Goal: Task Accomplishment & Management: Use online tool/utility

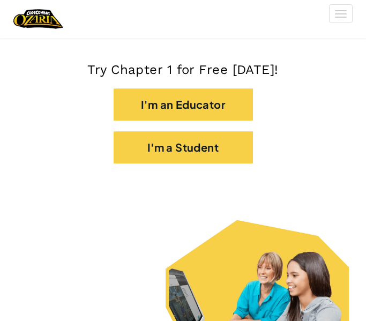
scroll to position [265, 0]
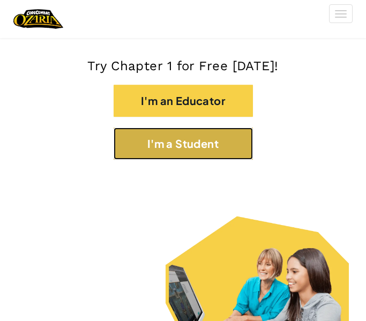
click at [138, 150] on button "I'm a Student" at bounding box center [183, 144] width 139 height 32
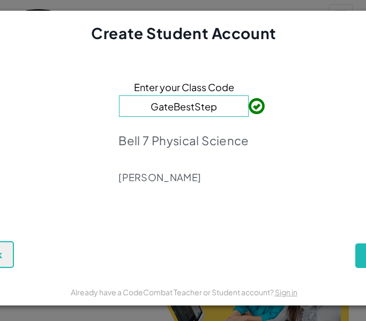
scroll to position [0, 100]
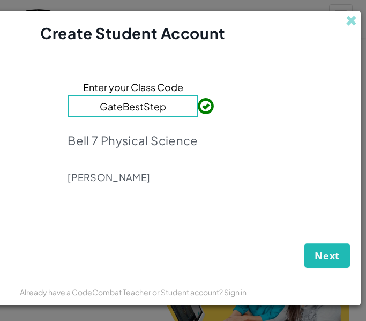
type input "GateBestStep"
click at [319, 250] on span "Next" at bounding box center [327, 255] width 25 height 13
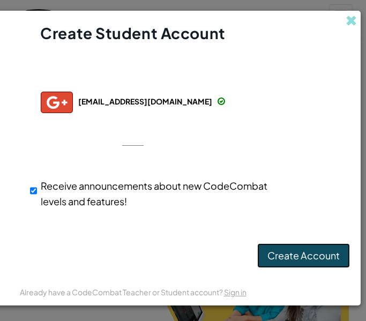
click at [288, 257] on span "Create Account" at bounding box center [303, 255] width 72 height 12
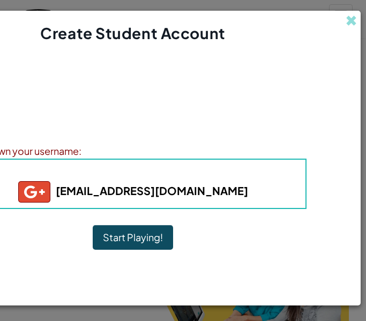
click at [161, 230] on button "Start Playing!" at bounding box center [133, 237] width 80 height 25
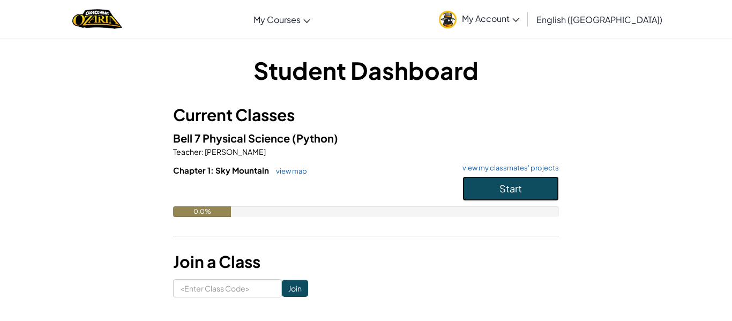
click at [366, 189] on span "Start" at bounding box center [511, 188] width 23 height 12
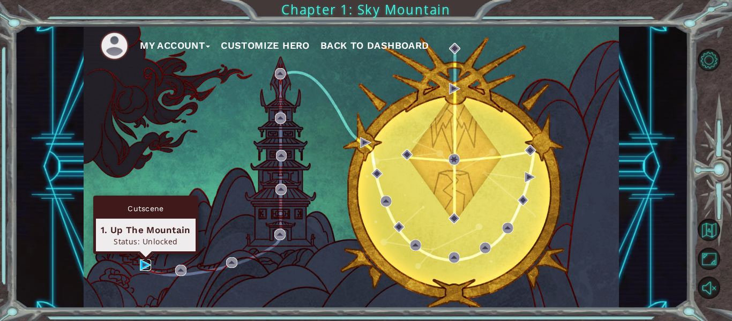
click at [142, 264] on img at bounding box center [145, 264] width 11 height 11
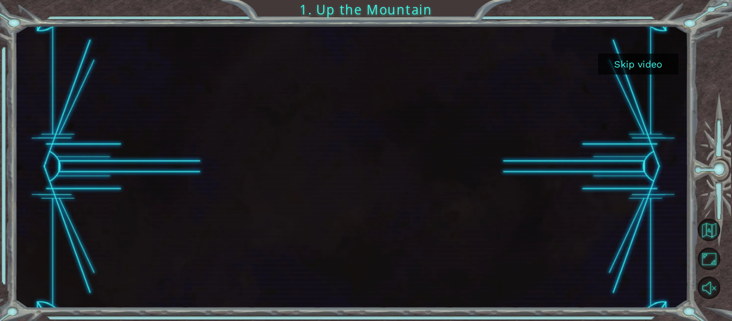
click at [366, 54] on button "Skip video" at bounding box center [638, 64] width 80 height 21
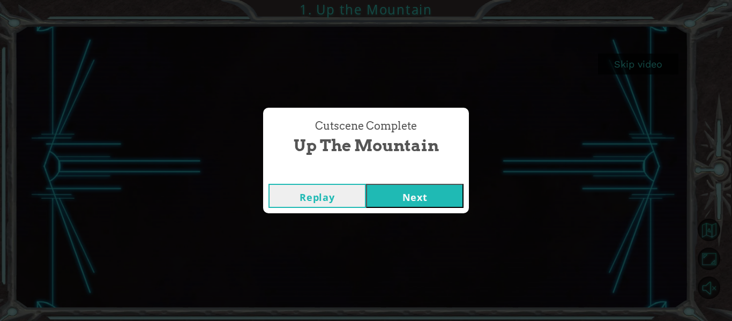
click at [366, 192] on button "Next" at bounding box center [415, 196] width 98 height 24
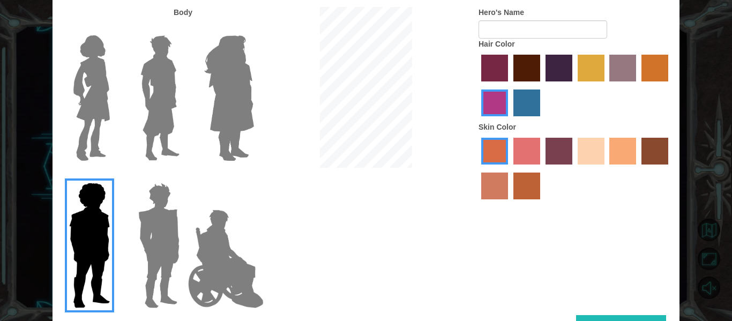
click at [85, 90] on img at bounding box center [91, 98] width 45 height 134
click at [114, 28] on input "Hero Connie" at bounding box center [114, 28] width 0 height 0
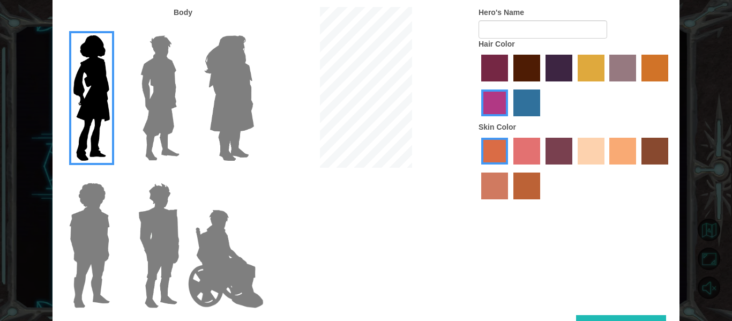
click at [164, 101] on img at bounding box center [160, 98] width 48 height 134
click at [184, 28] on input "Hero Lars" at bounding box center [184, 28] width 0 height 0
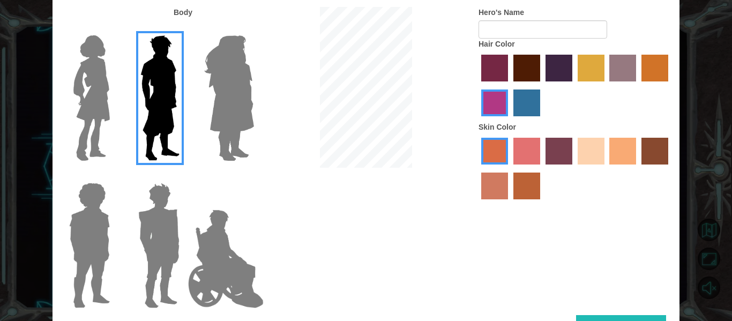
click at [259, 83] on div at bounding box center [227, 93] width 70 height 147
click at [111, 126] on img at bounding box center [91, 98] width 45 height 134
click at [114, 28] on input "Hero Connie" at bounding box center [114, 28] width 0 height 0
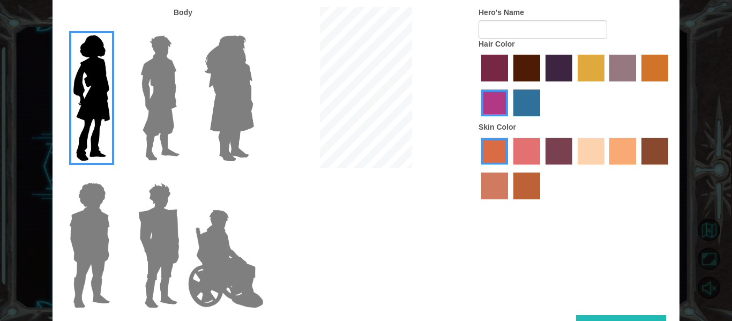
click at [366, 160] on label "sandy beach skin color" at bounding box center [591, 151] width 27 height 27
click at [366, 168] on input "sandy beach skin color" at bounding box center [574, 168] width 0 height 0
click at [229, 276] on img at bounding box center [226, 258] width 84 height 107
click at [254, 176] on input "Hero Jamie" at bounding box center [254, 176] width 0 height 0
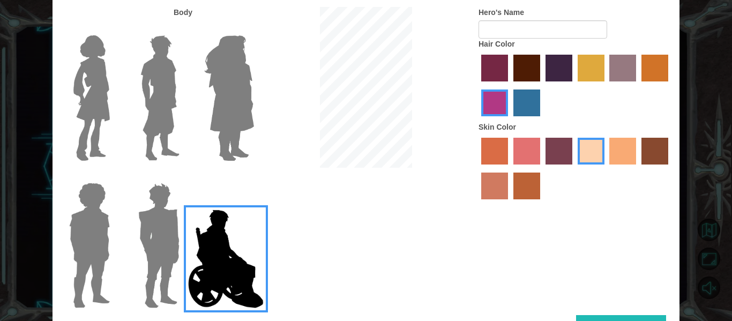
click at [87, 58] on img at bounding box center [91, 98] width 45 height 134
click at [114, 28] on input "Hero Connie" at bounding box center [114, 28] width 0 height 0
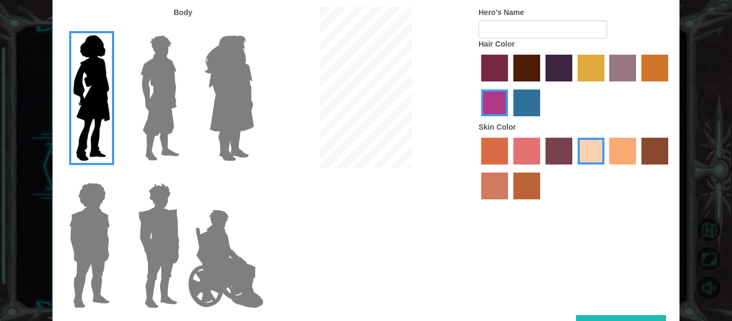
click at [366, 70] on label "maroon hair color" at bounding box center [526, 68] width 27 height 27
click at [366, 85] on input "maroon hair color" at bounding box center [510, 85] width 0 height 0
click at [153, 92] on img at bounding box center [160, 98] width 48 height 134
click at [184, 28] on input "Hero Lars" at bounding box center [184, 28] width 0 height 0
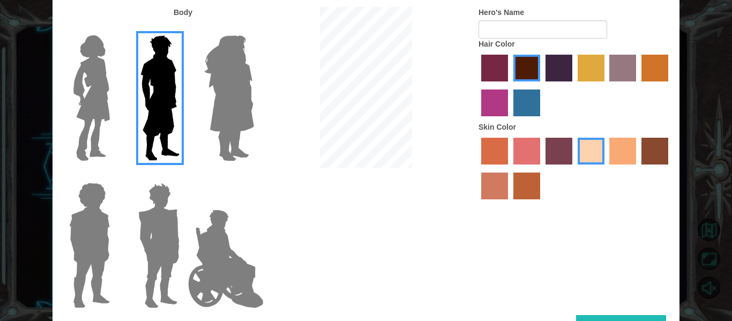
click at [232, 87] on img at bounding box center [229, 98] width 58 height 134
click at [254, 28] on input "Hero Amethyst" at bounding box center [254, 28] width 0 height 0
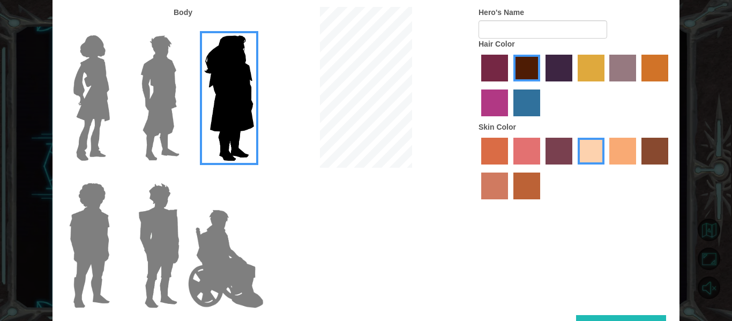
click at [103, 43] on img at bounding box center [91, 98] width 45 height 134
click at [114, 28] on input "Hero Connie" at bounding box center [114, 28] width 0 height 0
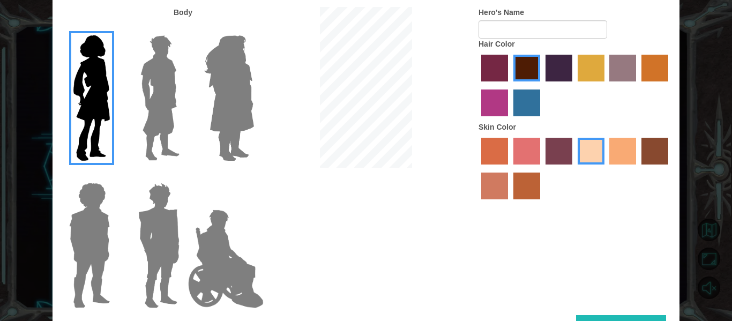
click at [174, 245] on img at bounding box center [159, 245] width 50 height 134
click at [184, 176] on input "Hero Garnet" at bounding box center [184, 176] width 0 height 0
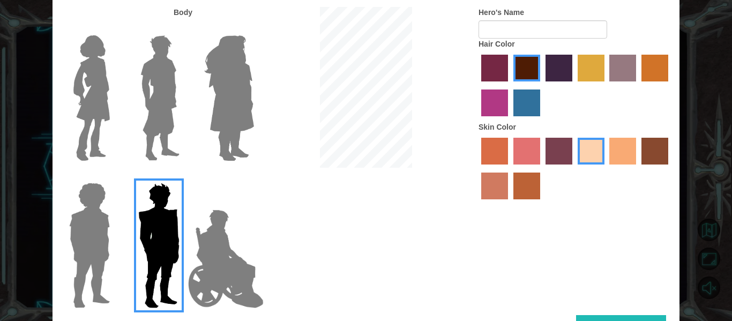
click at [103, 119] on img at bounding box center [91, 98] width 45 height 134
click at [114, 28] on input "Hero Connie" at bounding box center [114, 28] width 0 height 0
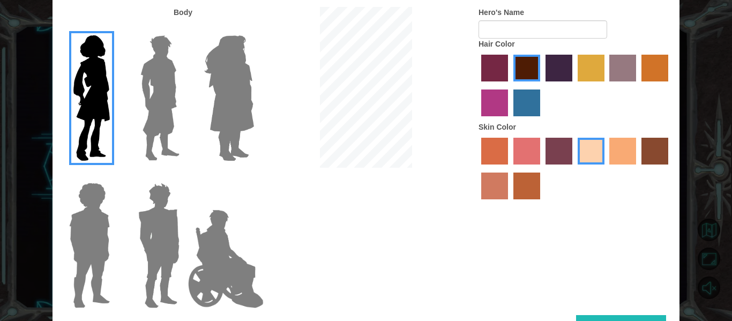
click at [366, 153] on label "karma skin color" at bounding box center [655, 151] width 27 height 27
click at [366, 168] on input "karma skin color" at bounding box center [638, 168] width 0 height 0
click at [366, 153] on label "karma skin color" at bounding box center [655, 151] width 27 height 27
click at [366, 168] on input "karma skin color" at bounding box center [638, 168] width 0 height 0
click at [366, 157] on label "tacao skin color" at bounding box center [622, 151] width 27 height 27
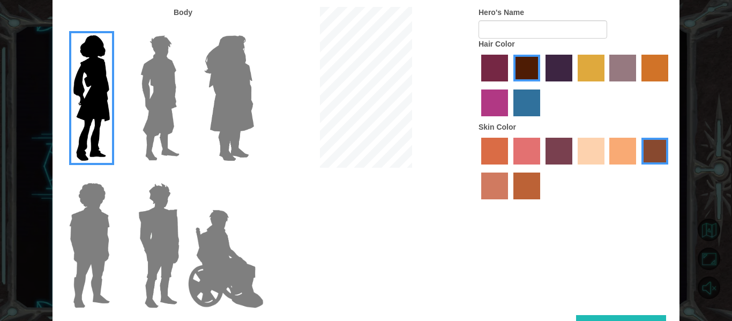
click at [366, 168] on input "tacao skin color" at bounding box center [606, 168] width 0 height 0
click at [366, 148] on label "sandy beach skin color" at bounding box center [591, 151] width 27 height 27
click at [366, 168] on input "sandy beach skin color" at bounding box center [574, 168] width 0 height 0
click at [366, 160] on label "tacao skin color" at bounding box center [622, 151] width 27 height 27
click at [366, 168] on input "tacao skin color" at bounding box center [606, 168] width 0 height 0
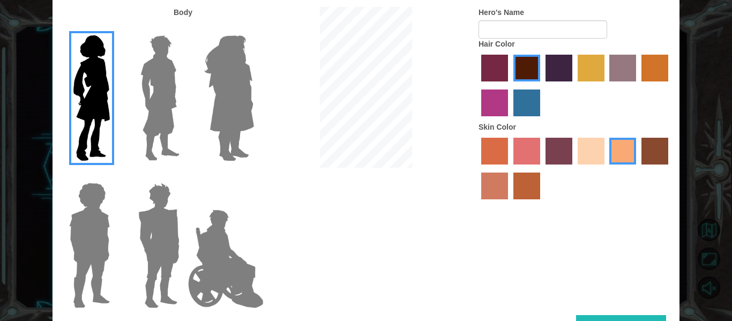
click at [366, 316] on button "Done" at bounding box center [621, 327] width 90 height 24
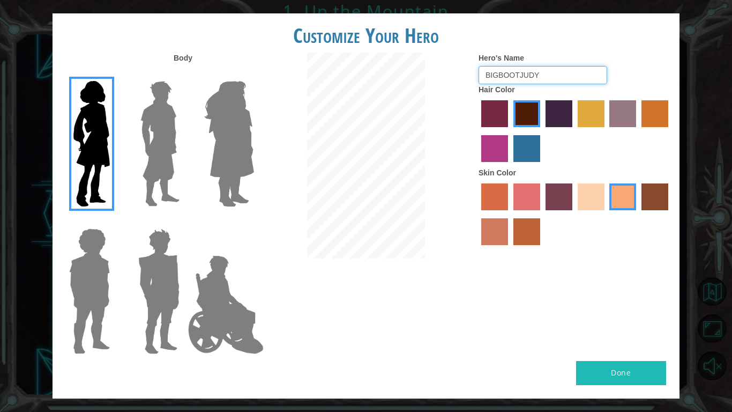
type input "BIGBOOTJUDY"
click at [366, 321] on button "Done" at bounding box center [621, 373] width 90 height 24
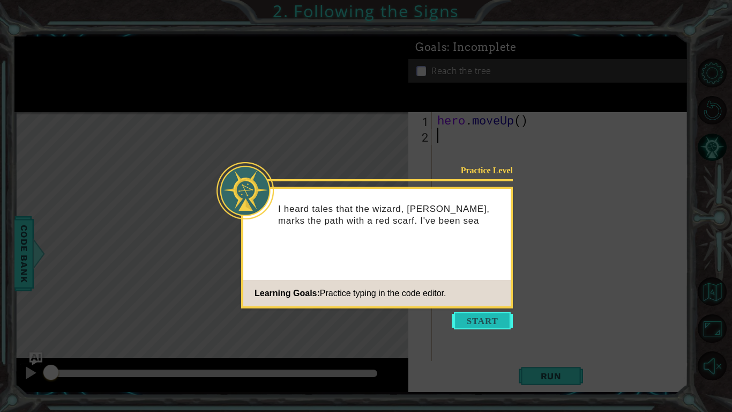
click at [366, 319] on button "Start" at bounding box center [482, 320] width 61 height 17
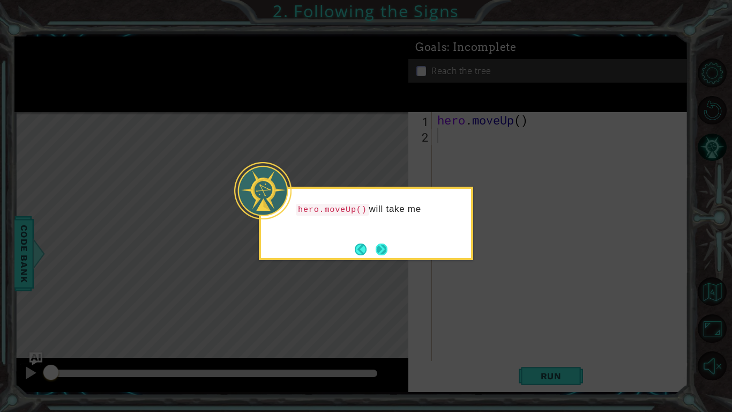
click at [366, 243] on button "Next" at bounding box center [382, 249] width 20 height 20
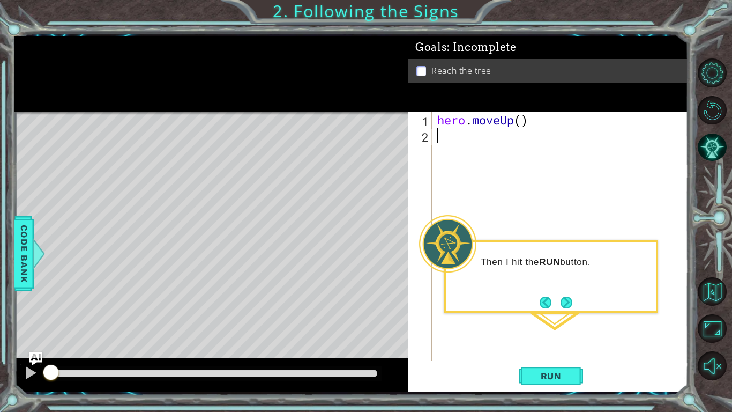
type textarea "s"
type textarea "hero.turn left"
type textarea "B"
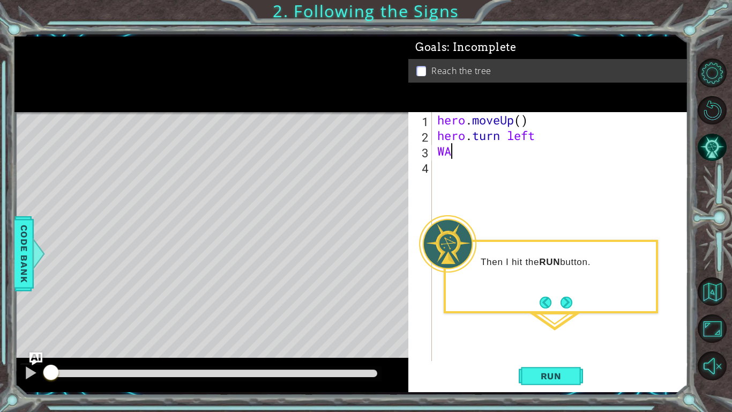
type textarea "W"
click at [366, 321] on span "Run" at bounding box center [551, 375] width 42 height 11
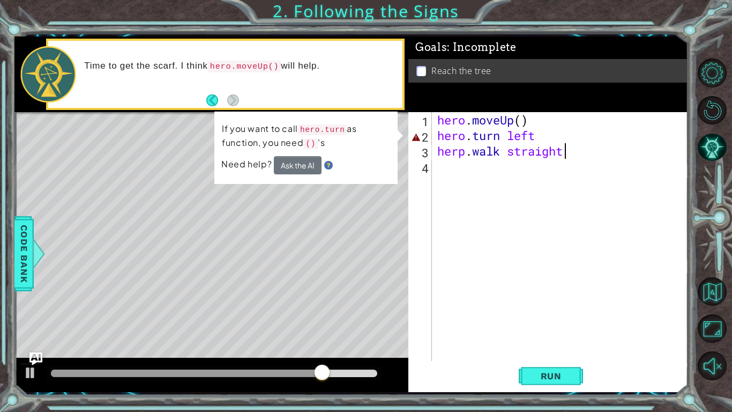
click at [366, 140] on div "hero . moveUp ( ) hero . turn left herp . walk straight" at bounding box center [563, 252] width 256 height 280
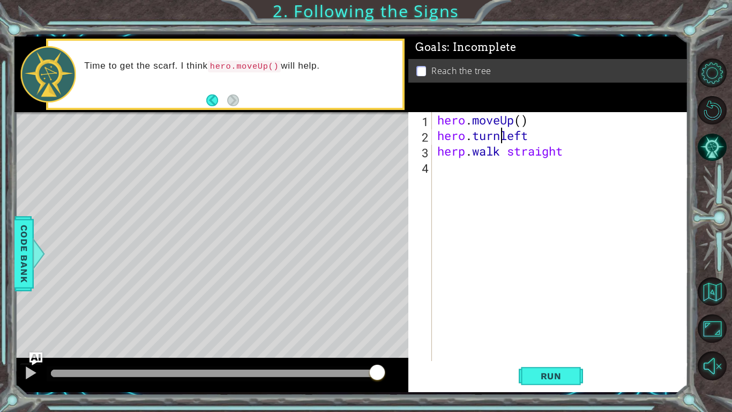
scroll to position [0, 3]
click at [366, 154] on div "hero . moveUp ( ) hero . turn . left herp . walk straight" at bounding box center [563, 252] width 256 height 280
drag, startPoint x: 542, startPoint y: 138, endPoint x: 476, endPoint y: 138, distance: 66.5
click at [366, 138] on div "hero . moveUp ( ) hero . turn . left herp . walk . straight" at bounding box center [563, 252] width 256 height 280
type textarea "hero.moveUp()"
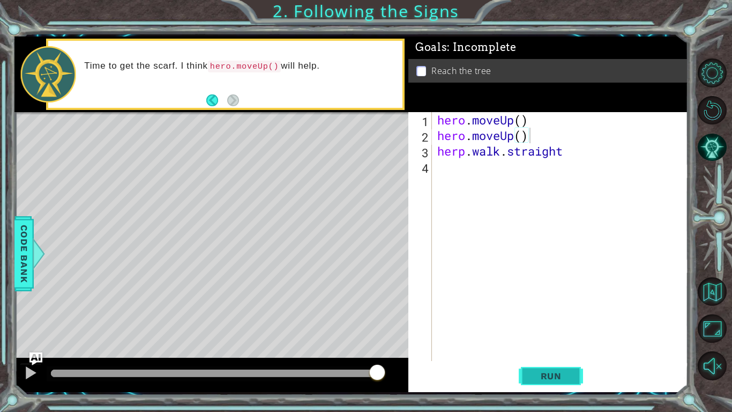
click at [366, 321] on span "Run" at bounding box center [551, 375] width 42 height 11
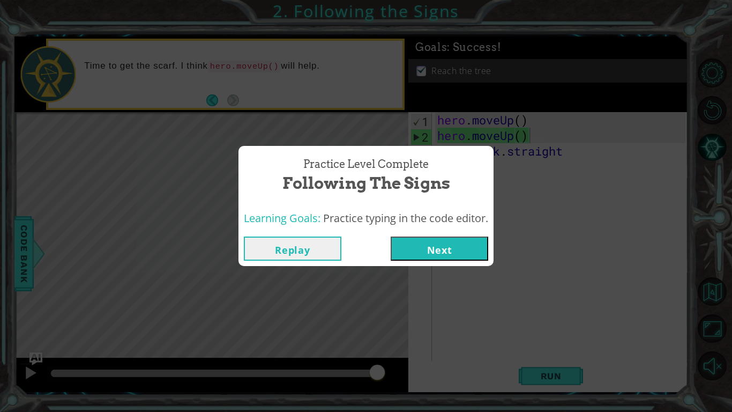
click at [366, 251] on button "Next" at bounding box center [440, 248] width 98 height 24
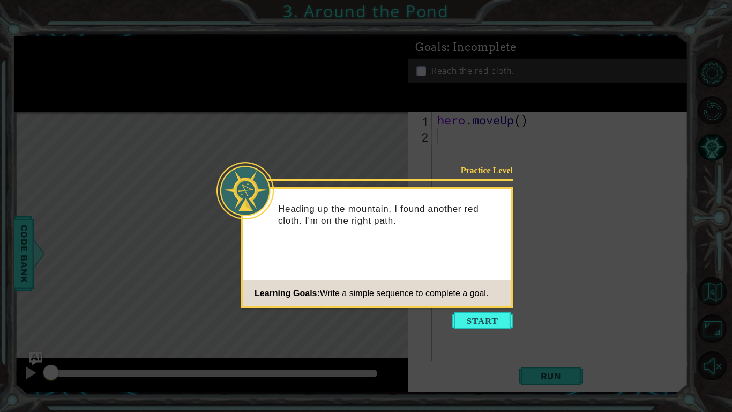
click at [366, 310] on icon at bounding box center [366, 206] width 732 height 412
click at [366, 321] on button "Start" at bounding box center [482, 320] width 61 height 17
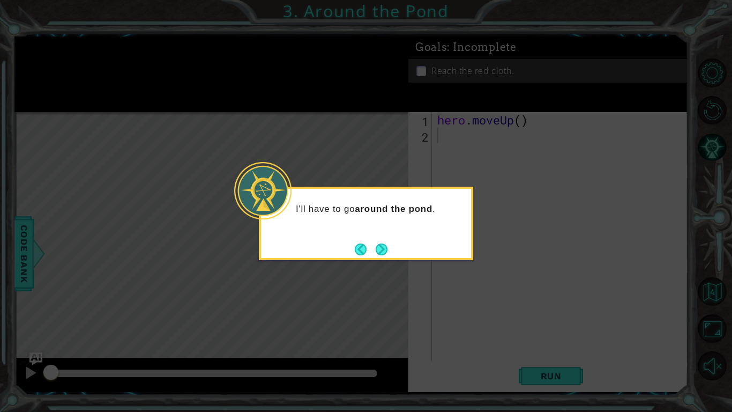
click at [366, 262] on icon at bounding box center [366, 206] width 732 height 412
click at [366, 249] on button "Next" at bounding box center [381, 248] width 13 height 13
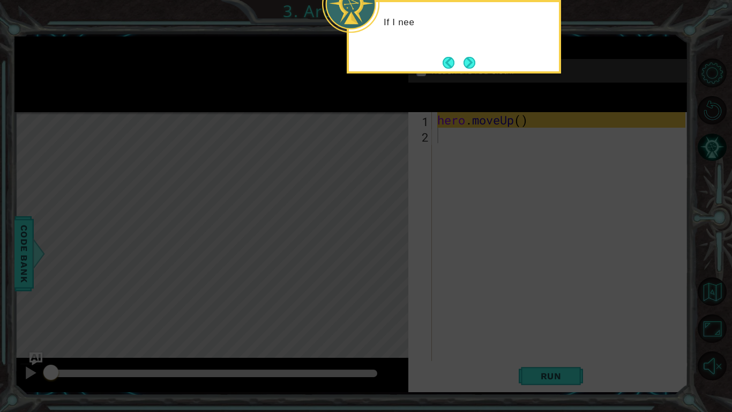
click at [366, 239] on icon at bounding box center [366, 66] width 732 height 690
click at [366, 228] on icon at bounding box center [366, 66] width 732 height 690
click at [366, 66] on button "Next" at bounding box center [470, 63] width 12 height 12
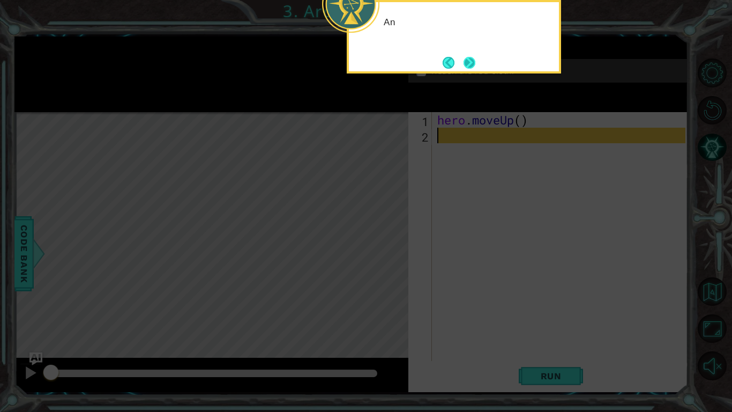
click at [366, 69] on button "Next" at bounding box center [469, 62] width 13 height 13
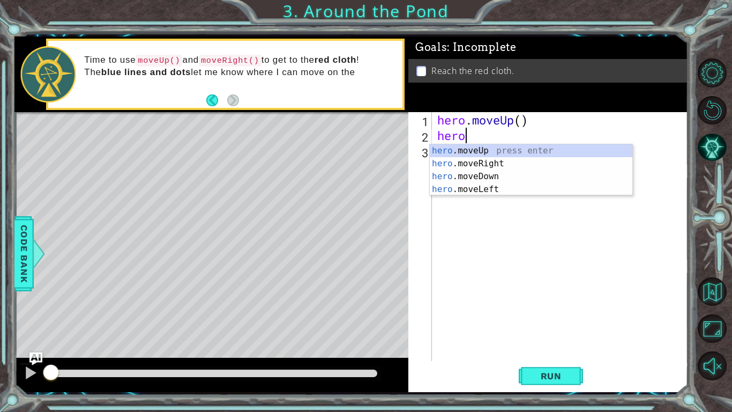
type textarea "hero."
click at [366, 165] on div "hero. moveUp press enter hero. moveRight press enter hero. moveDown press enter…" at bounding box center [531, 182] width 203 height 77
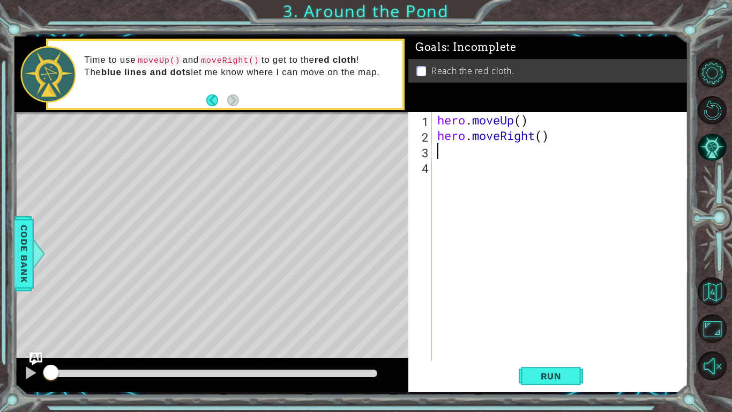
scroll to position [0, 0]
click at [366, 140] on div "hero . moveUp ( ) hero . moveRight ( )" at bounding box center [563, 252] width 256 height 280
type textarea "hero.moveRight(6)"
click at [366, 163] on div "hero . moveUp ( ) hero . moveRight ( 6 )" at bounding box center [563, 252] width 256 height 280
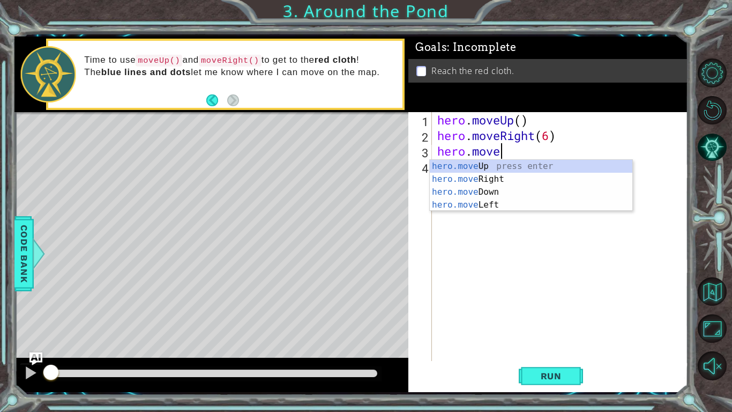
scroll to position [0, 3]
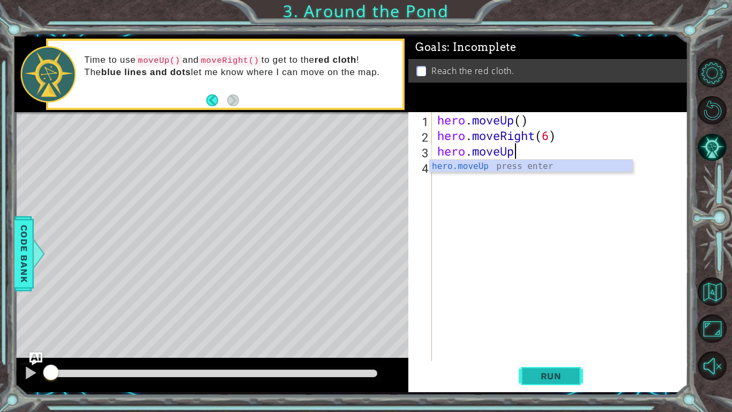
type textarea "hero.moveUp"
click at [366, 321] on button "Run" at bounding box center [551, 376] width 64 height 28
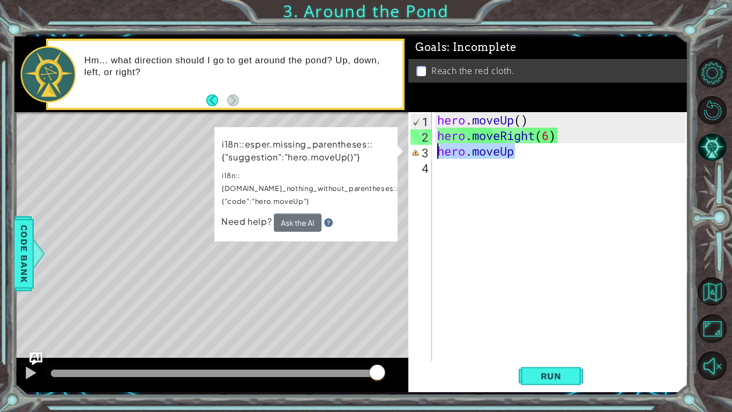
drag, startPoint x: 518, startPoint y: 155, endPoint x: 435, endPoint y: 149, distance: 83.8
click at [366, 149] on div "hero . moveUp ( ) hero . moveRight ( 6 ) hero . moveUp" at bounding box center [563, 252] width 256 height 280
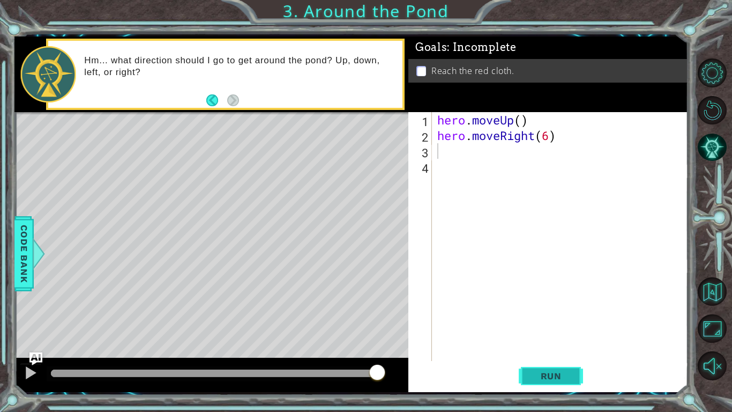
click at [366, 321] on button "Run" at bounding box center [551, 376] width 64 height 28
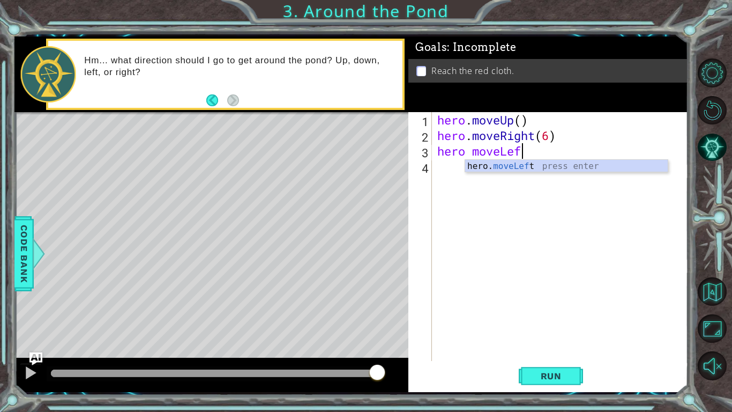
scroll to position [0, 3]
click at [366, 137] on div "hero . moveUp ( ) hero . moveRight ( 6 ) hero moveLeft" at bounding box center [563, 252] width 256 height 280
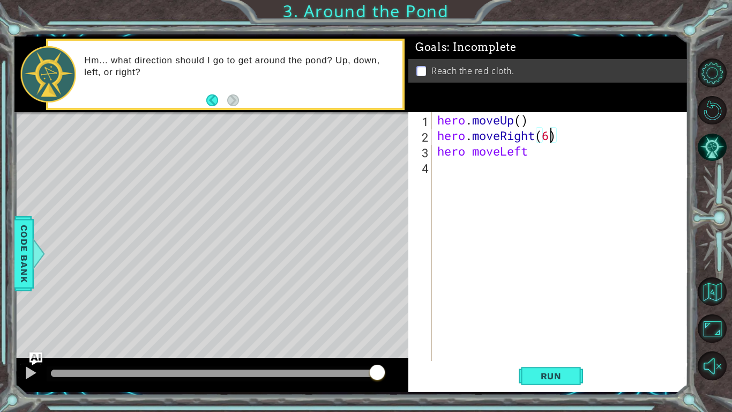
type textarea "hero.moveRight()"
click at [366, 321] on button "Run" at bounding box center [551, 376] width 64 height 28
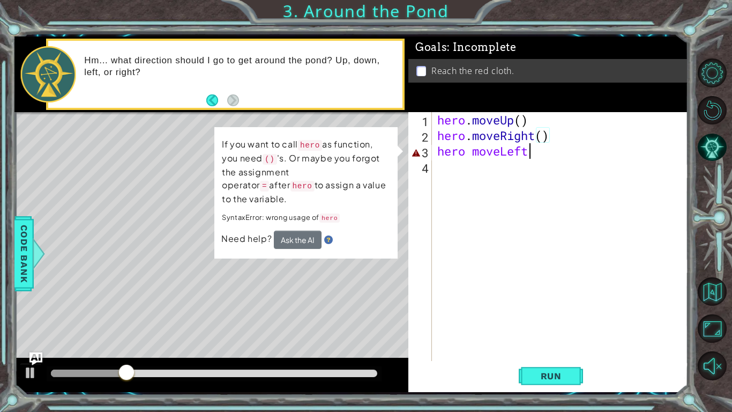
click at [366, 156] on div "hero . moveUp ( ) hero . moveRight ( ) hero moveLeft" at bounding box center [563, 252] width 256 height 280
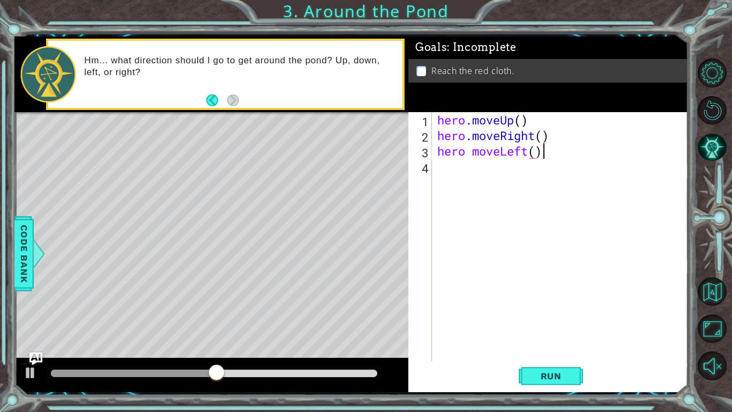
scroll to position [0, 4]
click at [366, 321] on span "Run" at bounding box center [551, 375] width 42 height 11
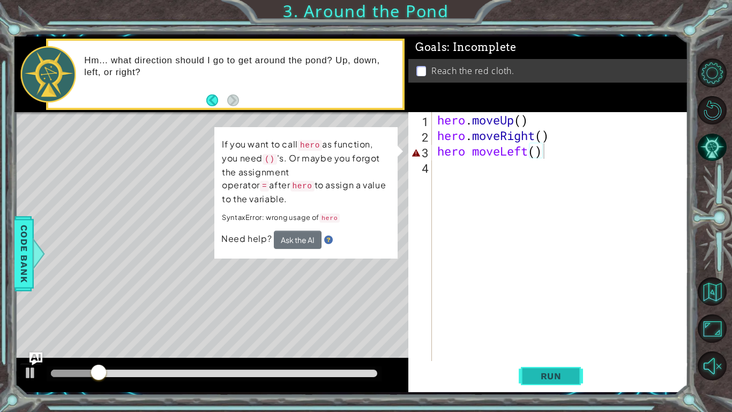
click at [366, 321] on button "Run" at bounding box center [551, 376] width 64 height 28
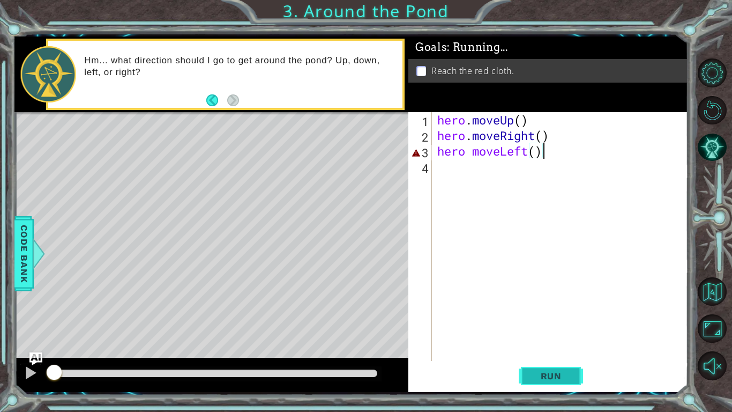
click at [366, 321] on button "Run" at bounding box center [551, 376] width 64 height 28
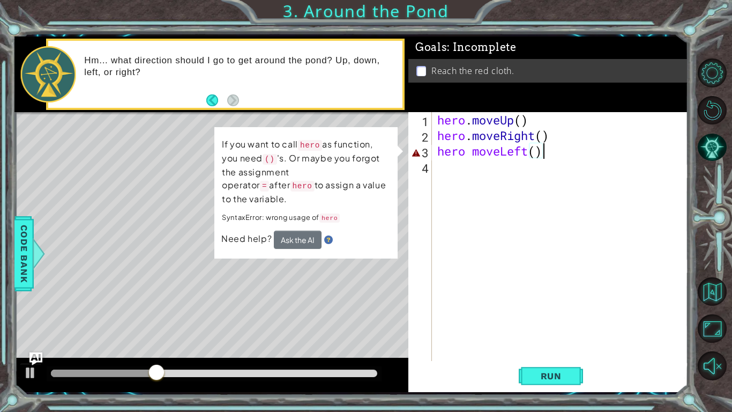
click at [366, 153] on div "hero . moveUp ( ) hero . moveRight ( ) hero moveLeft ( )" at bounding box center [563, 252] width 256 height 280
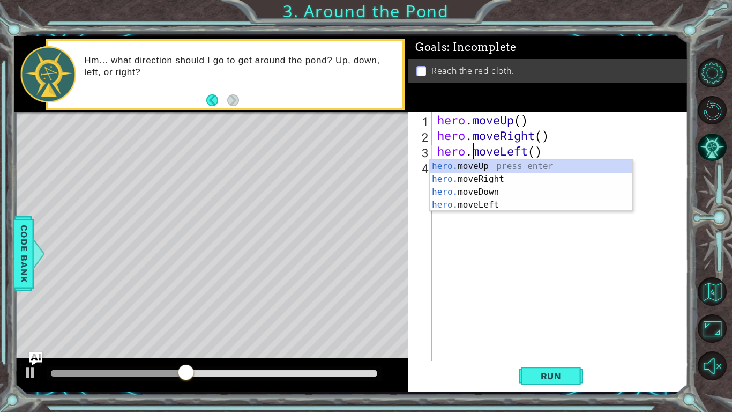
scroll to position [0, 2]
click at [366, 321] on span "Run" at bounding box center [551, 375] width 42 height 11
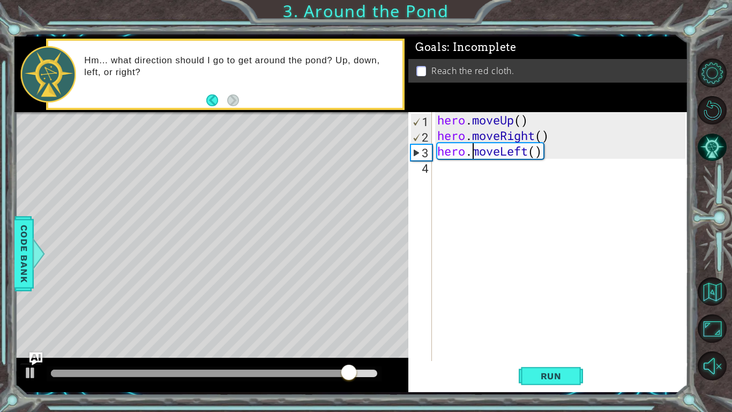
click at [366, 137] on div "hero . moveUp ( ) hero . moveRight ( ) hero . moveLeft ( )" at bounding box center [563, 252] width 256 height 280
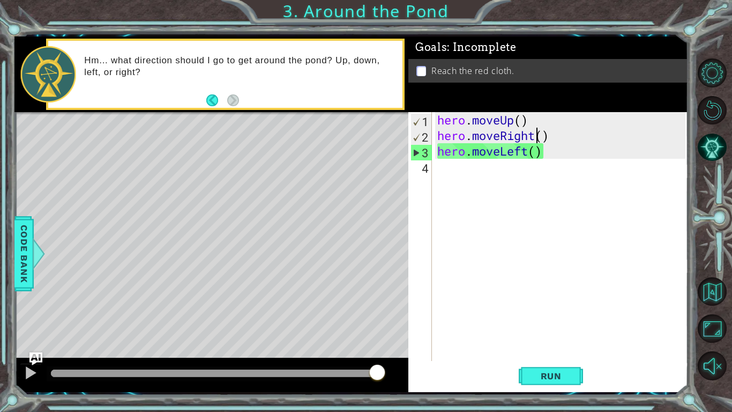
click at [366, 136] on div "hero . moveUp ( ) hero . moveRight ( ) hero . moveLeft ( )" at bounding box center [563, 252] width 256 height 280
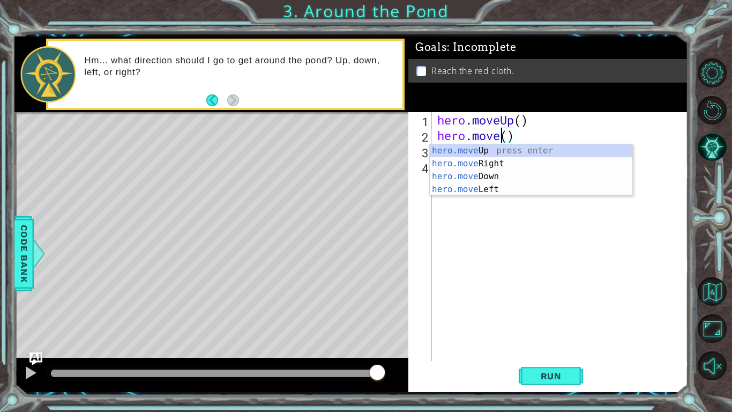
scroll to position [0, 3]
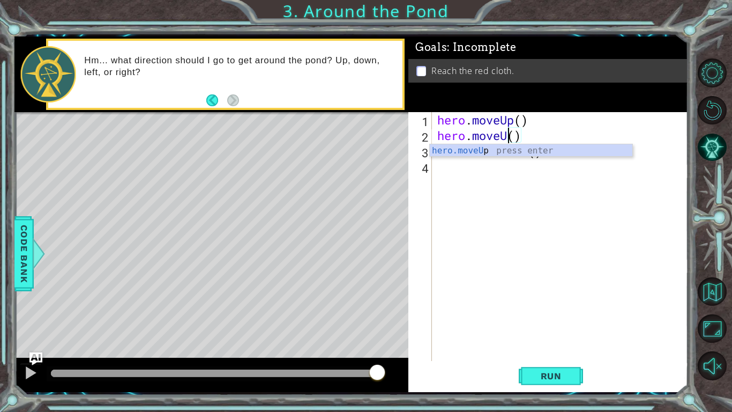
type textarea "hero.moveUp()"
click at [366, 197] on div "hero . moveUp ( ) hero . moveUp ( ) hero . moveLeft ( )" at bounding box center [563, 252] width 256 height 280
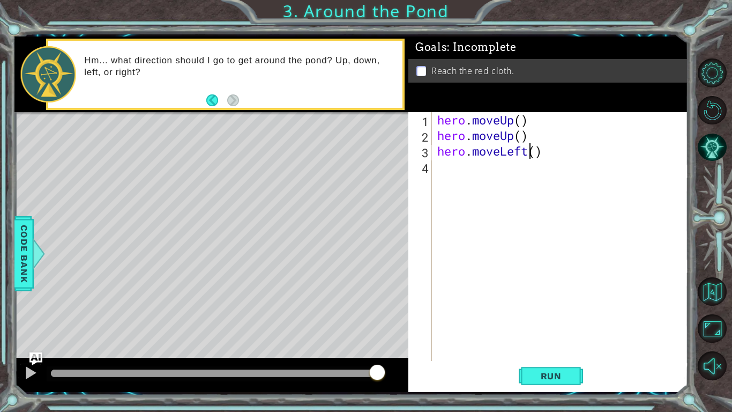
click at [366, 153] on div "hero . moveUp ( ) hero . moveUp ( ) hero . moveLeft ( )" at bounding box center [563, 252] width 256 height 280
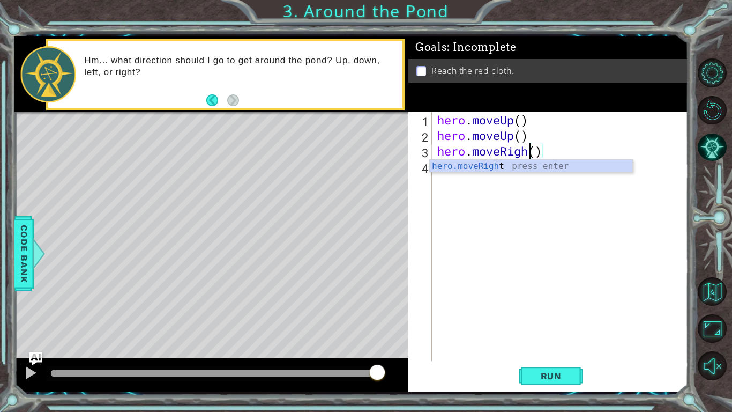
scroll to position [0, 4]
type textarea "hero.moveRight()"
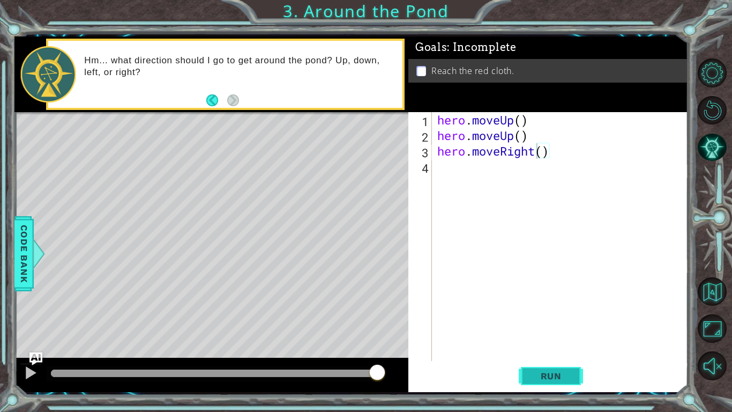
click at [366, 321] on span "Run" at bounding box center [551, 375] width 42 height 11
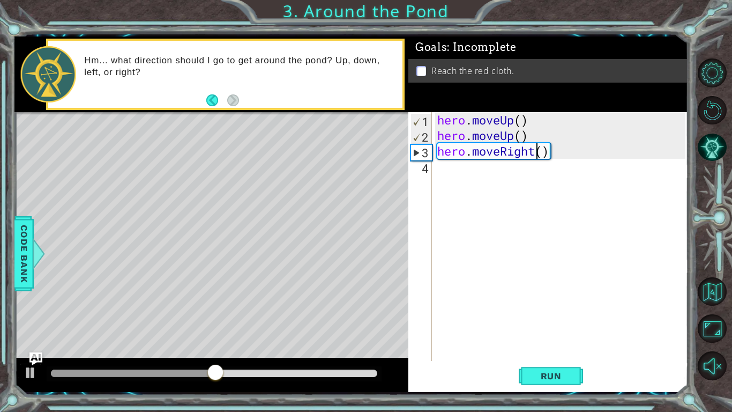
click at [366, 176] on div "hero . moveUp ( ) hero . moveUp ( ) hero . moveRight ( )" at bounding box center [563, 252] width 256 height 280
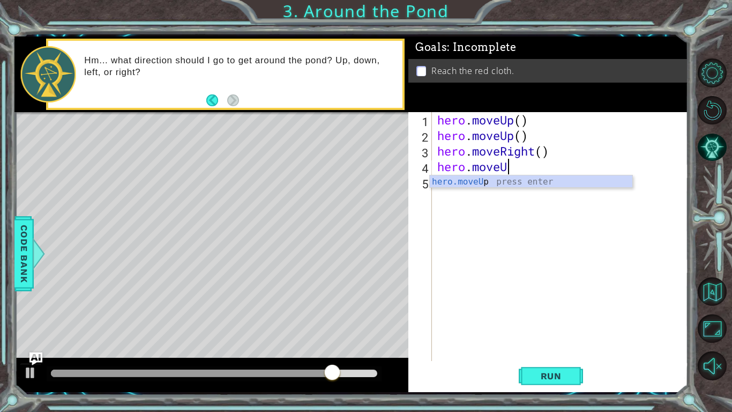
scroll to position [0, 3]
type textarea "hero.moveUp"
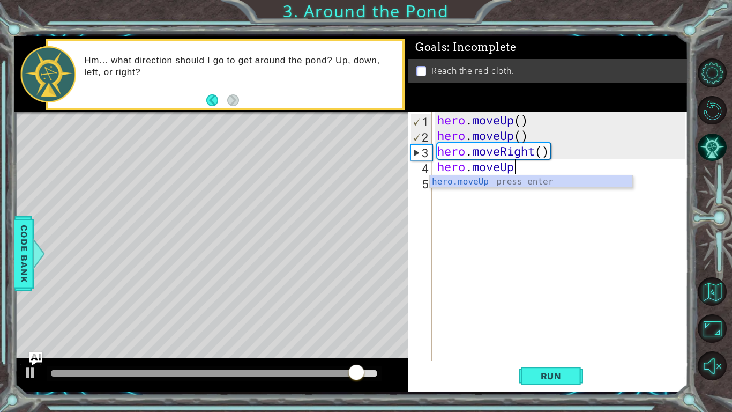
scroll to position [0, 0]
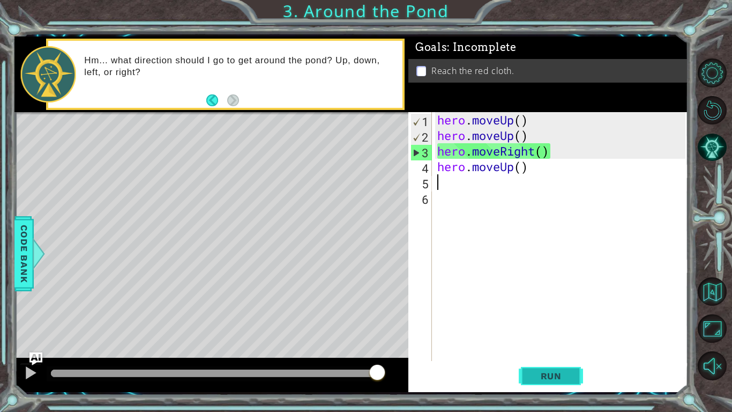
click at [366, 321] on button "Run" at bounding box center [551, 376] width 64 height 28
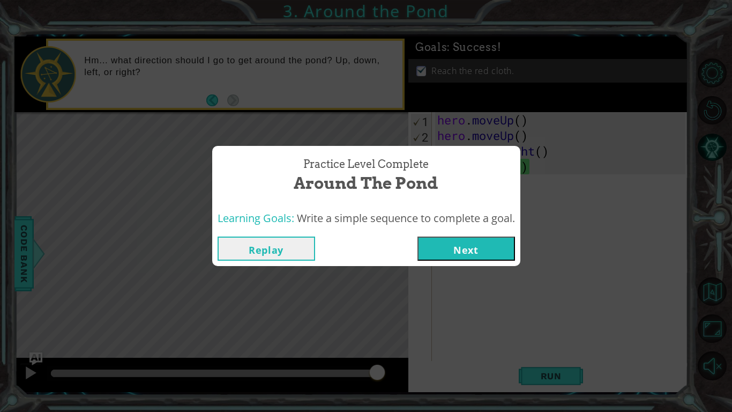
click at [366, 252] on button "Next" at bounding box center [467, 248] width 98 height 24
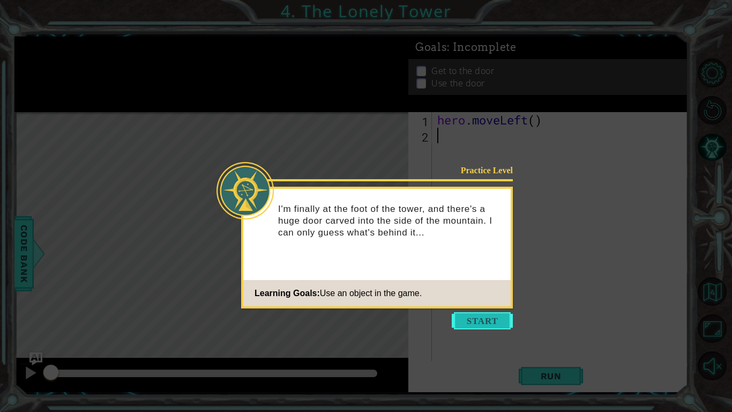
click at [366, 315] on button "Start" at bounding box center [482, 320] width 61 height 17
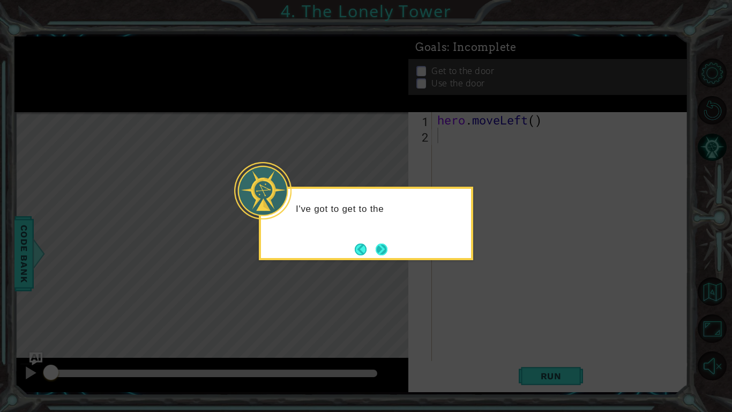
click at [366, 245] on button "Next" at bounding box center [381, 249] width 20 height 20
click at [366, 245] on button "Next" at bounding box center [382, 249] width 12 height 12
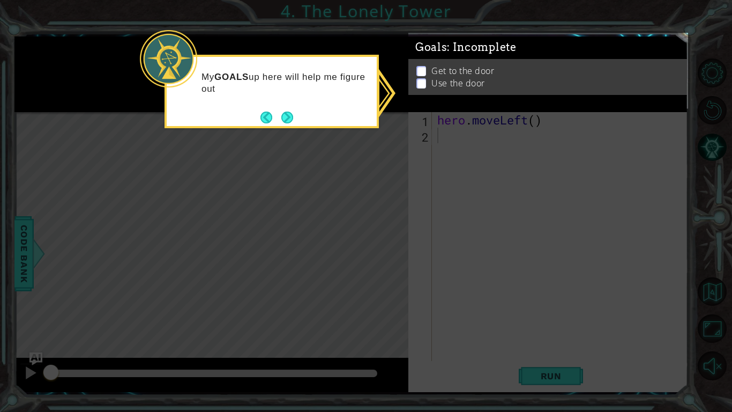
click at [355, 83] on p "My GOALS up here will help me figure out" at bounding box center [286, 83] width 168 height 24
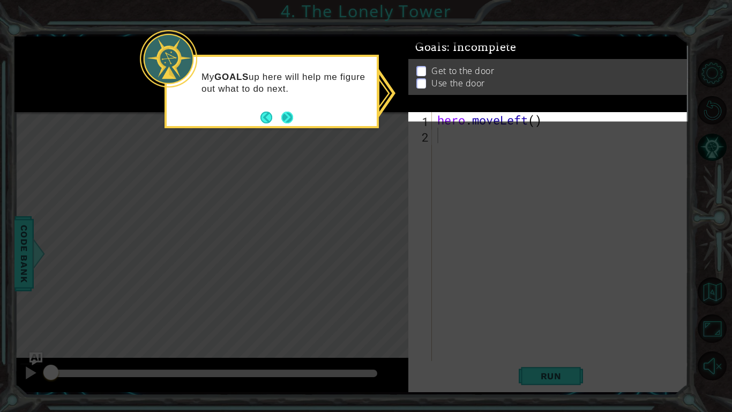
click at [284, 111] on button "Next" at bounding box center [287, 117] width 12 height 12
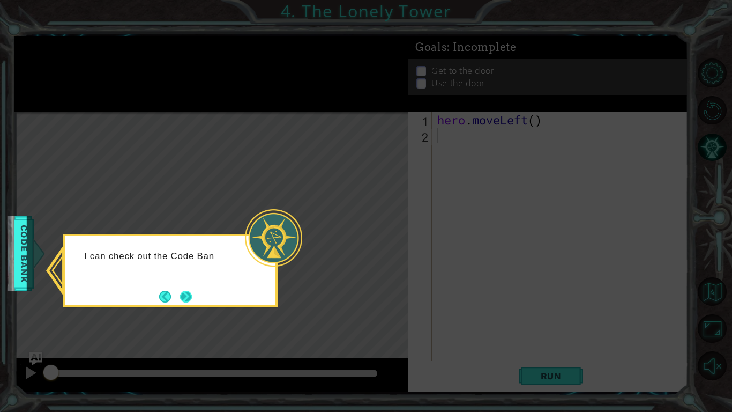
click at [188, 293] on button "Next" at bounding box center [186, 296] width 20 height 20
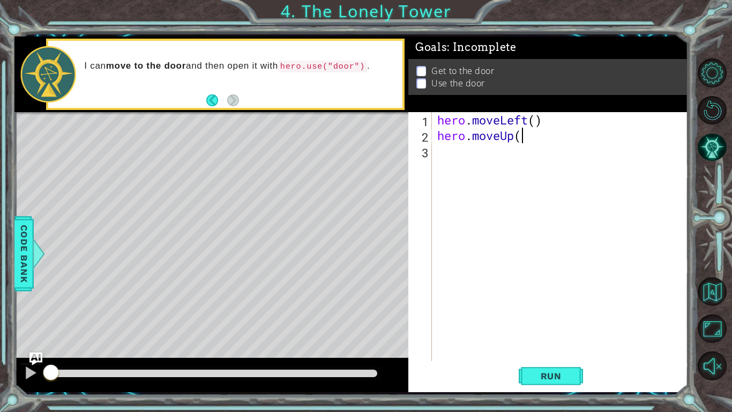
scroll to position [0, 3]
type textarea "hero.moveUp(3)"
click at [366, 321] on span "Run" at bounding box center [551, 375] width 42 height 11
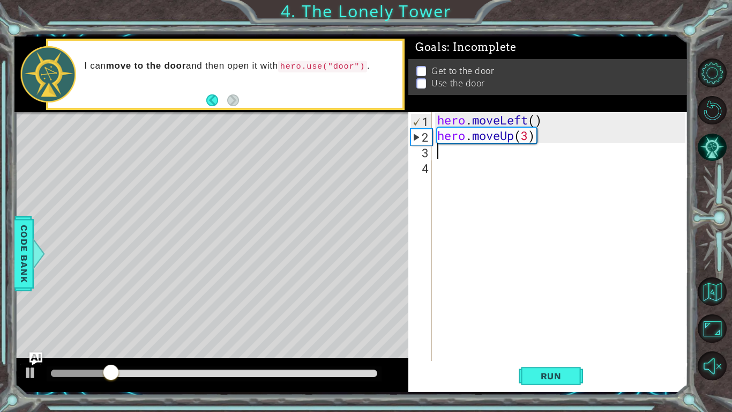
click at [366, 121] on div "hero . moveLeft ( ) hero . moveUp ( 3 )" at bounding box center [563, 252] width 256 height 280
type textarea "hero.moveLeft(3)"
click at [366, 321] on span "Run" at bounding box center [551, 375] width 42 height 11
click at [366, 121] on div "hero . moveLeft ( 3 ) hero . moveUp ( 3 )" at bounding box center [563, 252] width 256 height 280
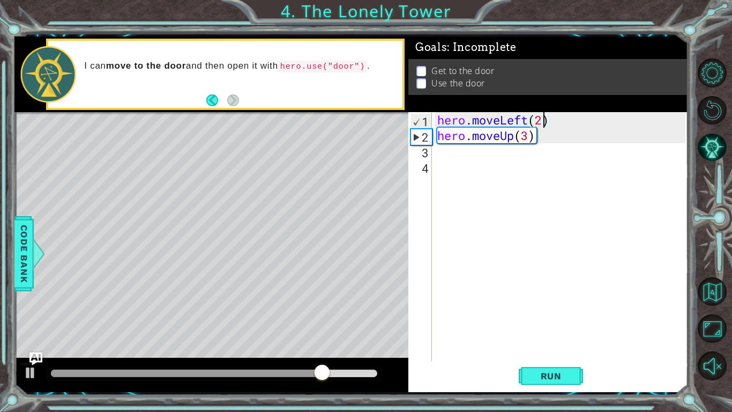
click at [366, 136] on div "hero . moveLeft ( 2 ) hero . moveUp ( 3 )" at bounding box center [563, 252] width 256 height 280
type textarea "hero.moveUp(2)"
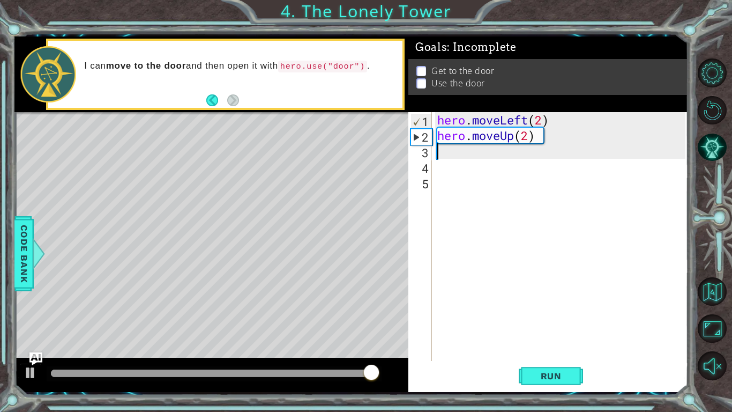
scroll to position [0, 0]
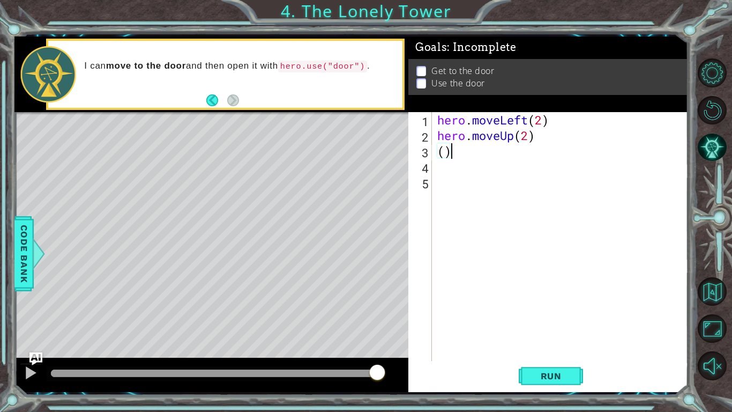
type textarea "("
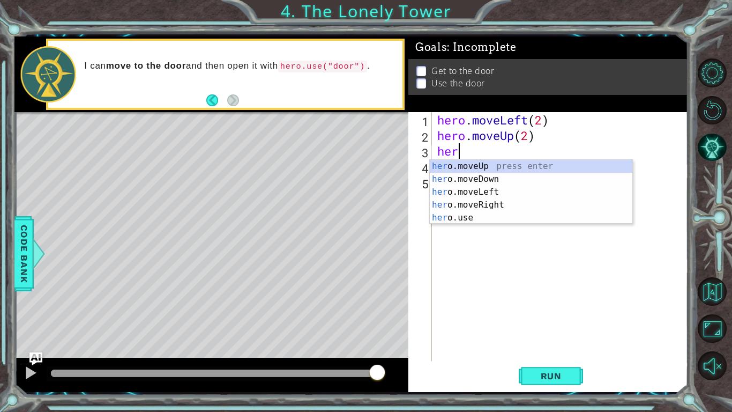
type textarea "hero"
click at [366, 209] on div "hero .moveUp press enter hero .moveDown press enter hero .moveLeft press enter …" at bounding box center [531, 205] width 203 height 90
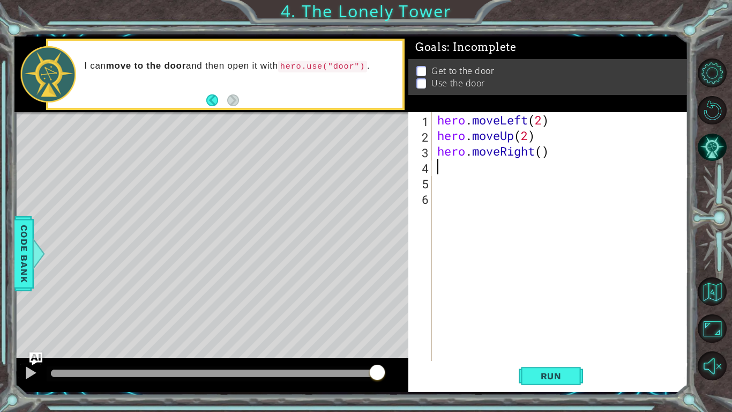
click at [366, 154] on div "hero . moveLeft ( 2 ) hero . moveUp ( 2 ) hero . moveRight ( )" at bounding box center [563, 252] width 256 height 280
type textarea "hero.moveRight(2)"
click at [366, 166] on div "hero . moveLeft ( 2 ) hero . moveUp ( 2 ) hero . moveRight ( 2 )" at bounding box center [563, 252] width 256 height 280
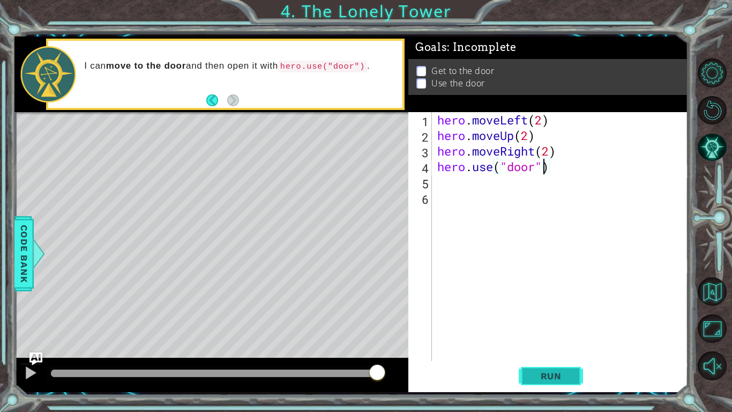
type textarea "hero.use("door")"
click at [366, 321] on button "Run" at bounding box center [551, 376] width 64 height 28
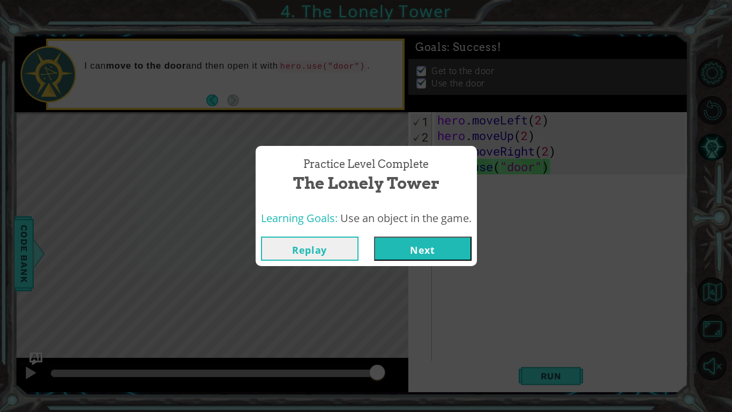
click at [366, 256] on button "Next" at bounding box center [423, 248] width 98 height 24
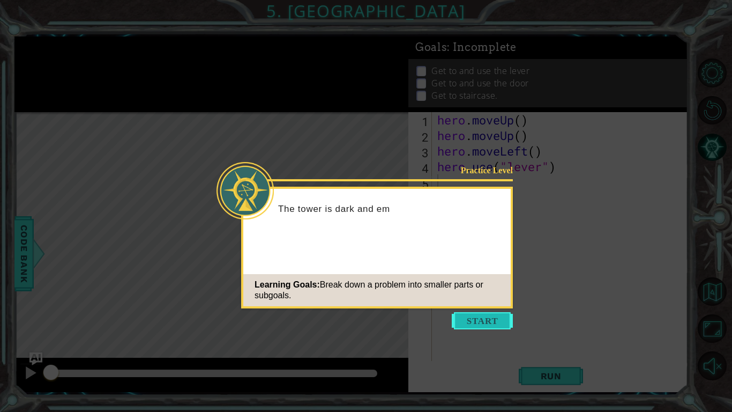
click at [366, 317] on button "Start" at bounding box center [482, 320] width 61 height 17
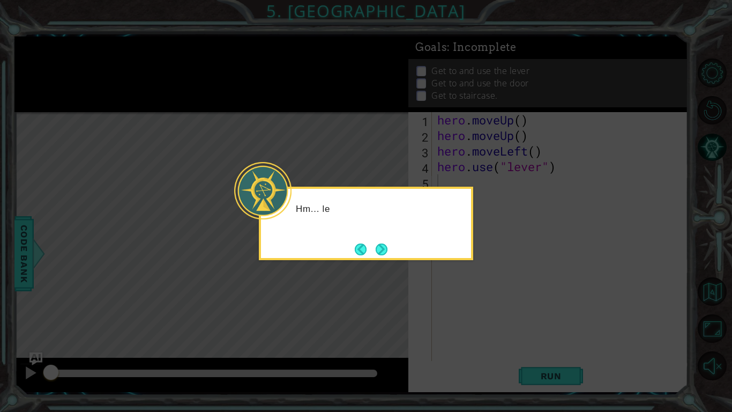
click at [366, 310] on icon at bounding box center [366, 206] width 732 height 412
click at [366, 247] on button "Next" at bounding box center [381, 249] width 19 height 19
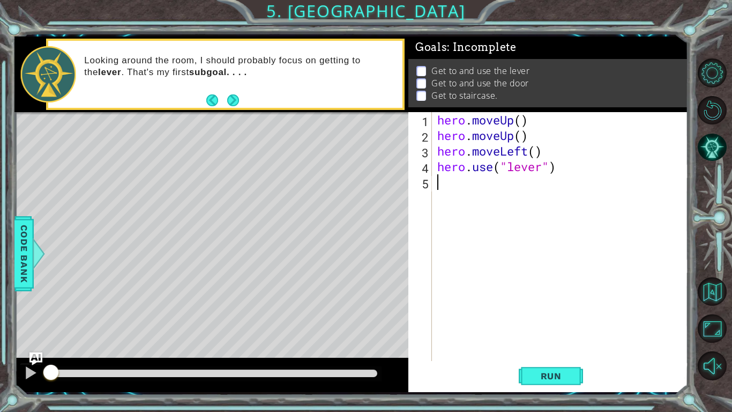
click at [366, 120] on div "hero . moveUp ( ) hero . moveUp ( ) hero . moveLeft ( ) hero . use ( "lever" )" at bounding box center [563, 252] width 256 height 280
type textarea "hero.moveUp()"
drag, startPoint x: 533, startPoint y: 137, endPoint x: 424, endPoint y: 138, distance: 108.8
click at [366, 138] on div "hero.moveUp() 1 2 3 4 5 hero . moveUp ( ) hero . moveUp ( ) hero . moveLeft ( )…" at bounding box center [546, 236] width 277 height 249
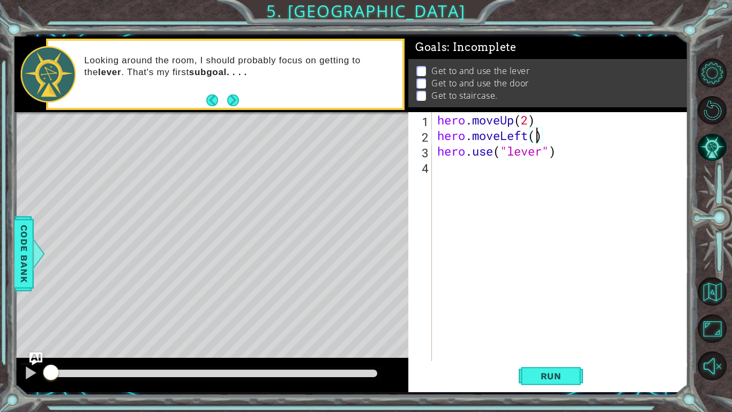
click at [366, 136] on div "hero . moveUp ( 2 ) hero . moveLeft ( ) hero . use ( "lever" )" at bounding box center [563, 252] width 256 height 280
click at [366, 155] on div "hero . moveUp ( 2 ) hero . moveLeft ( ) hero . use ( "lever" )" at bounding box center [563, 252] width 256 height 280
type textarea "hero.use("lever")"
click at [366, 321] on span "Run" at bounding box center [551, 375] width 42 height 11
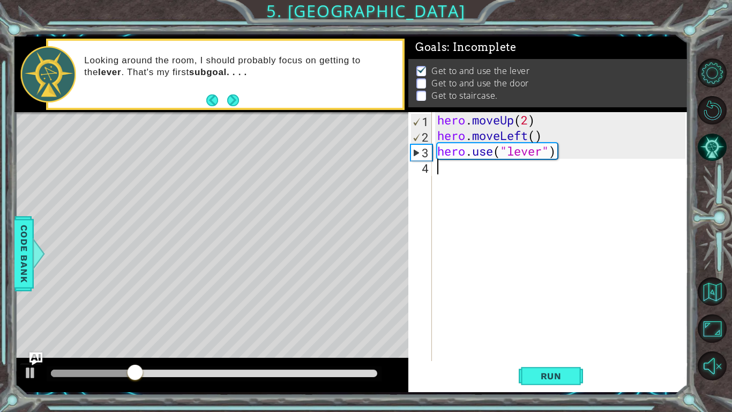
click at [366, 175] on div "hero . moveUp ( 2 ) hero . moveLeft ( ) hero . use ( "lever" )" at bounding box center [563, 252] width 256 height 280
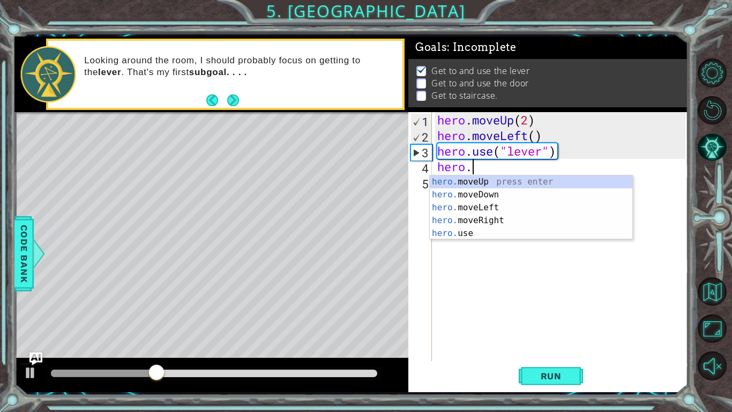
scroll to position [0, 1]
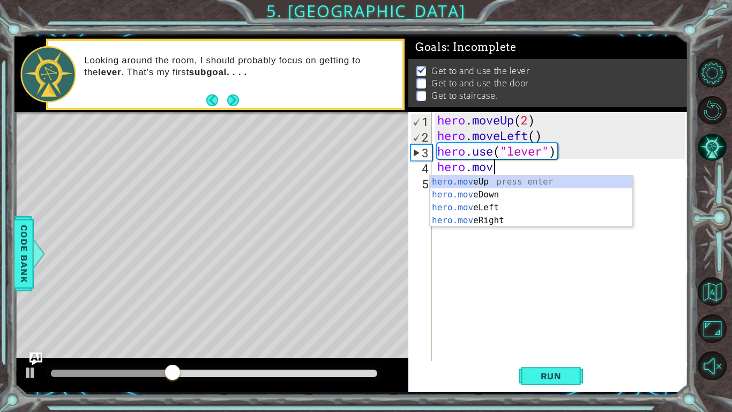
type textarea "hero.move"
click at [366, 219] on div "hero.move Up press enter hero.move Down press enter hero.move Left press enter …" at bounding box center [531, 213] width 203 height 77
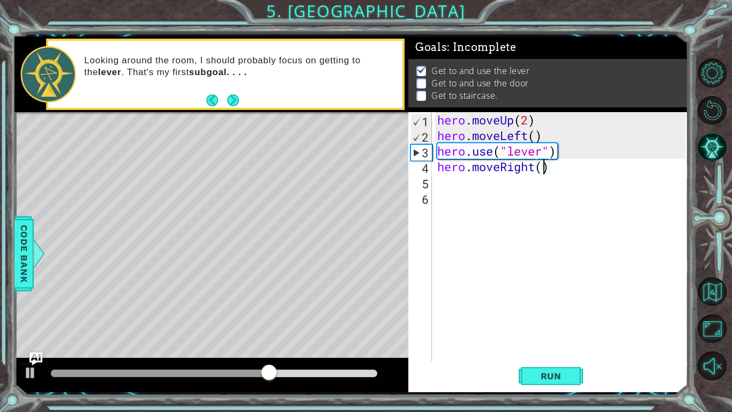
click at [366, 163] on div "hero . moveUp ( 2 ) hero . moveLeft ( ) hero . use ( "lever" ) hero . moveRight…" at bounding box center [563, 252] width 256 height 280
type textarea "hero.moveRight(3)"
click at [366, 169] on div "hero . moveUp ( 2 ) hero . moveLeft ( ) hero . use ( "lever" ) hero . moveRight…" at bounding box center [563, 252] width 256 height 280
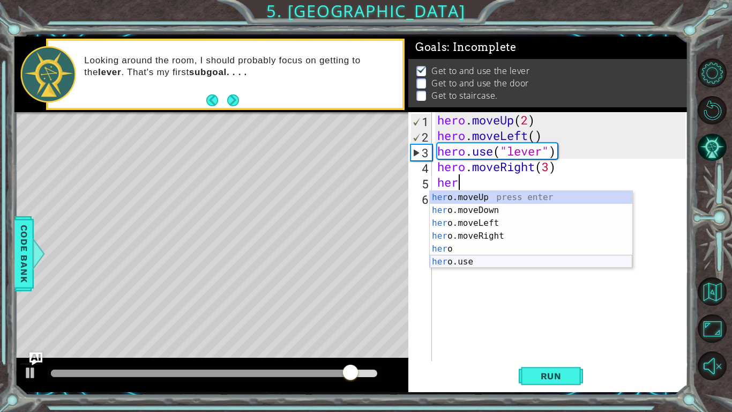
click at [366, 260] on div "her o.moveUp press enter her o.moveDown press enter her o.moveLeft press enter …" at bounding box center [531, 242] width 203 height 103
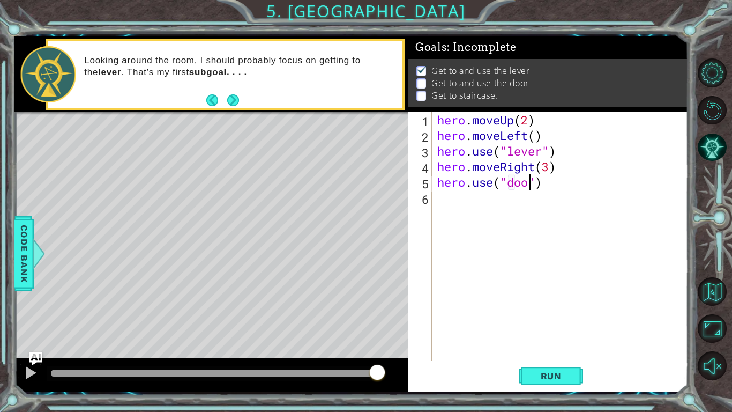
scroll to position [0, 4]
type textarea "hero.use("door")"
click at [366, 321] on span "Run" at bounding box center [551, 375] width 42 height 11
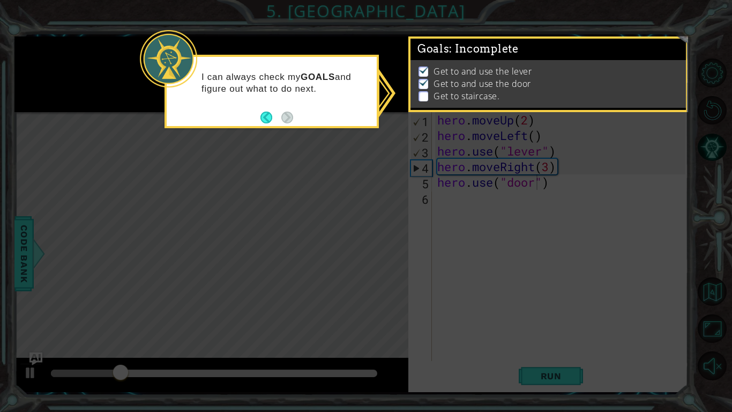
click at [295, 75] on p "I can always check my GOALS and figure out what to do next." at bounding box center [286, 83] width 168 height 24
click at [340, 74] on p "I can always check my GOALS and figure out what to do next." at bounding box center [286, 83] width 168 height 24
click at [366, 62] on div "Get to and use the lever Get to and use the door Get to staircase." at bounding box center [549, 84] width 276 height 48
click at [313, 99] on div "I can always check my GOALS and figure out what to do next." at bounding box center [272, 88] width 210 height 54
click at [267, 111] on button "Back" at bounding box center [270, 117] width 21 height 12
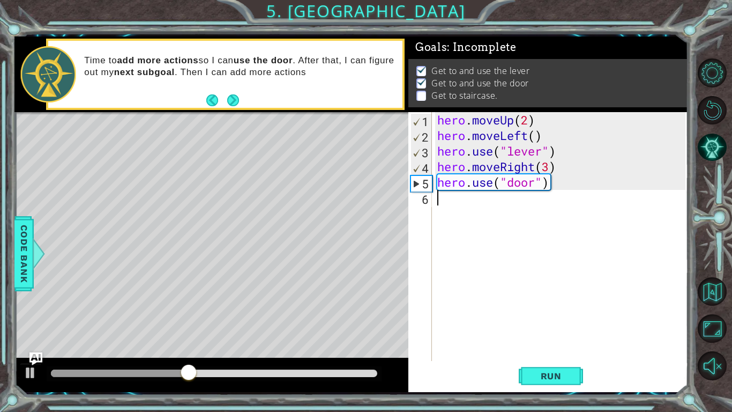
click at [366, 197] on div "hero . moveUp ( 2 ) hero . moveLeft ( ) hero . use ( "lever" ) hero . moveRight…" at bounding box center [563, 252] width 256 height 280
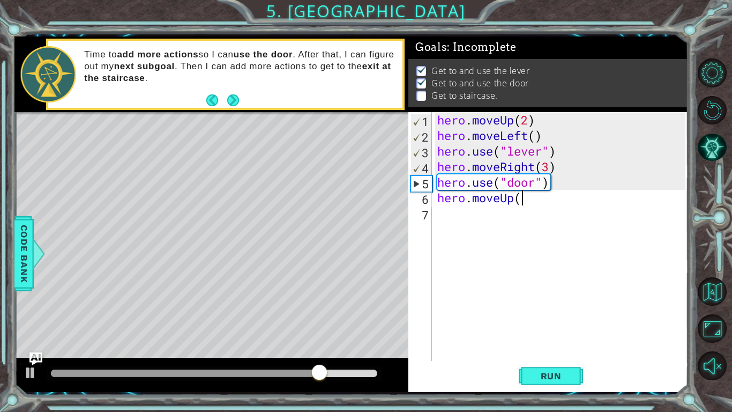
scroll to position [0, 3]
type textarea "hero.moveUp(2)"
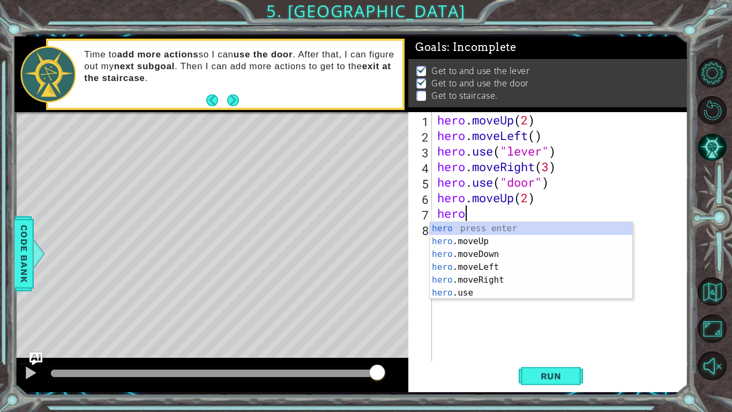
type textarea "hero."
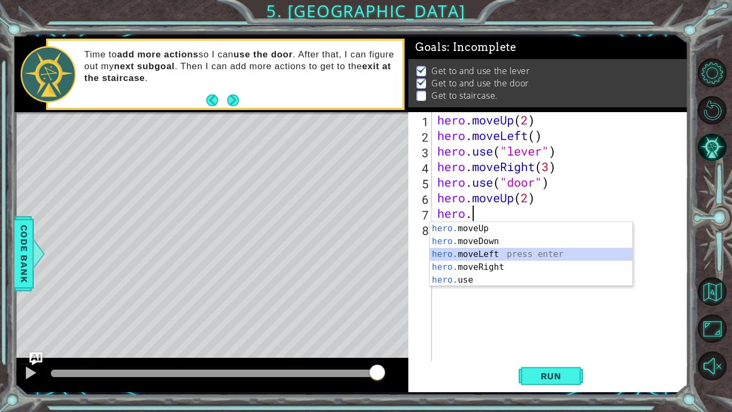
click at [366, 252] on div "hero. moveUp press enter hero. moveDown press enter hero. moveLeft press enter …" at bounding box center [531, 267] width 203 height 90
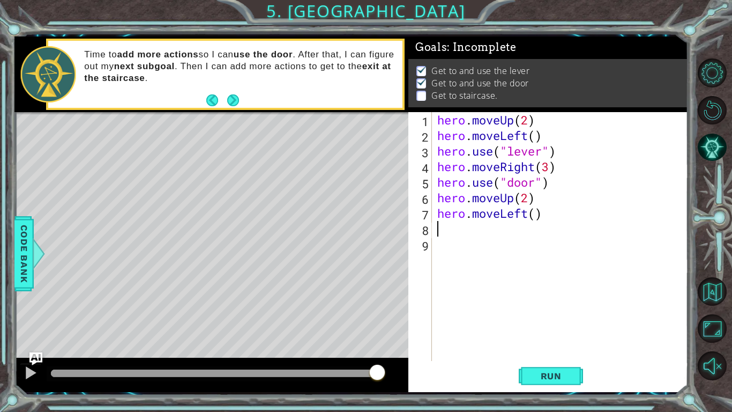
click at [366, 215] on div "hero . moveUp ( 2 ) hero . moveLeft ( ) hero . use ( "lever" ) hero . moveRight…" at bounding box center [563, 252] width 256 height 280
type textarea "hero.moveLeft(3)"
click at [366, 234] on div "hero . moveUp ( 2 ) hero . moveLeft ( ) hero . use ( "lever" ) hero . moveRight…" at bounding box center [563, 252] width 256 height 280
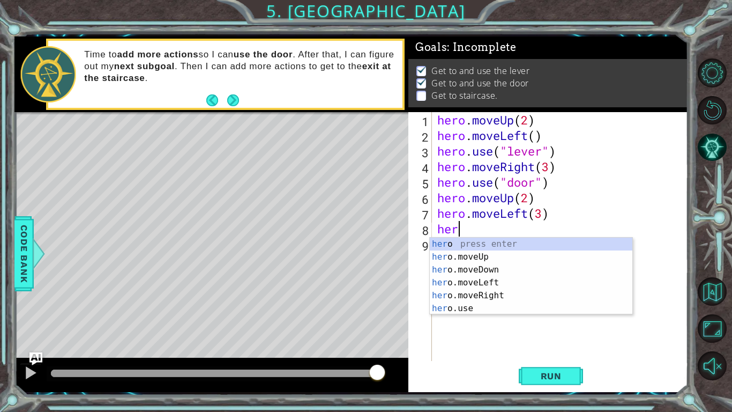
type textarea "hero"
click at [366, 255] on div "hero press enter hero .moveUp press enter hero .moveDown press enter hero .move…" at bounding box center [531, 288] width 203 height 103
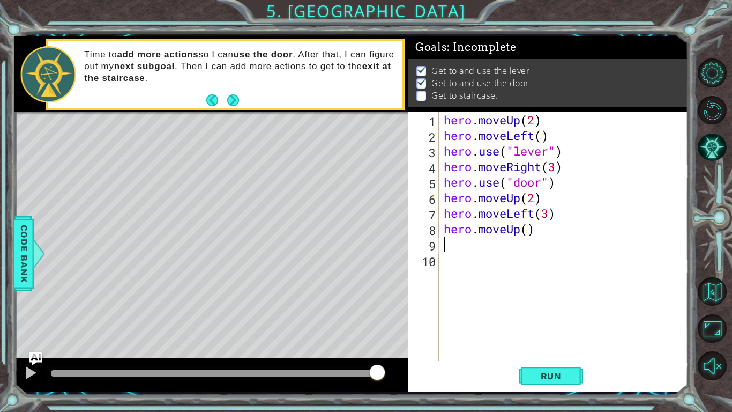
scroll to position [0, 0]
click at [366, 321] on span "Run" at bounding box center [551, 375] width 42 height 11
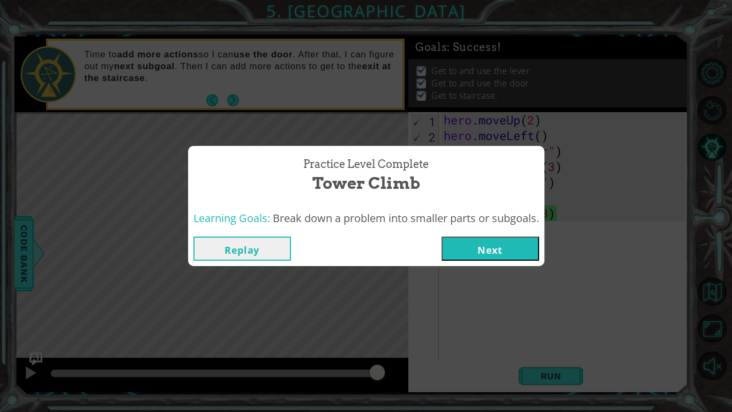
click at [366, 309] on div "Practice Level Complete Tower Climb Learning Goals: Break down a problem into s…" at bounding box center [366, 206] width 732 height 412
click at [366, 248] on button "Next" at bounding box center [491, 248] width 98 height 24
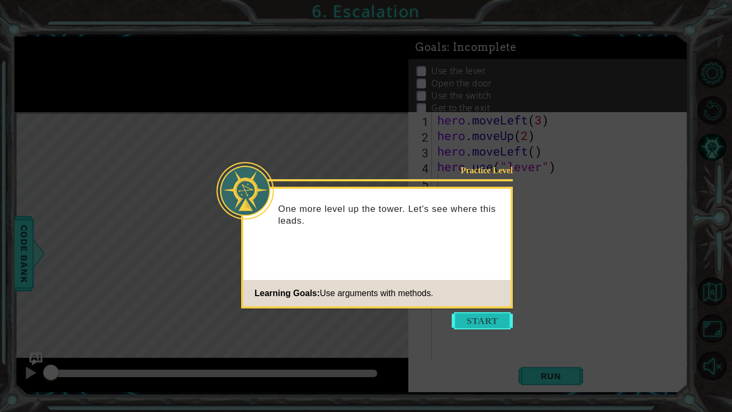
click at [366, 320] on button "Start" at bounding box center [482, 320] width 61 height 17
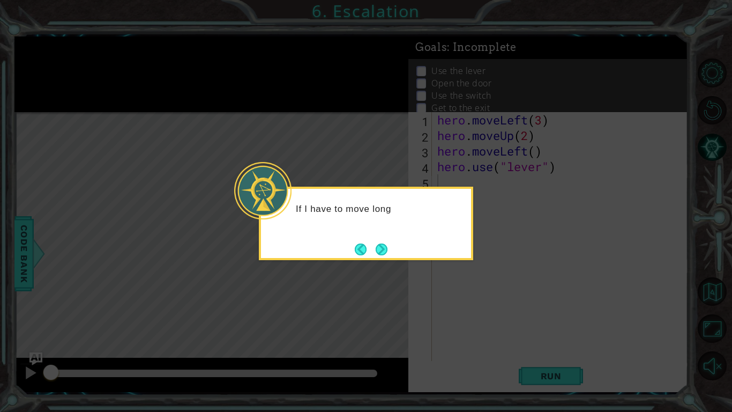
click at [366, 282] on icon at bounding box center [366, 206] width 732 height 412
click at [366, 248] on button "Next" at bounding box center [381, 249] width 17 height 17
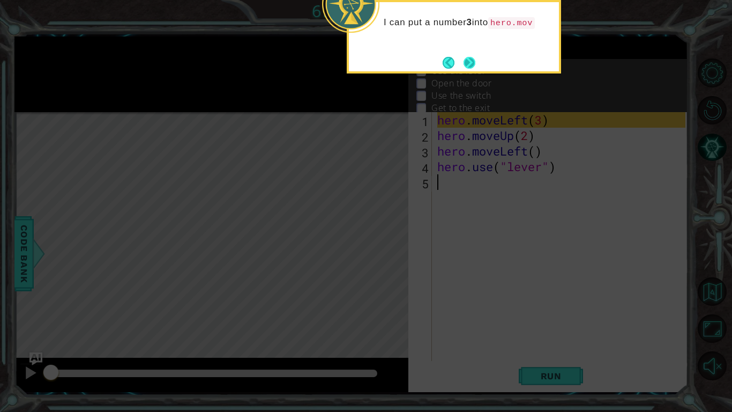
click at [366, 59] on button "Next" at bounding box center [470, 63] width 14 height 14
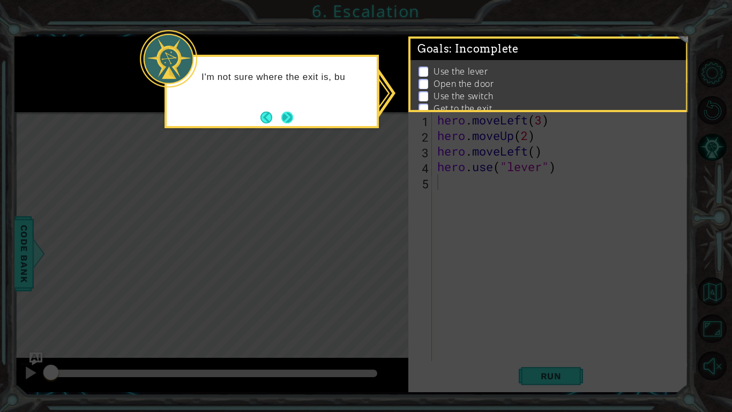
click at [291, 113] on button "Next" at bounding box center [287, 117] width 18 height 18
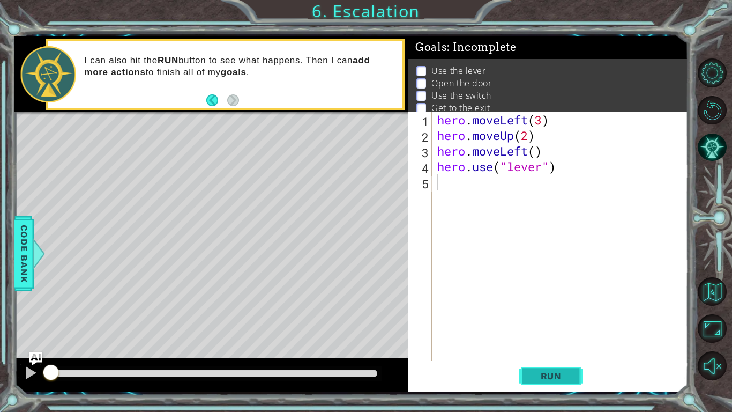
click at [366, 321] on span "Run" at bounding box center [551, 375] width 42 height 11
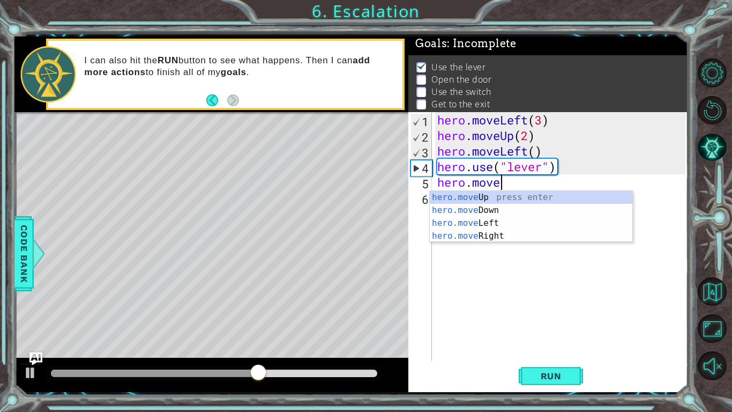
scroll to position [0, 2]
click at [366, 218] on div "hero.move Up press enter hero.move Down press enter hero.move Left press enter …" at bounding box center [531, 229] width 203 height 77
type textarea "hero.moveLeft(1)"
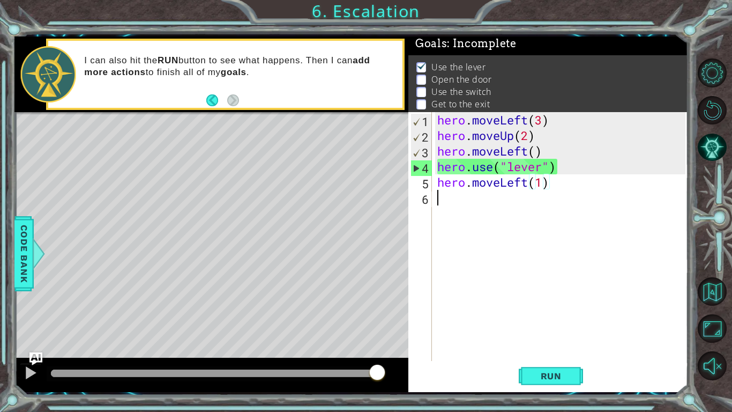
click at [366, 220] on div "hero . moveLeft ( 3 ) hero . moveUp ( 2 ) hero . moveLeft ( ) hero . use ( "lev…" at bounding box center [563, 252] width 256 height 280
click at [366, 187] on div "hero . moveLeft ( 3 ) hero . moveUp ( 2 ) hero . moveLeft ( ) hero . use ( "lev…" at bounding box center [563, 252] width 256 height 280
type textarea "hero.moveLeft()"
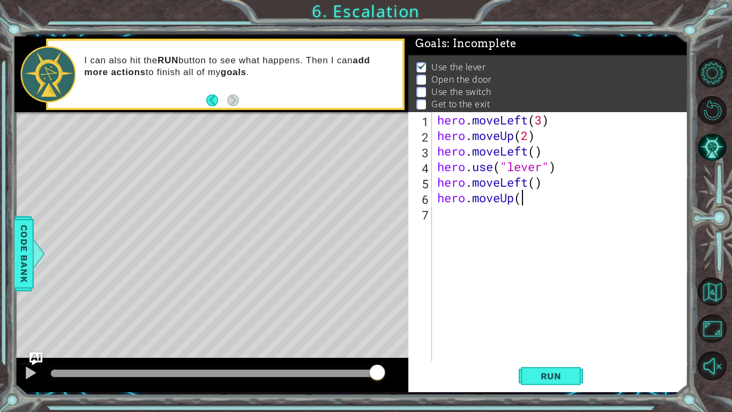
scroll to position [0, 3]
type textarea "hero.moveUp()"
click at [366, 197] on div "hero . moveLeft ( 3 ) hero . moveUp ( 2 ) hero . moveLeft ( ) hero . use ( "lev…" at bounding box center [563, 252] width 256 height 280
click at [366, 200] on div "hero . moveLeft ( 3 ) hero . moveUp ( 2 ) hero . moveLeft ( ) hero . use ( "lev…" at bounding box center [563, 252] width 256 height 280
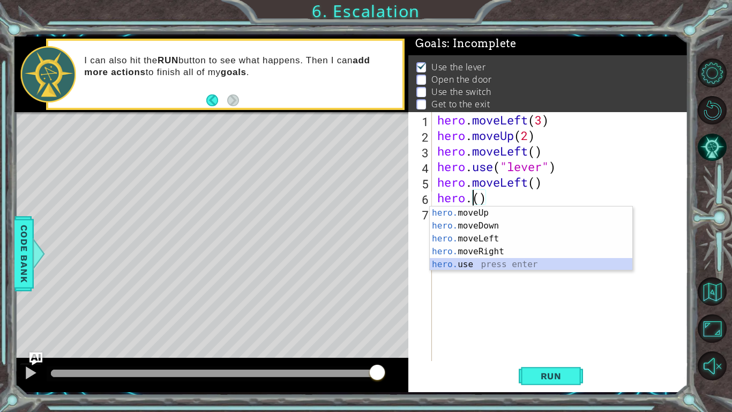
click at [366, 265] on div "hero. moveUp press enter hero. moveDown press enter hero. moveLeft press enter …" at bounding box center [531, 251] width 203 height 90
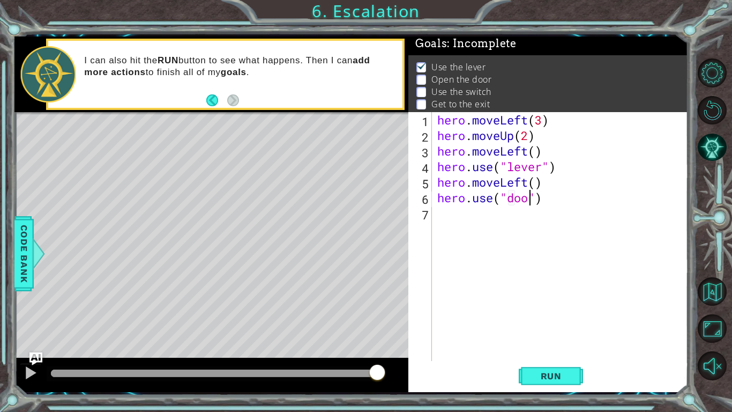
scroll to position [0, 4]
type textarea "hero.use("door")"
click at [366, 321] on span "Run" at bounding box center [551, 375] width 42 height 11
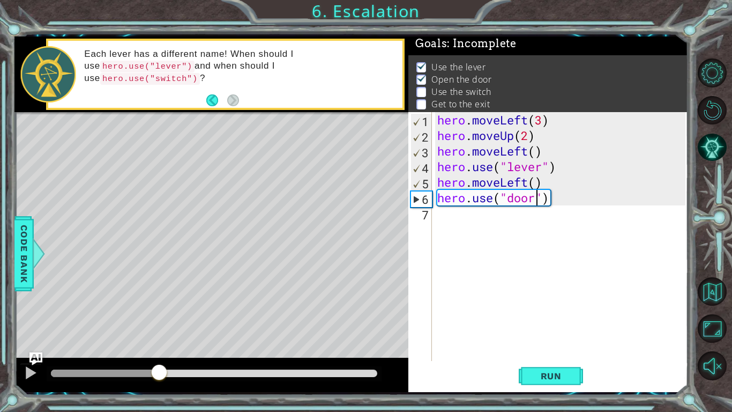
drag, startPoint x: 88, startPoint y: 370, endPoint x: 160, endPoint y: 372, distance: 72.4
click at [160, 321] on div at bounding box center [159, 372] width 19 height 19
click at [366, 221] on div "hero . moveLeft ( 3 ) hero . moveUp ( 2 ) hero . moveLeft ( ) hero . use ( "lev…" at bounding box center [563, 252] width 256 height 280
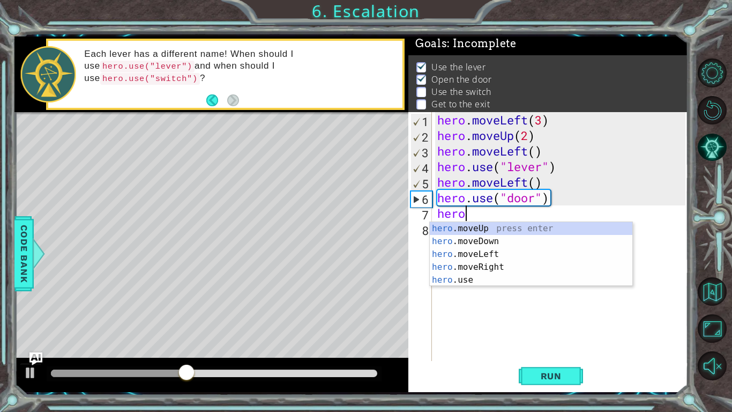
scroll to position [0, 1]
click at [366, 228] on div "hero .moveUp press enter hero .moveDown press enter hero .moveLeft press enter …" at bounding box center [531, 267] width 203 height 90
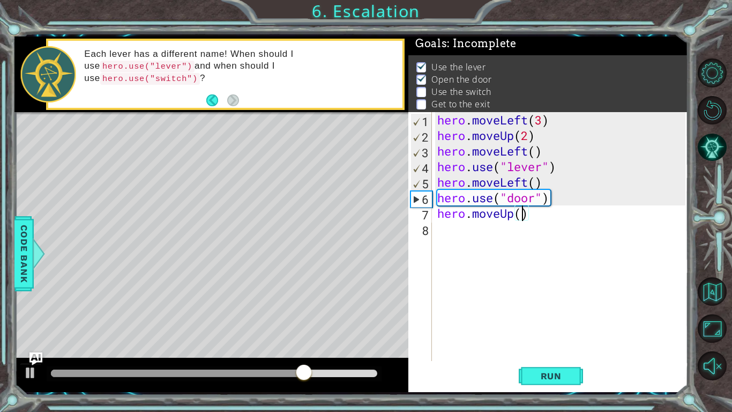
type textarea "hero.moveUp(2)"
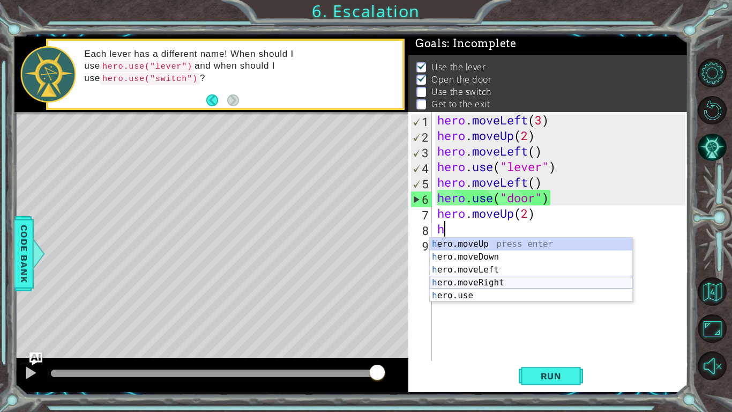
click at [366, 280] on div "h ero.moveUp press enter h ero.moveDown press enter h ero.moveLeft press enter …" at bounding box center [531, 282] width 203 height 90
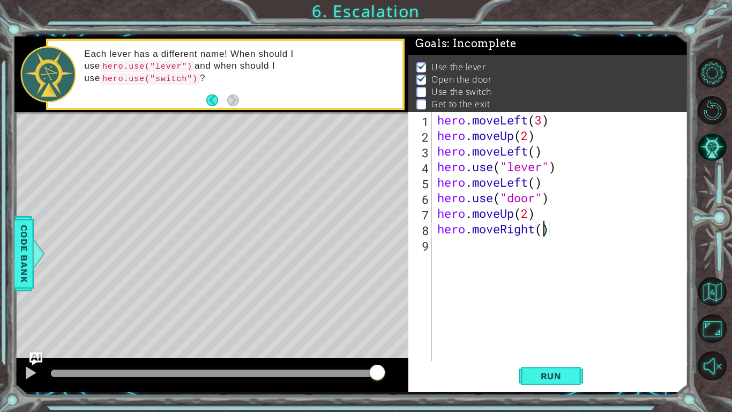
type textarea "hero.moveRight(3)"
click at [366, 247] on div "hero . moveLeft ( 3 ) hero . moveUp ( 2 ) hero . moveLeft ( ) hero . use ( "lev…" at bounding box center [563, 252] width 256 height 280
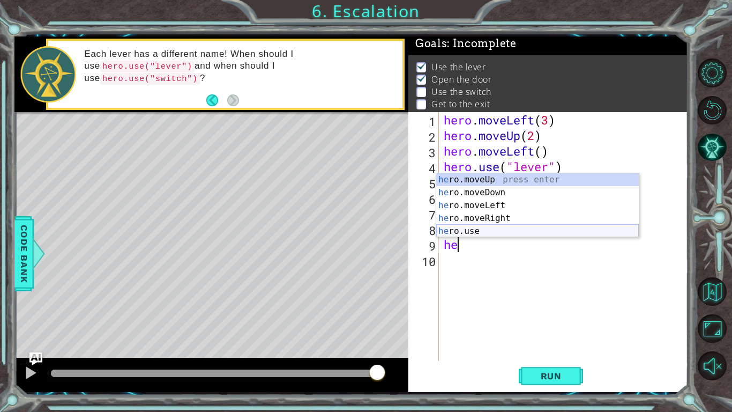
click at [366, 228] on div "he ro.moveUp press enter he ro.moveDown press enter he ro.moveLeft press enter …" at bounding box center [537, 218] width 203 height 90
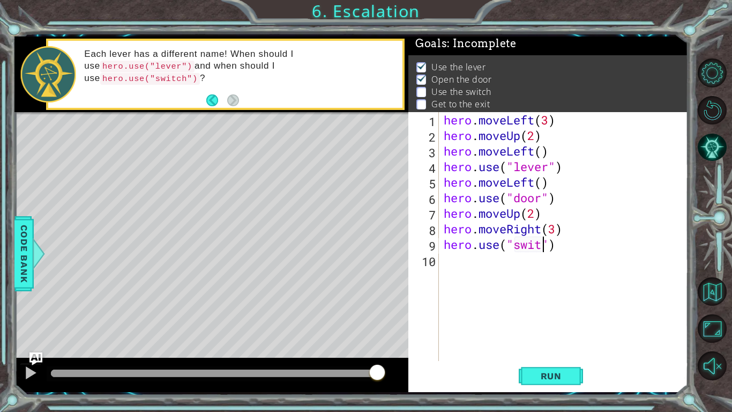
type textarea "hero.use("switch")"
click at [366, 263] on div "hero . moveLeft ( 3 ) hero . moveUp ( 2 ) hero . moveLeft ( ) hero . use ( "lev…" at bounding box center [566, 252] width 249 height 280
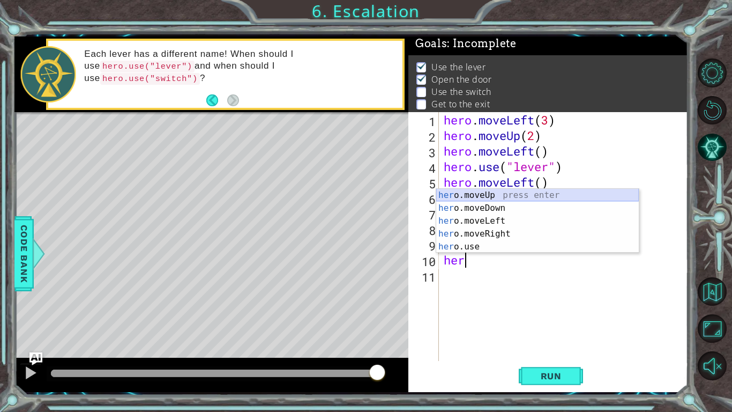
click at [366, 195] on div "her o.moveUp press enter her o.moveDown press enter her o.moveLeft press enter …" at bounding box center [537, 234] width 203 height 90
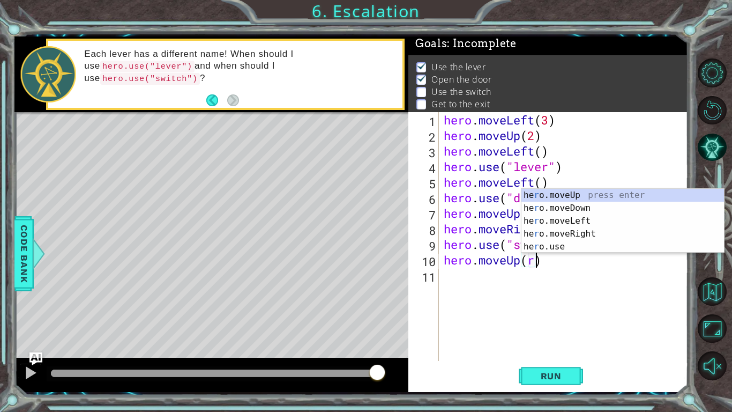
scroll to position [0, 4]
click at [366, 230] on div "he r o.moveUp press enter he r o.moveDown press enter he r o.moveLeft press ent…" at bounding box center [623, 234] width 203 height 90
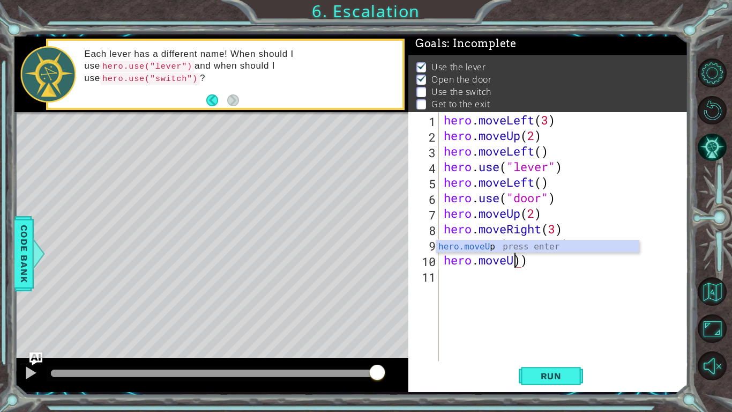
scroll to position [0, 3]
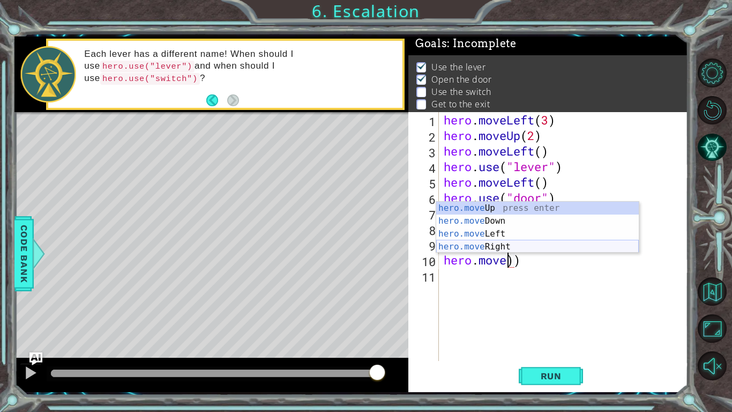
click at [366, 246] on div "hero.move Up press enter hero.move Down press enter hero.move Left press enter …" at bounding box center [537, 240] width 203 height 77
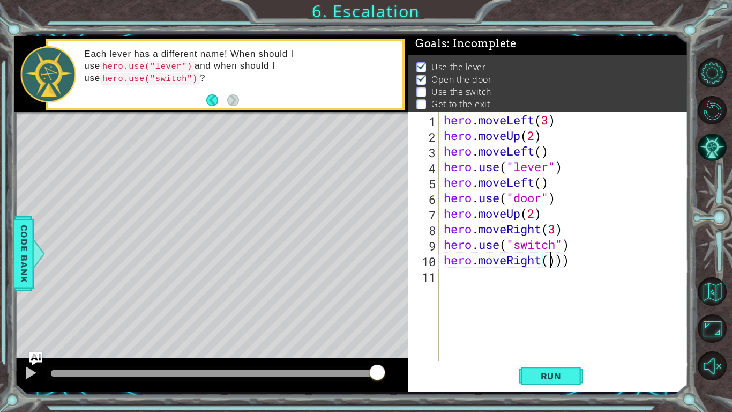
click at [366, 261] on div "hero . moveLeft ( 3 ) hero . moveUp ( 2 ) hero . moveLeft ( ) hero . use ( "lev…" at bounding box center [566, 252] width 249 height 280
type textarea "hero.moveRight()"
click at [366, 281] on div "hero . moveLeft ( 3 ) hero . moveUp ( 2 ) hero . moveLeft ( ) hero . use ( "lev…" at bounding box center [566, 252] width 249 height 280
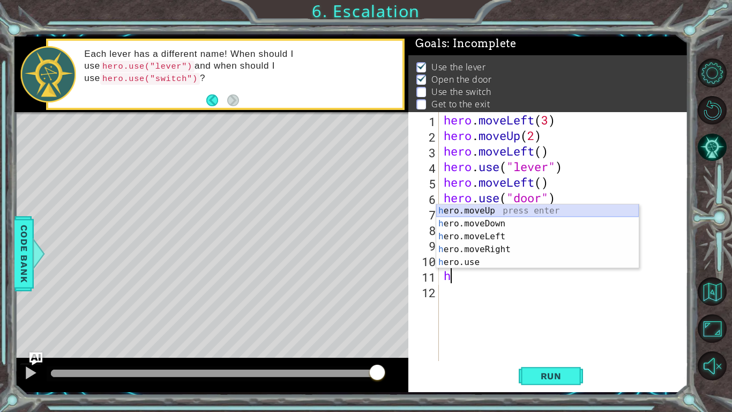
click at [366, 212] on div "h ero.moveUp press enter h ero.moveDown press enter h ero.moveLeft press enter …" at bounding box center [537, 249] width 203 height 90
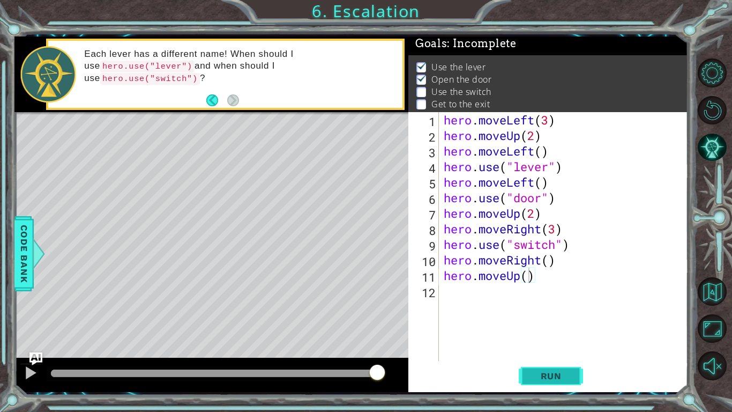
click at [366, 321] on span "Run" at bounding box center [551, 375] width 42 height 11
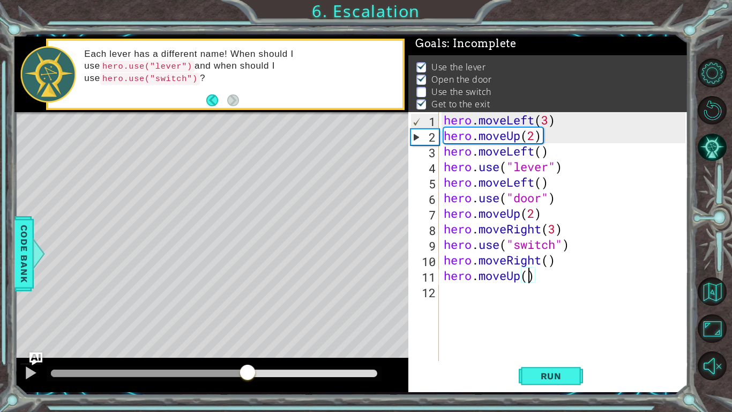
click at [248, 321] on div at bounding box center [214, 373] width 326 height 8
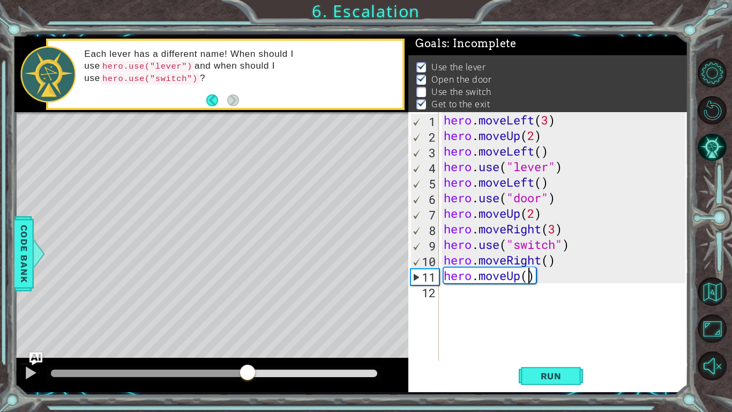
click at [225, 321] on div at bounding box center [214, 373] width 335 height 15
click at [366, 228] on div "hero . moveLeft ( 3 ) hero . moveUp ( 2 ) hero . moveLeft ( ) hero . use ( "lev…" at bounding box center [566, 252] width 249 height 280
type textarea "hero.moveRight(2)"
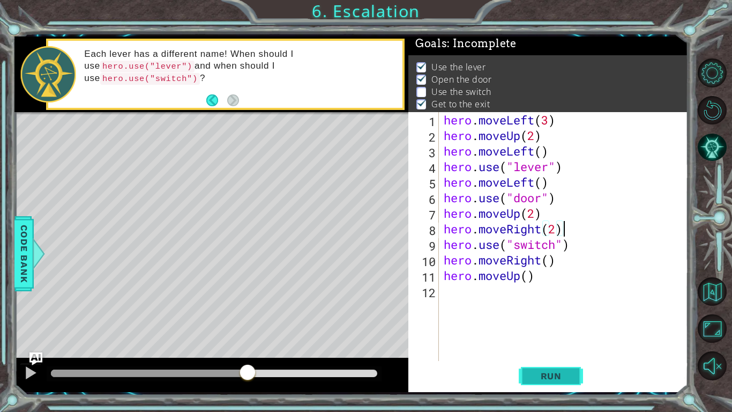
click at [366, 321] on span "Run" at bounding box center [551, 375] width 42 height 11
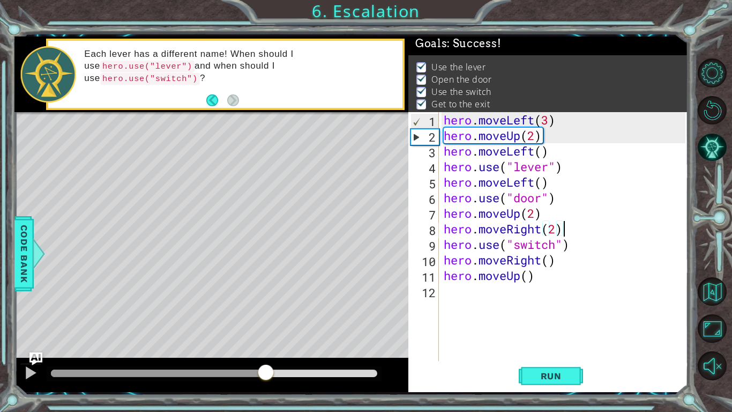
click at [266, 321] on div at bounding box center [214, 373] width 326 height 8
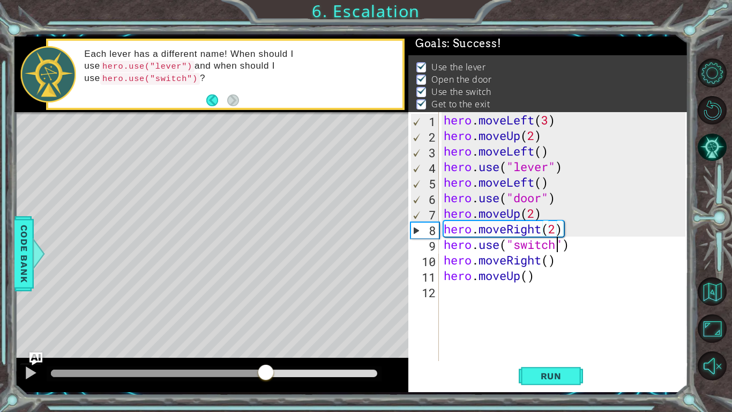
click at [366, 242] on div "hero . moveLeft ( 3 ) hero . moveUp ( 2 ) hero . moveLeft ( ) hero . use ( "lev…" at bounding box center [566, 252] width 249 height 280
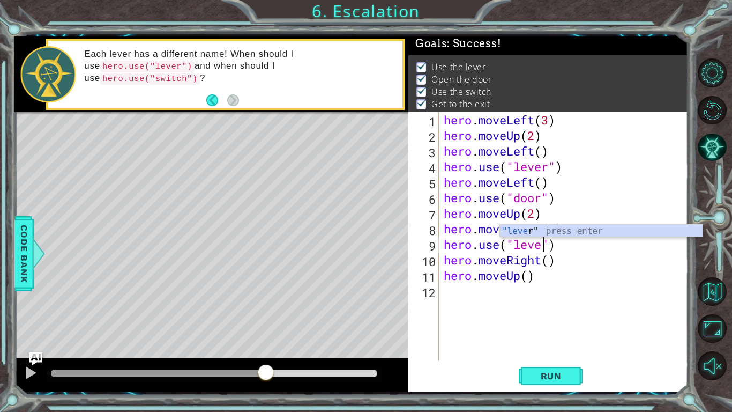
scroll to position [0, 5]
click at [366, 321] on span "Run" at bounding box center [551, 375] width 42 height 11
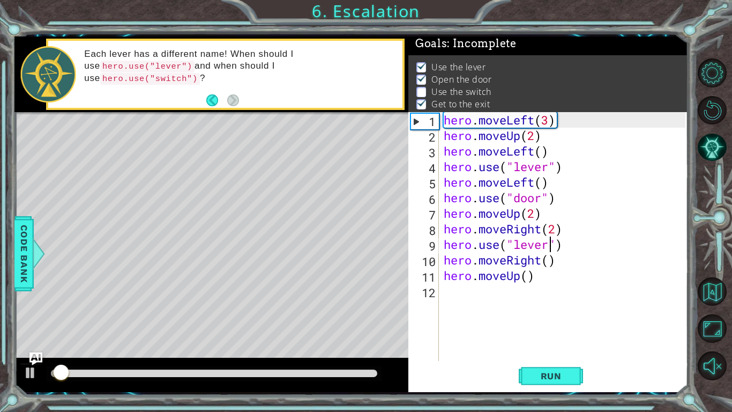
click at [231, 321] on div at bounding box center [214, 373] width 326 height 8
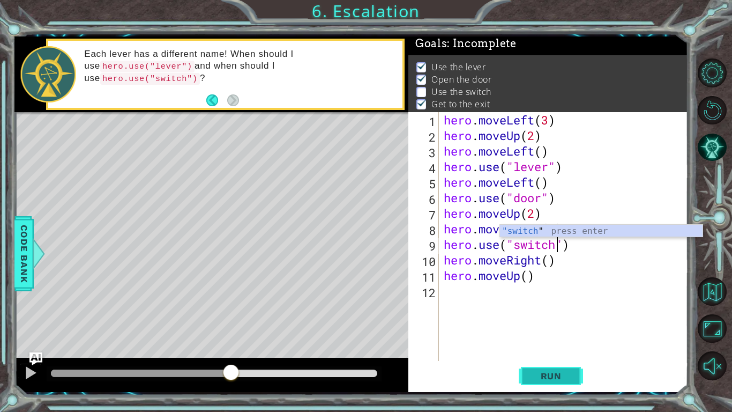
type textarea "hero.use("switch")"
click at [366, 321] on span "Run" at bounding box center [551, 375] width 42 height 11
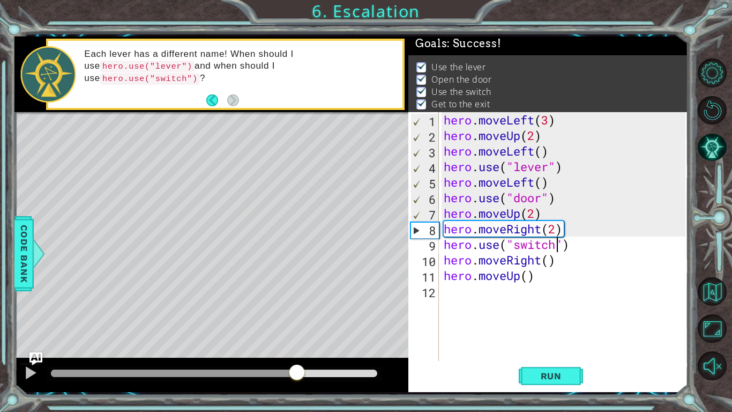
click at [298, 321] on div at bounding box center [214, 373] width 326 height 8
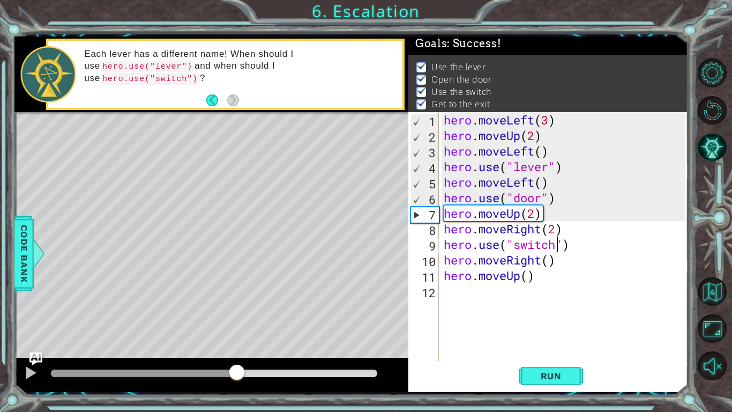
click at [236, 321] on div at bounding box center [144, 373] width 186 height 8
click at [29, 321] on div at bounding box center [31, 373] width 14 height 14
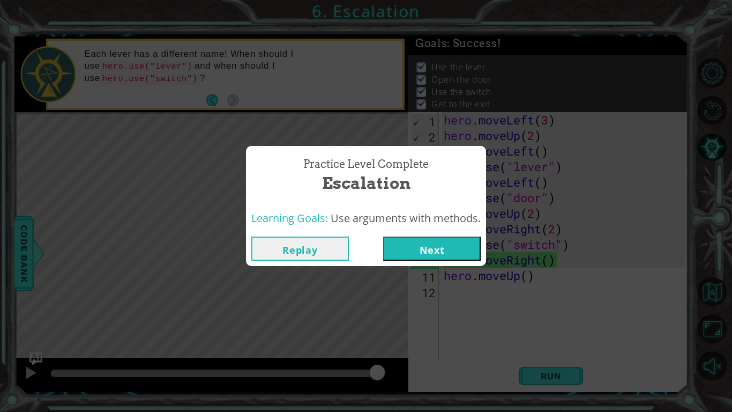
click at [366, 250] on button "Next" at bounding box center [432, 248] width 98 height 24
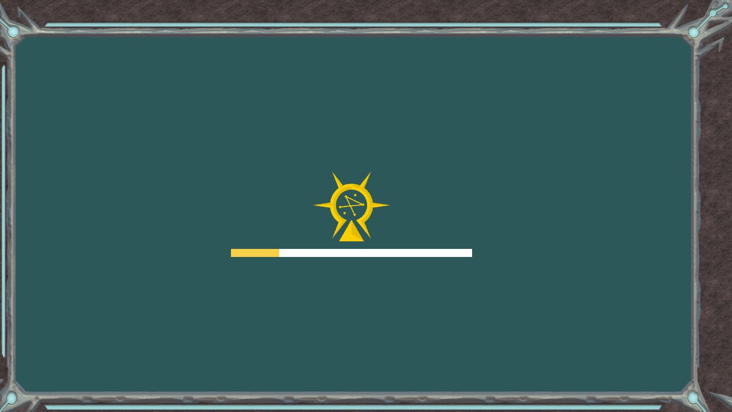
click at [366, 309] on div "Goals Error loading from server. Try refreshing the page. You'll need to join a…" at bounding box center [366, 206] width 732 height 412
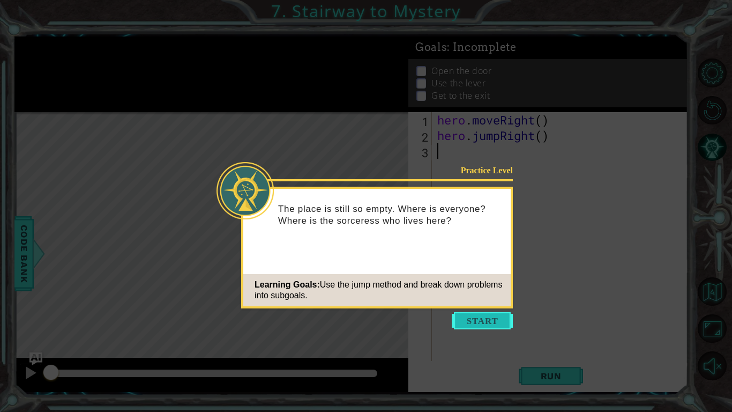
click at [366, 321] on button "Start" at bounding box center [482, 320] width 61 height 17
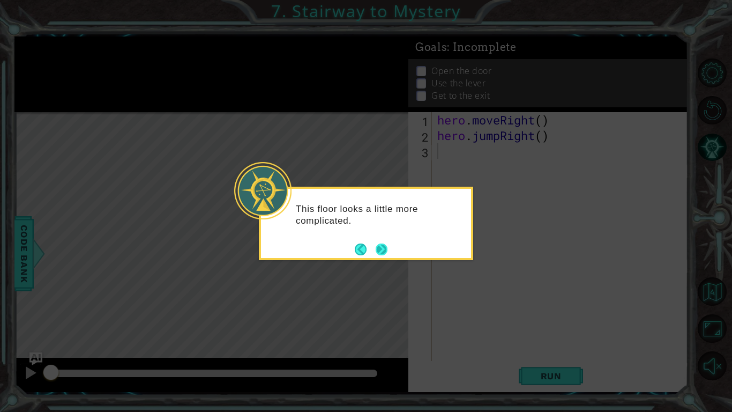
click at [366, 248] on button "Next" at bounding box center [381, 249] width 19 height 19
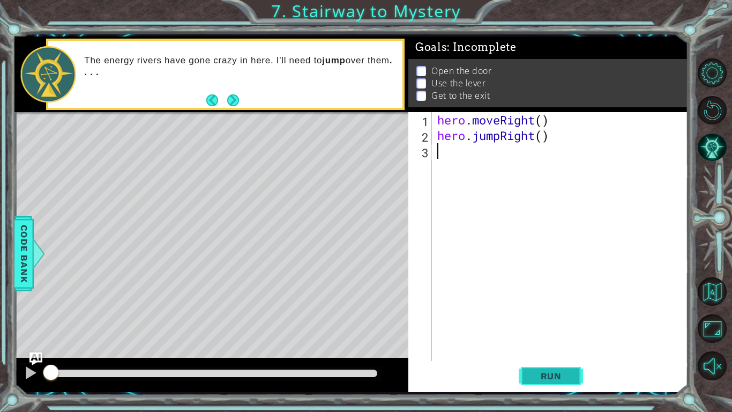
click at [366, 321] on button "Run" at bounding box center [551, 376] width 64 height 28
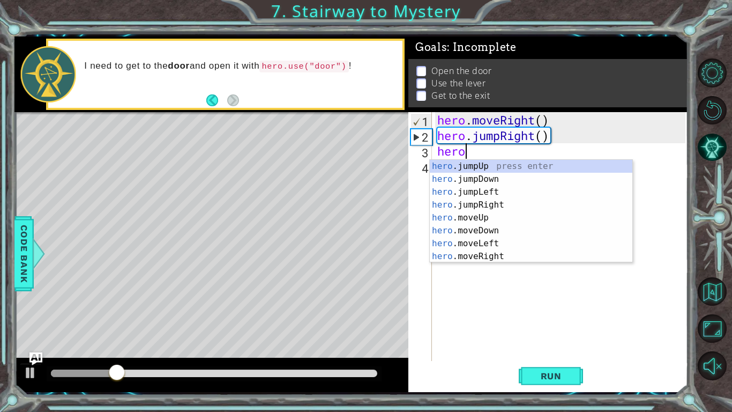
scroll to position [0, 1]
click at [30, 321] on div at bounding box center [31, 373] width 14 height 14
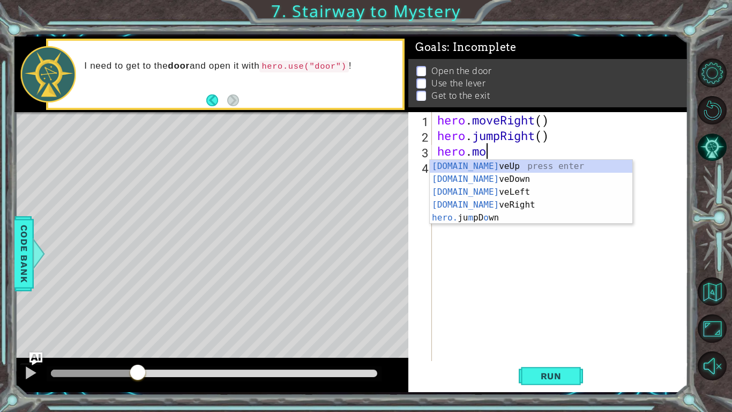
scroll to position [0, 2]
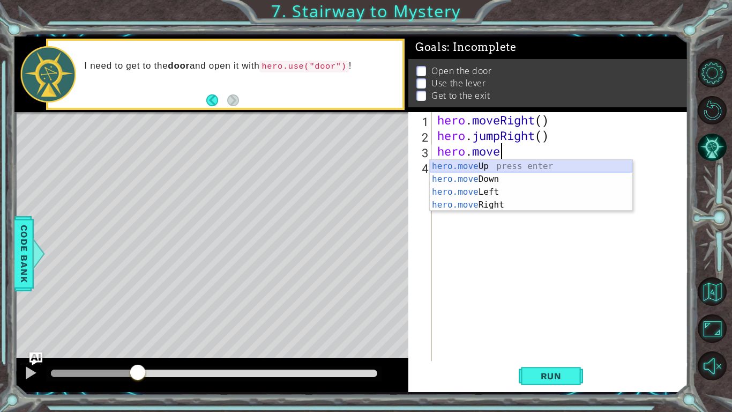
click at [366, 168] on div "hero.move Up press enter hero.move Down press enter hero.move Left press enter …" at bounding box center [531, 198] width 203 height 77
type textarea "hero.moveUp(1)"
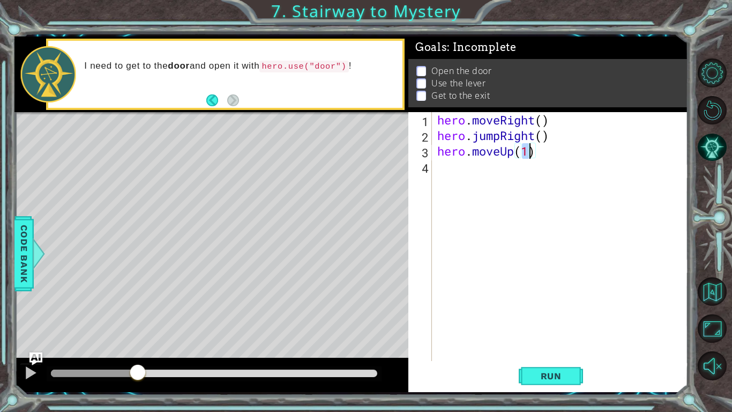
click at [366, 171] on div "hero . moveRight ( ) hero . jumpRight ( ) hero . moveUp ( 1 )" at bounding box center [563, 252] width 256 height 280
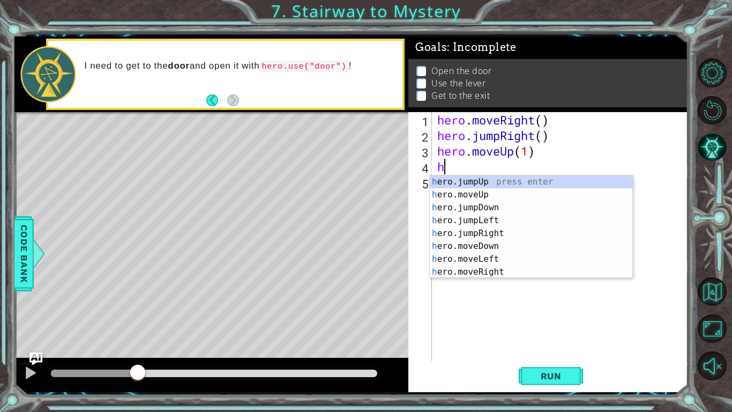
type textarea "her"
click at [366, 235] on div "her o.jumpUp press enter her o.jumpDown press enter her o.jumpLeft press enter …" at bounding box center [531, 239] width 203 height 129
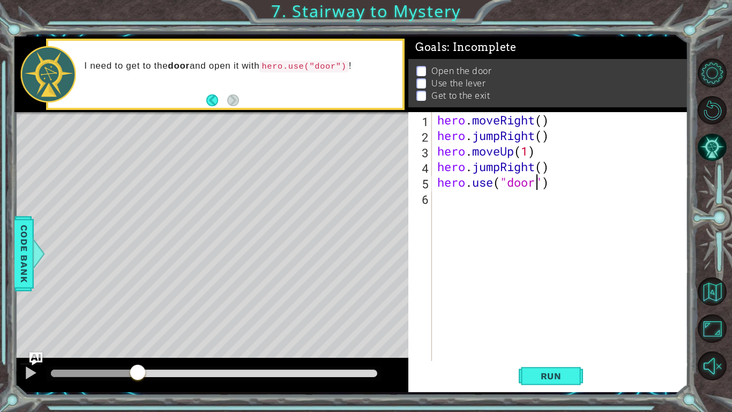
scroll to position [0, 4]
click at [366, 321] on button "Run" at bounding box center [551, 376] width 64 height 28
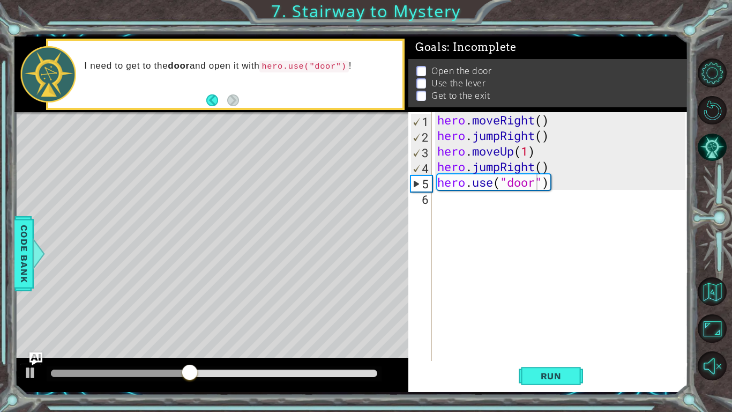
click at [148, 321] on div at bounding box center [214, 373] width 335 height 15
click at [138, 321] on div at bounding box center [94, 373] width 87 height 8
click at [112, 321] on div at bounding box center [94, 373] width 87 height 8
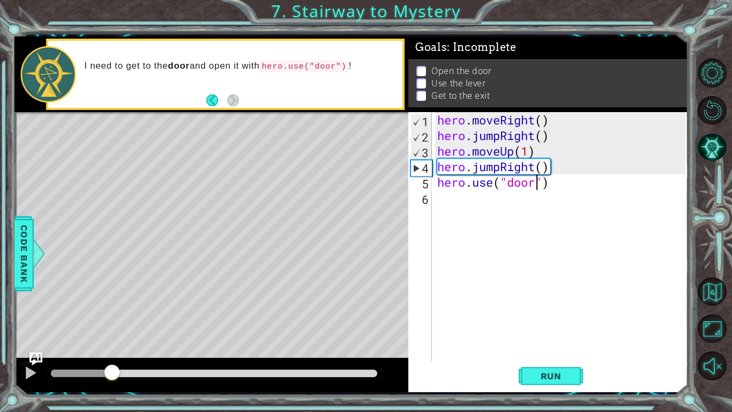
click at [98, 321] on div at bounding box center [81, 373] width 61 height 8
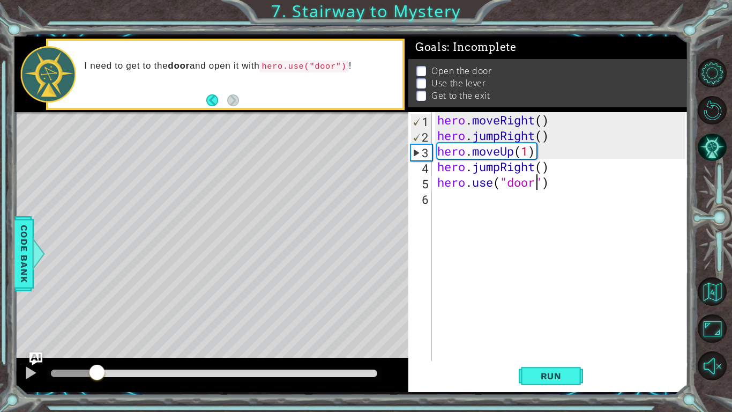
click at [53, 321] on div at bounding box center [74, 373] width 46 height 8
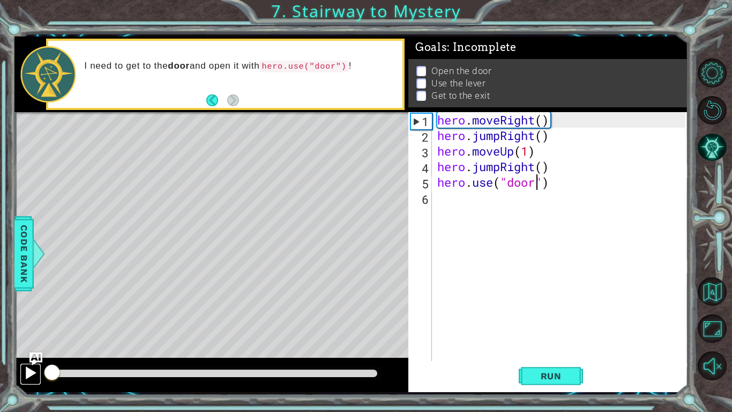
click at [26, 321] on div at bounding box center [31, 373] width 14 height 14
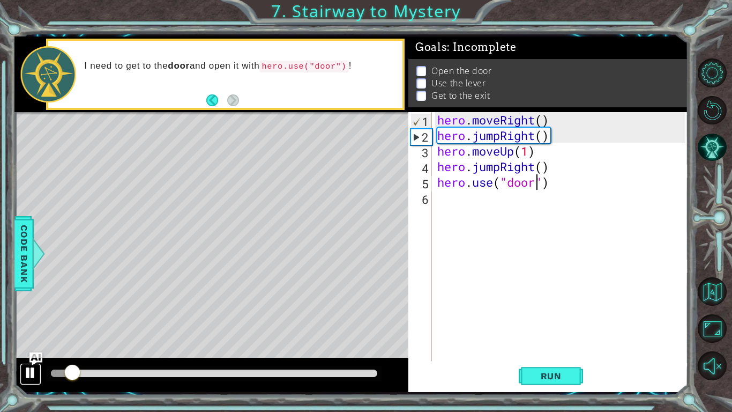
click at [26, 321] on div at bounding box center [31, 373] width 14 height 14
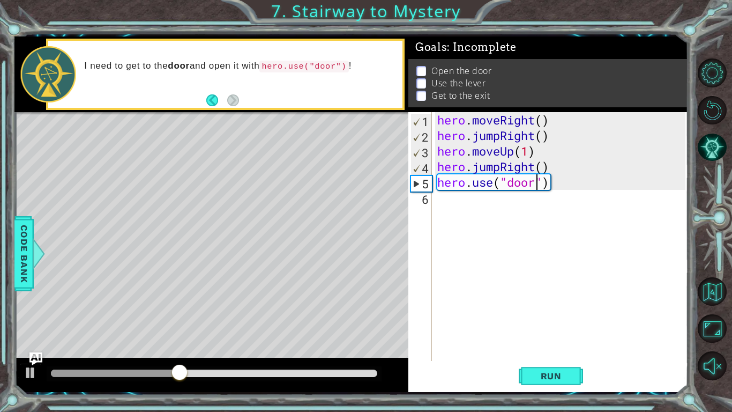
click at [366, 172] on div "hero . moveRight ( ) hero . jumpRight ( ) hero . moveUp ( 1 ) hero . jumpRight …" at bounding box center [563, 252] width 256 height 280
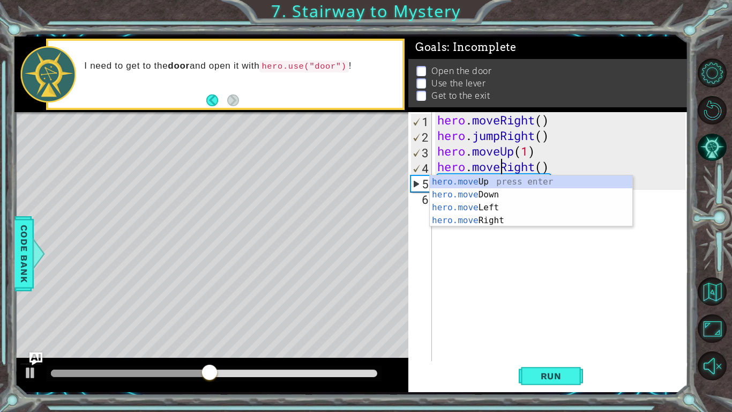
scroll to position [0, 3]
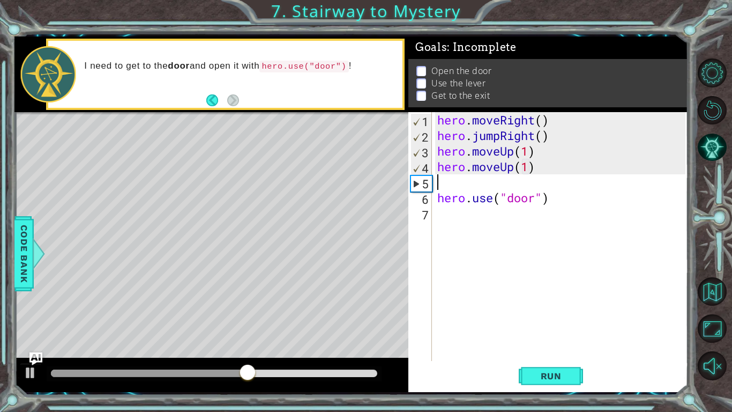
click at [366, 165] on div "hero . moveRight ( ) hero . jumpRight ( ) hero . moveUp ( 1 ) hero . moveUp ( 1…" at bounding box center [563, 252] width 256 height 280
click at [366, 191] on div "hero . moveRight ( ) hero . jumpRight ( ) hero . moveUp ( 1 ) hero . moveUp ( )…" at bounding box center [563, 252] width 256 height 280
click at [366, 195] on div "hero . moveRight ( ) hero . jumpRight ( ) hero . moveUp ( 1 ) hero . moveUp ( )…" at bounding box center [563, 252] width 256 height 280
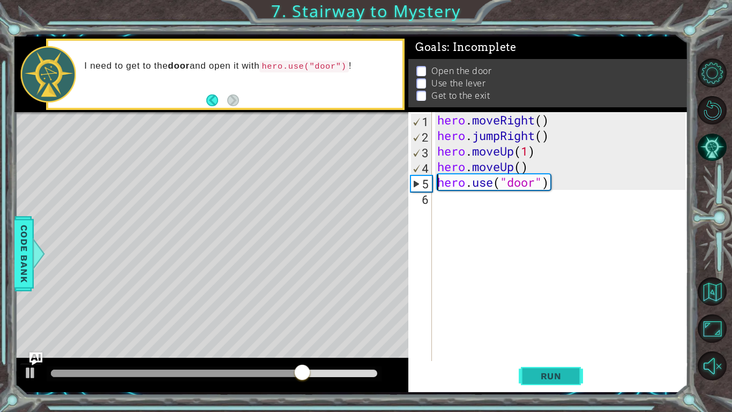
click at [366, 321] on span "Run" at bounding box center [551, 375] width 42 height 11
click at [366, 170] on div "hero . moveRight ( ) hero . jumpRight ( ) hero . moveUp ( 1 ) hero . moveUp ( )…" at bounding box center [563, 252] width 256 height 280
type textarea "hero.moveUp()"
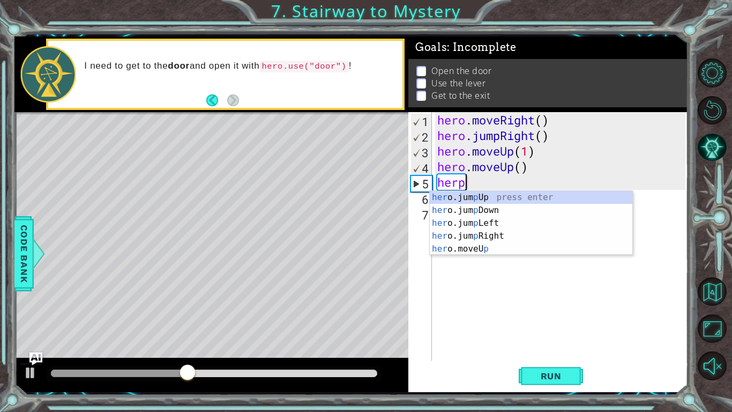
scroll to position [0, 1]
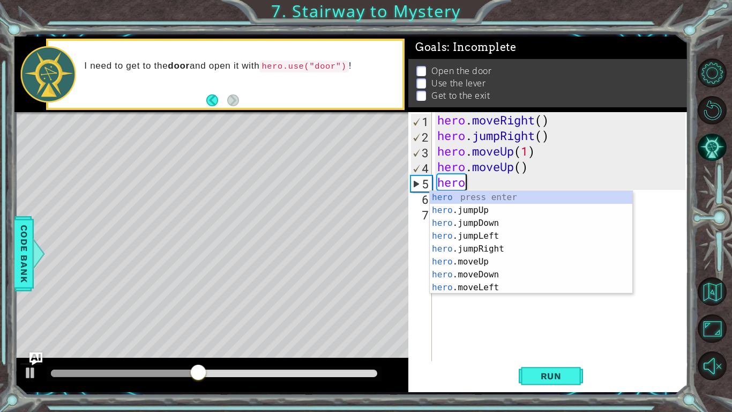
type textarea "hero."
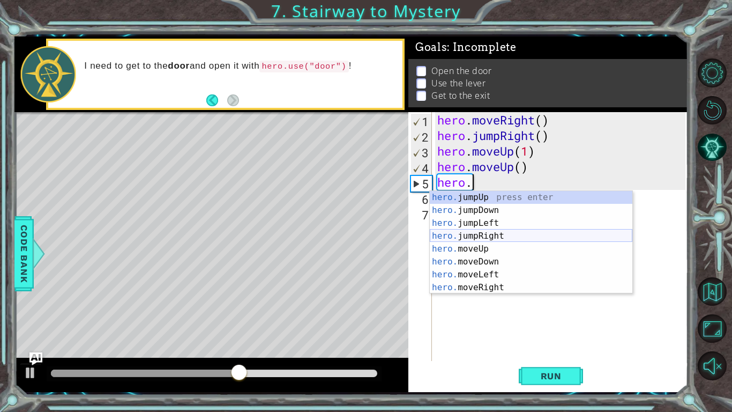
click at [366, 232] on div "hero. jumpUp press enter hero. jumpDown press enter hero. jumpLeft press enter …" at bounding box center [531, 255] width 203 height 129
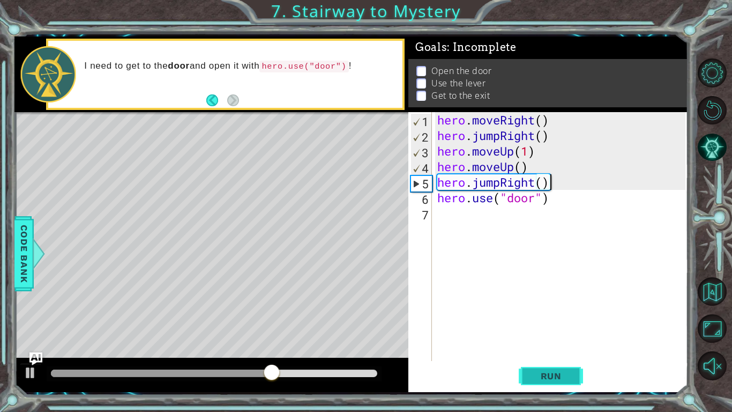
click at [366, 321] on span "Run" at bounding box center [551, 375] width 42 height 11
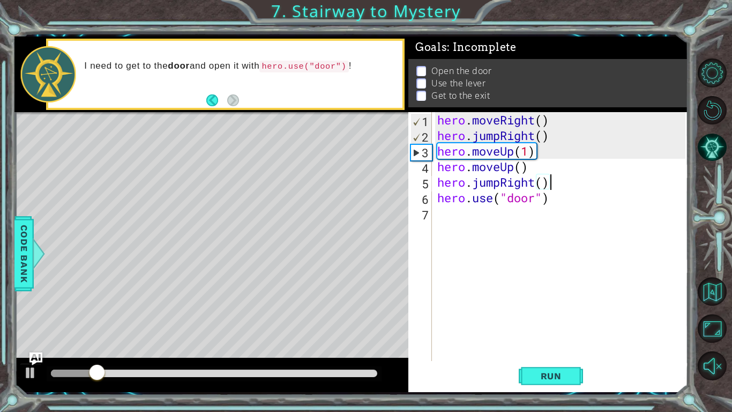
click at [366, 183] on div "hero . moveRight ( ) hero . jumpRight ( ) hero . moveUp ( 1 ) hero . moveUp ( )…" at bounding box center [563, 252] width 256 height 280
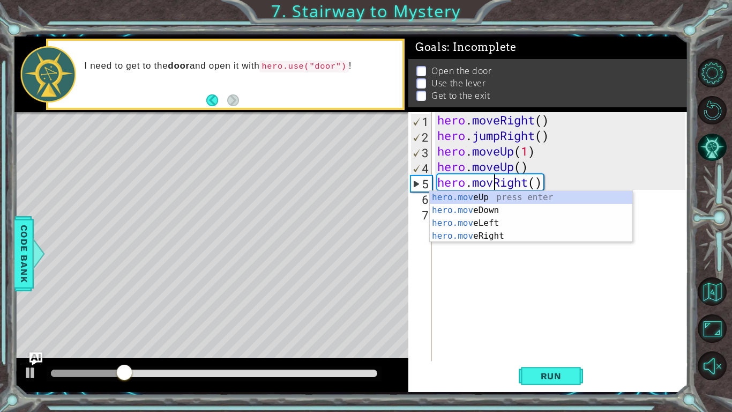
scroll to position [0, 3]
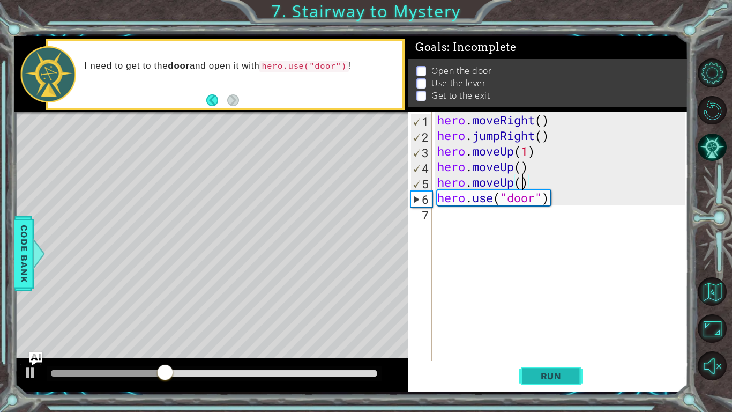
click at [366, 321] on span "Run" at bounding box center [551, 375] width 42 height 11
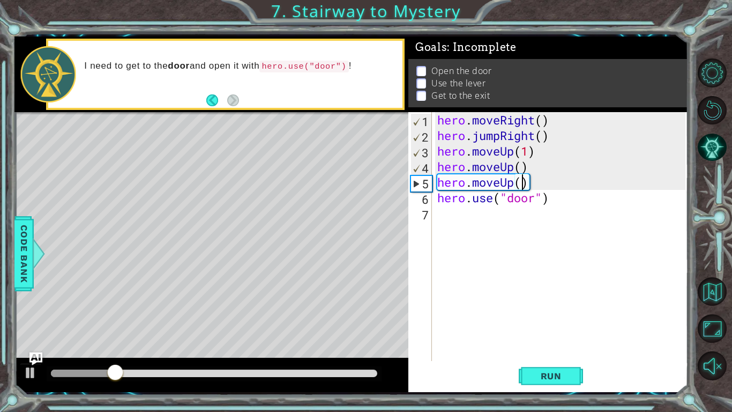
click at [366, 188] on div "hero . moveRight ( ) hero . jumpRight ( ) hero . moveUp ( 1 ) hero . moveUp ( )…" at bounding box center [563, 252] width 256 height 280
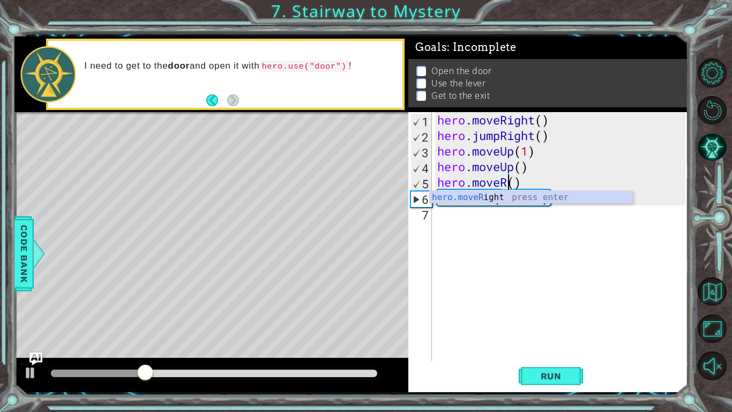
scroll to position [0, 3]
click at [366, 195] on div "hero.moveR ight press enter" at bounding box center [531, 210] width 203 height 39
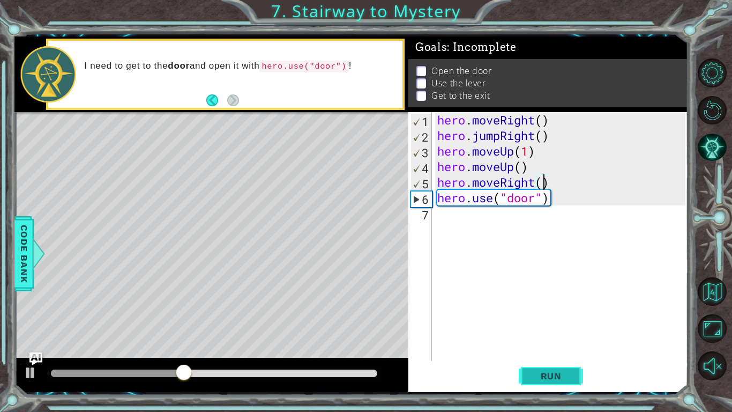
type textarea "hero.moveRight()"
click at [366, 321] on span "Run" at bounding box center [551, 375] width 42 height 11
click at [366, 208] on div "hero . moveRight ( ) hero . jumpRight ( ) hero . moveUp ( 1 ) hero . moveUp ( )…" at bounding box center [563, 252] width 256 height 280
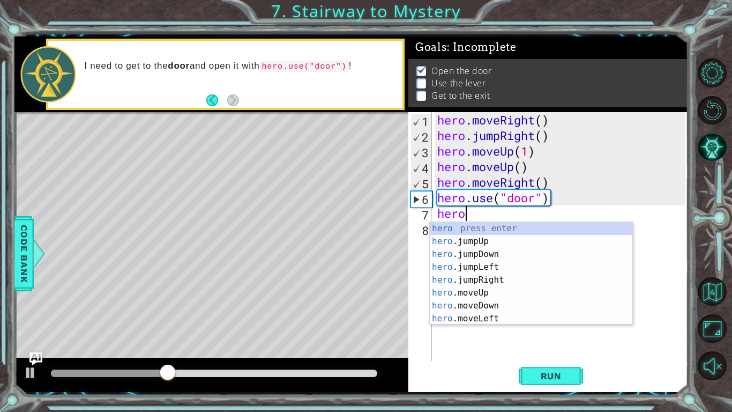
scroll to position [0, 1]
click at [366, 295] on div "hero press enter hero .jumpUp press enter hero .jumpDown press enter hero .jump…" at bounding box center [531, 286] width 203 height 129
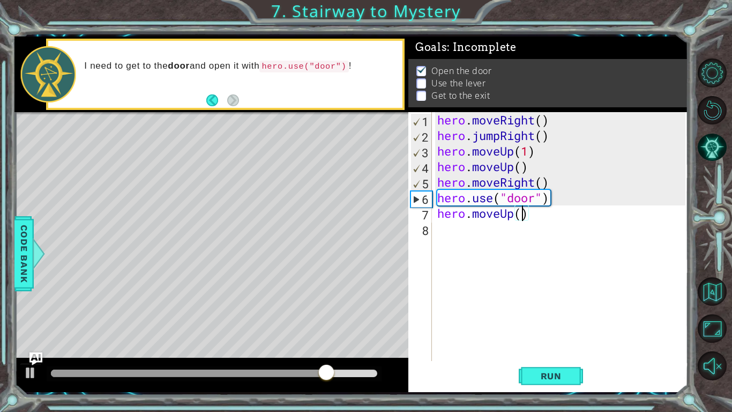
type textarea "hero.moveUp(2)"
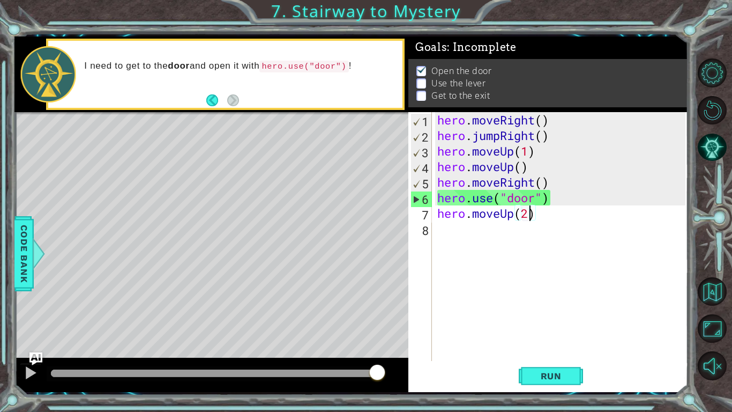
click at [366, 219] on div "hero . moveRight ( ) hero . jumpRight ( ) hero . moveUp ( 1 ) hero . moveUp ( )…" at bounding box center [563, 252] width 256 height 280
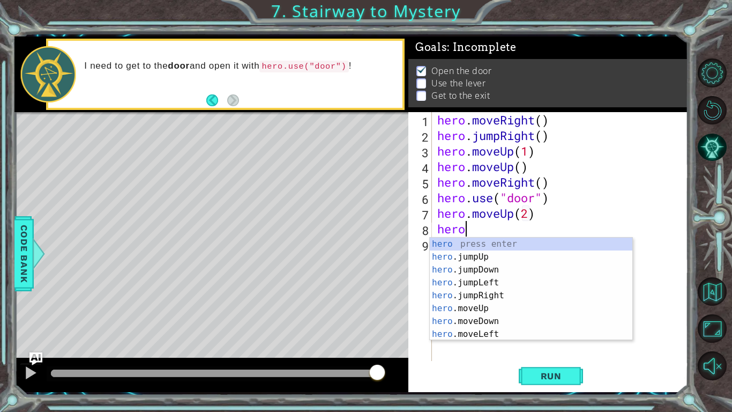
scroll to position [0, 1]
click at [366, 321] on div "hero press enter hero .jumpUp press enter hero .jumpDown press enter hero .jump…" at bounding box center [531, 301] width 203 height 129
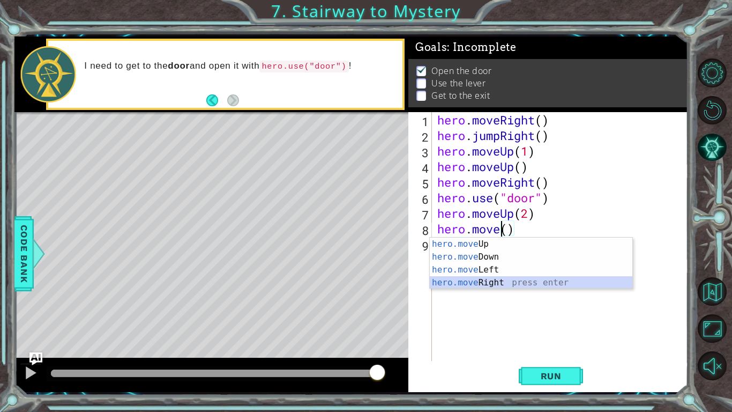
click at [366, 286] on div "hero.move Up press enter hero.move Down press enter hero.move Left press enter …" at bounding box center [531, 275] width 203 height 77
type textarea "hero.moveRight(1)"
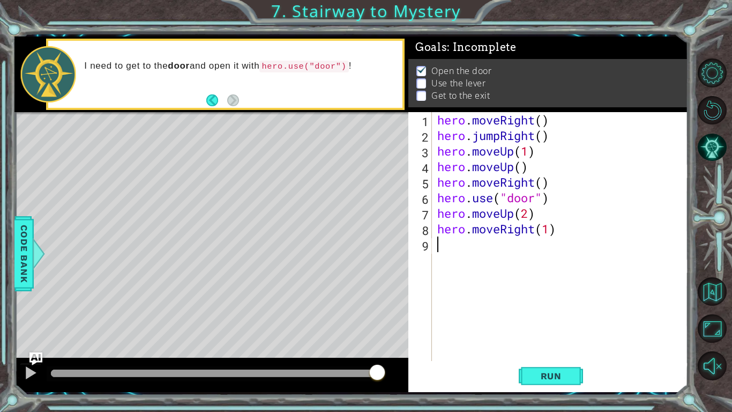
click at [366, 248] on div "hero . moveRight ( ) hero . jumpRight ( ) hero . moveUp ( 1 ) hero . moveUp ( )…" at bounding box center [563, 252] width 256 height 280
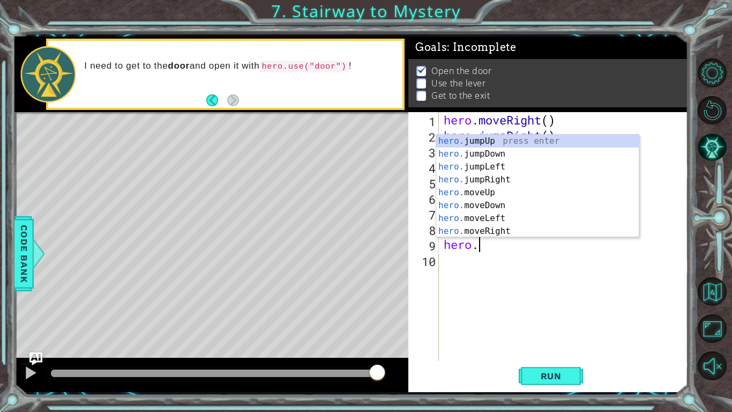
scroll to position [0, 1]
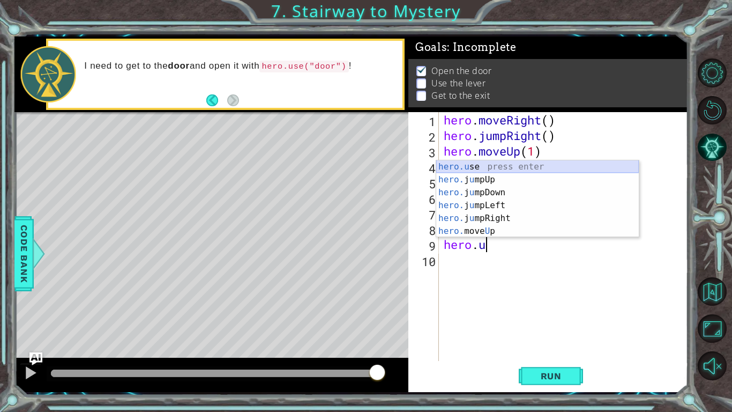
click at [366, 165] on div "hero.u se press enter hero. j u mpUp press enter hero. j u mpDown press enter h…" at bounding box center [537, 211] width 203 height 103
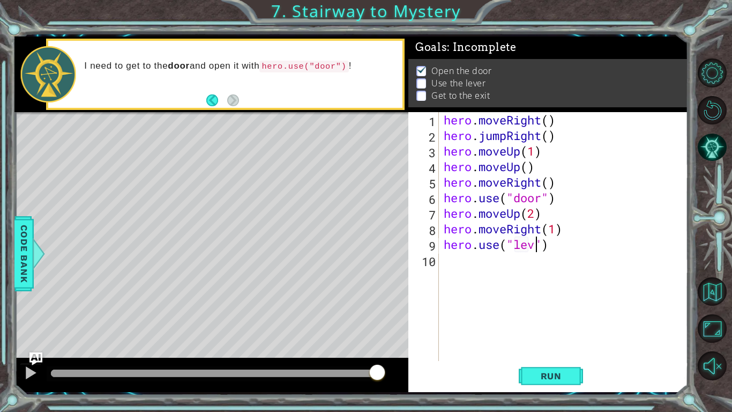
scroll to position [0, 5]
type textarea "hero.use("lever")"
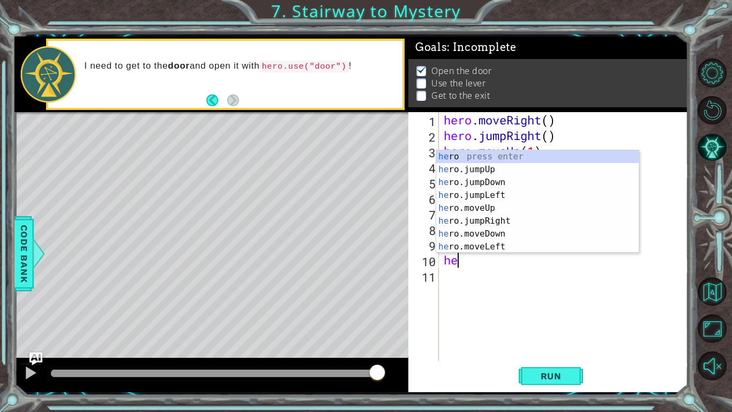
type textarea "her"
click at [366, 218] on div "her o press enter her o.jumpUp press enter her o.jumpDown press enter her o.jum…" at bounding box center [537, 214] width 203 height 129
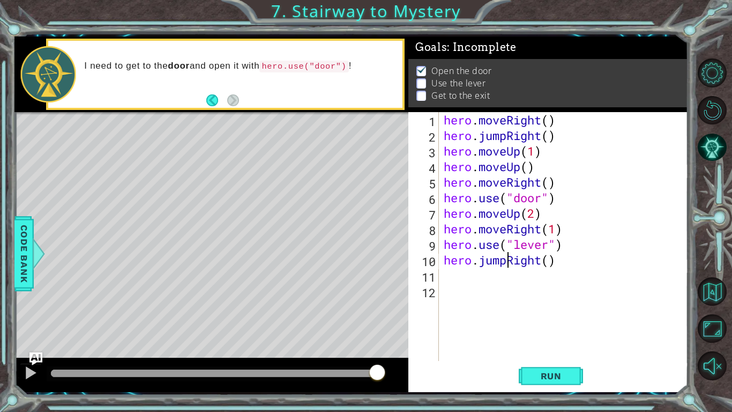
click at [366, 261] on div "hero . moveRight ( ) hero . jumpRight ( ) hero . moveUp ( 1 ) hero . moveUp ( )…" at bounding box center [566, 252] width 249 height 280
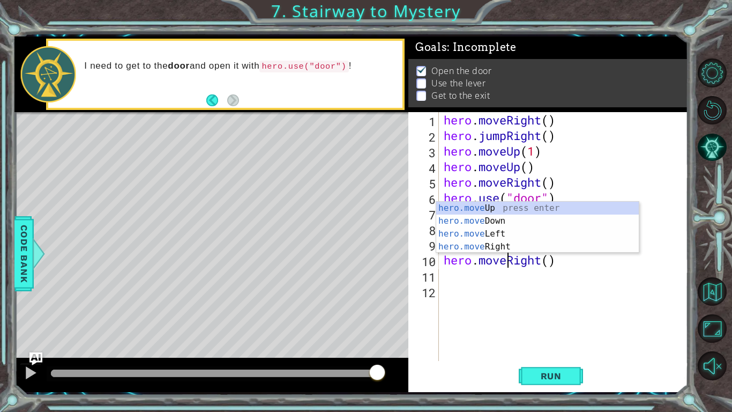
scroll to position [0, 3]
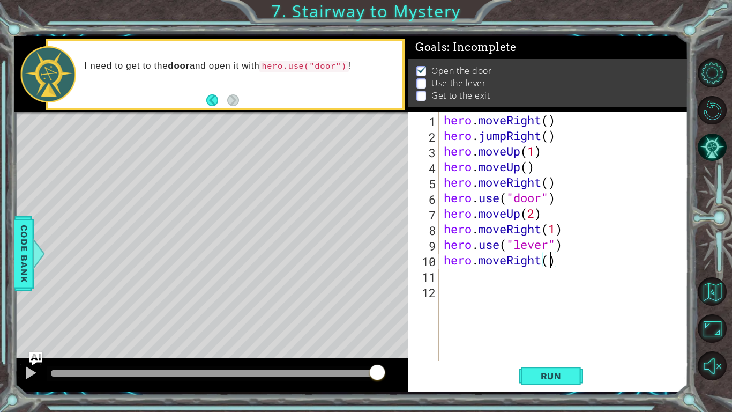
click at [366, 262] on div "hero . moveRight ( ) hero . jumpRight ( ) hero . moveUp ( 1 ) hero . moveUp ( )…" at bounding box center [566, 252] width 249 height 280
type textarea "hero.moveRight(2)"
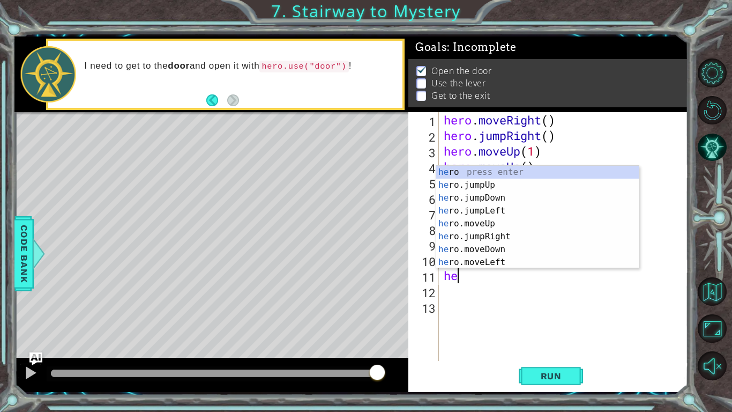
type textarea "her"
click at [366, 182] on div "her o press enter her o.jumpUp press enter her o.jumpDown press enter her o.jum…" at bounding box center [537, 230] width 203 height 129
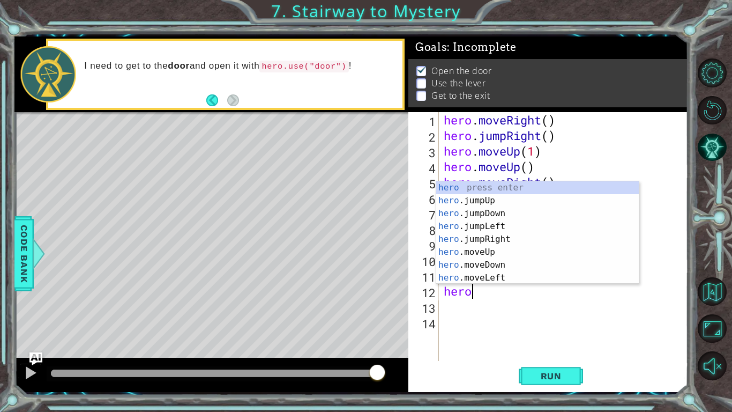
scroll to position [0, 1]
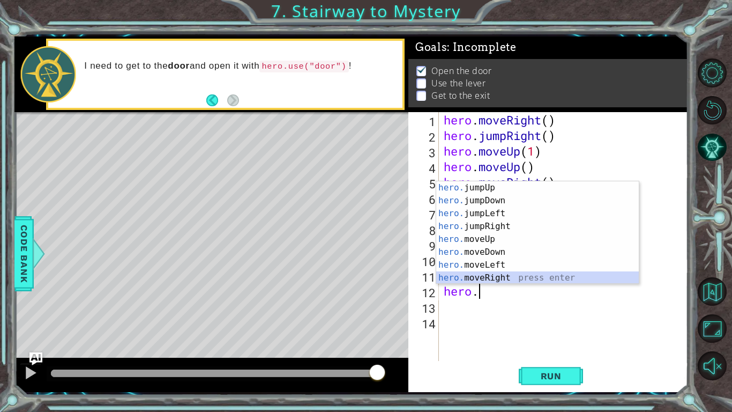
click at [366, 273] on div "hero. jumpUp press enter hero. jumpDown press enter hero. jumpLeft press enter …" at bounding box center [537, 245] width 203 height 129
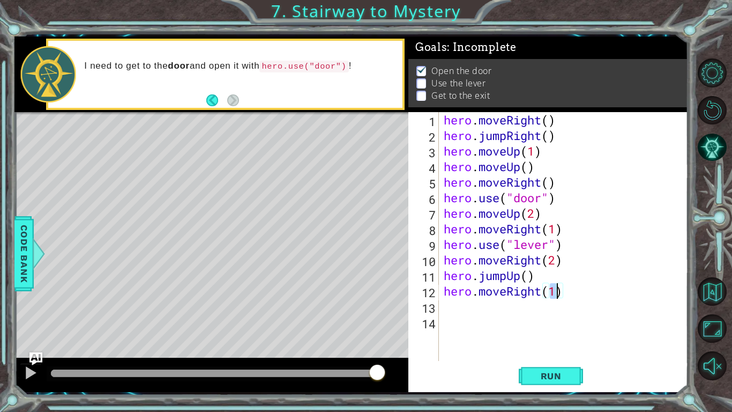
scroll to position [0, 5]
click at [366, 321] on span "Run" at bounding box center [551, 375] width 42 height 11
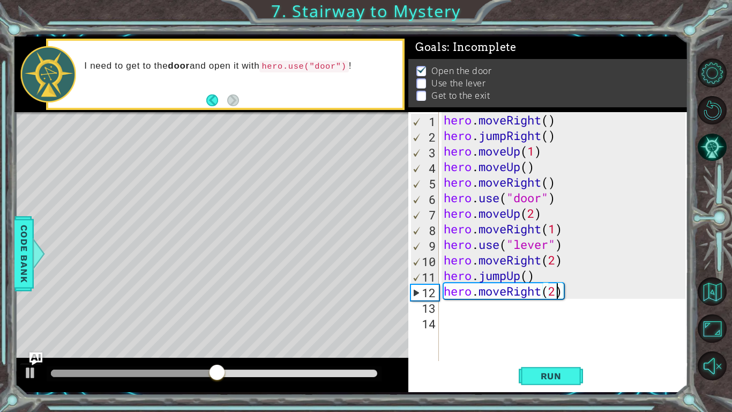
click at [366, 260] on div "hero . moveRight ( ) hero . jumpRight ( ) hero . moveUp ( 1 ) hero . moveUp ( )…" at bounding box center [566, 252] width 249 height 280
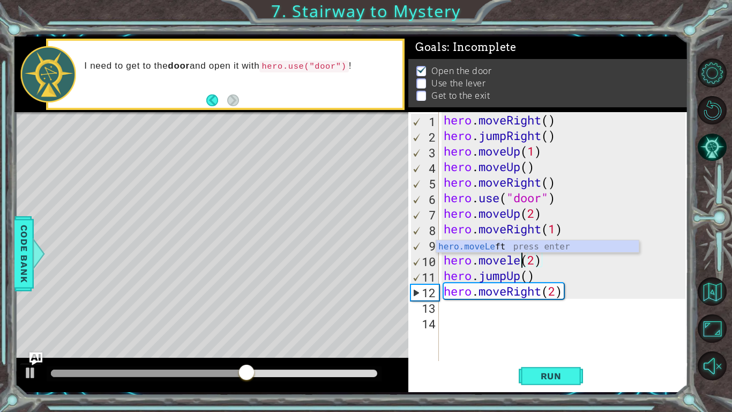
scroll to position [0, 4]
click at [366, 321] on button "Run" at bounding box center [551, 376] width 64 height 28
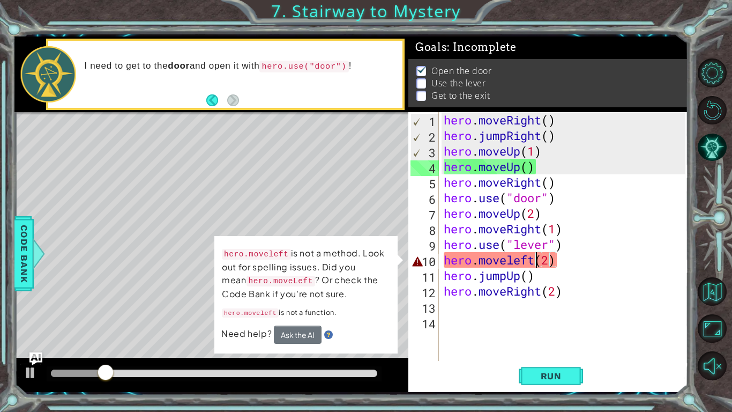
click at [366, 262] on div "hero . moveRight ( ) hero . jumpRight ( ) hero . moveUp ( 1 ) hero . moveUp ( )…" at bounding box center [566, 252] width 249 height 280
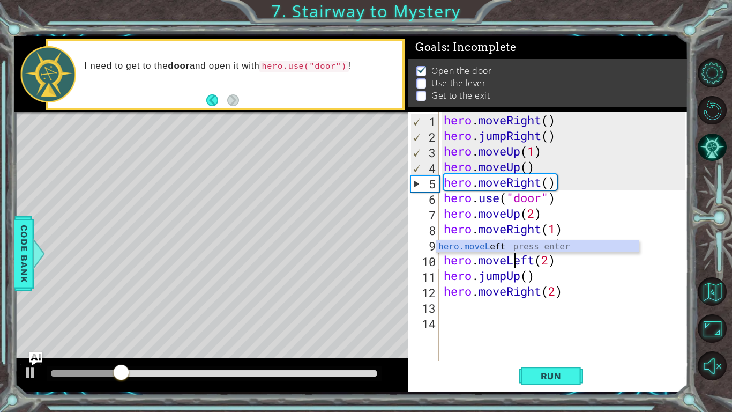
scroll to position [0, 3]
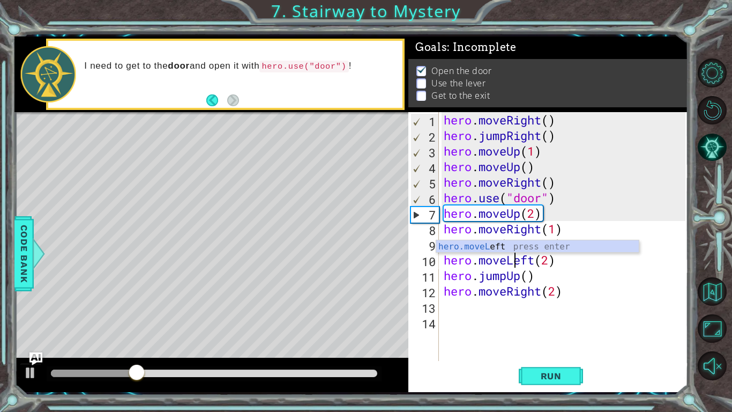
type textarea "hero.moveLeft(2)"
click at [366, 321] on div "Run" at bounding box center [551, 376] width 280 height 28
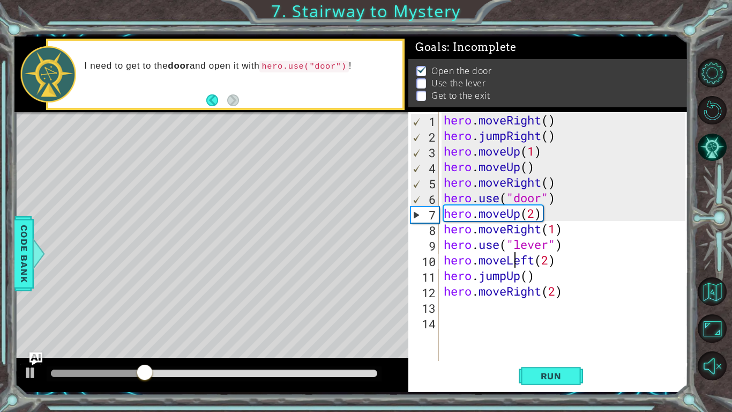
click at [366, 321] on div "hero . moveRight ( ) hero . jumpRight ( ) hero . moveUp ( 1 ) hero . moveUp ( )…" at bounding box center [566, 252] width 249 height 280
type textarea "hero.moveRight(2)"
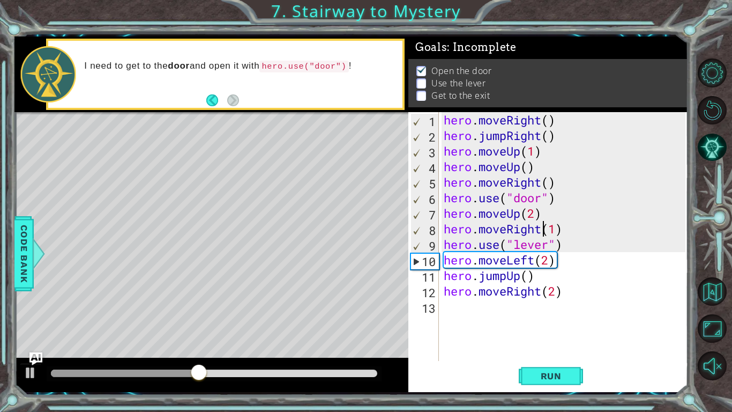
click at [366, 230] on div "hero . moveRight ( ) hero . jumpRight ( ) hero . moveUp ( 1 ) hero . moveUp ( )…" at bounding box center [566, 252] width 249 height 280
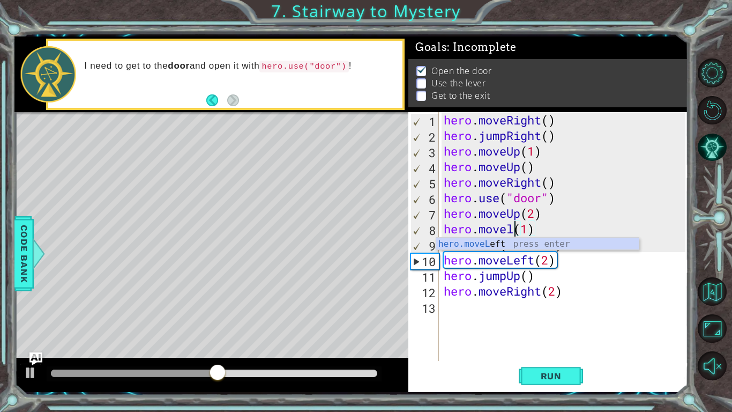
scroll to position [0, 3]
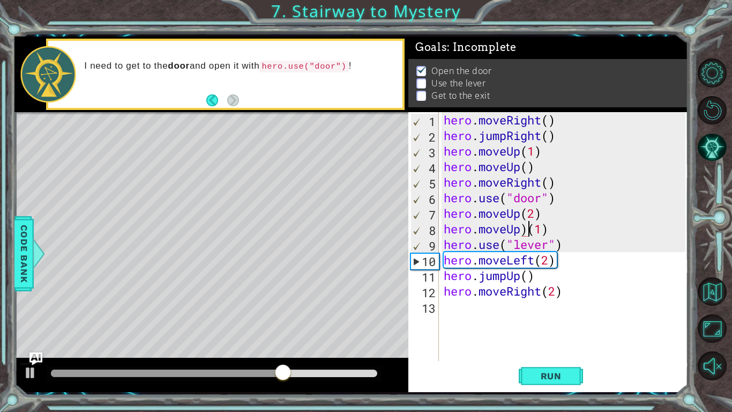
click at [366, 233] on div "hero . moveRight ( ) hero . jumpRight ( ) hero . moveUp ( 1 ) hero . moveUp ( )…" at bounding box center [566, 252] width 249 height 280
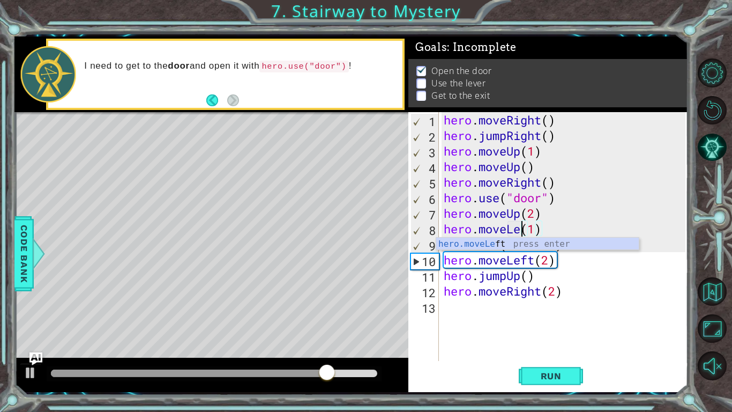
scroll to position [0, 4]
type textarea "hero.moveLeft(1)"
click at [366, 321] on div "hero . moveRight ( ) hero . jumpRight ( ) hero . moveUp ( 1 ) hero . moveUp ( )…" at bounding box center [566, 252] width 249 height 280
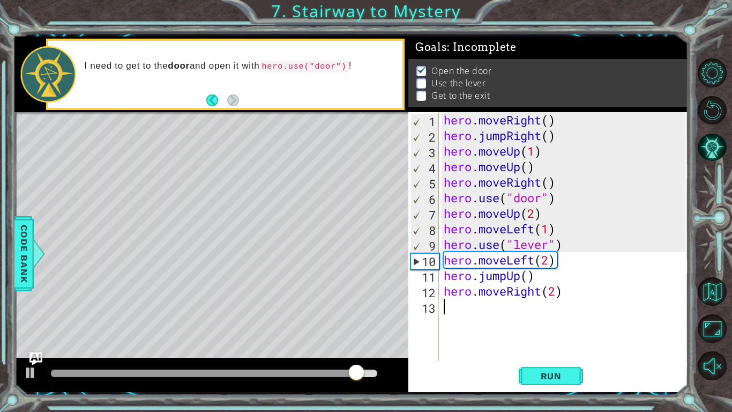
click at [366, 262] on div "hero . moveRight ( ) hero . jumpRight ( ) hero . moveUp ( 1 ) hero . moveUp ( )…" at bounding box center [566, 252] width 249 height 280
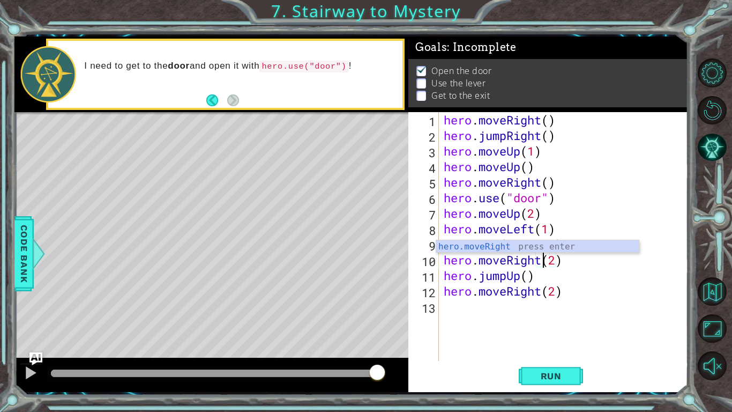
scroll to position [0, 4]
click at [366, 321] on span "Run" at bounding box center [551, 375] width 42 height 11
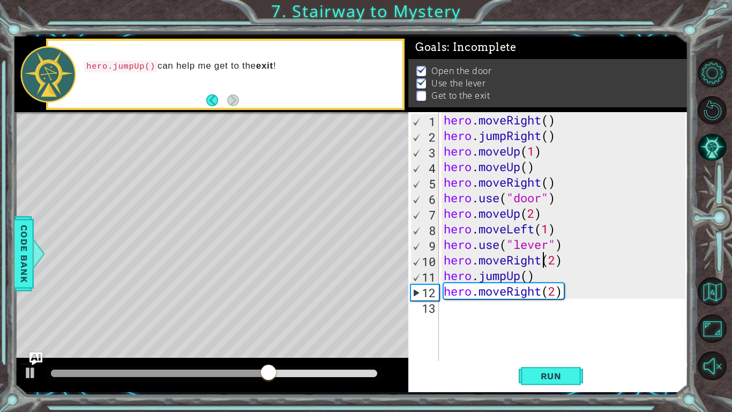
click at [366, 292] on div "hero . moveRight ( ) hero . jumpRight ( ) hero . moveUp ( 1 ) hero . moveUp ( )…" at bounding box center [566, 252] width 249 height 280
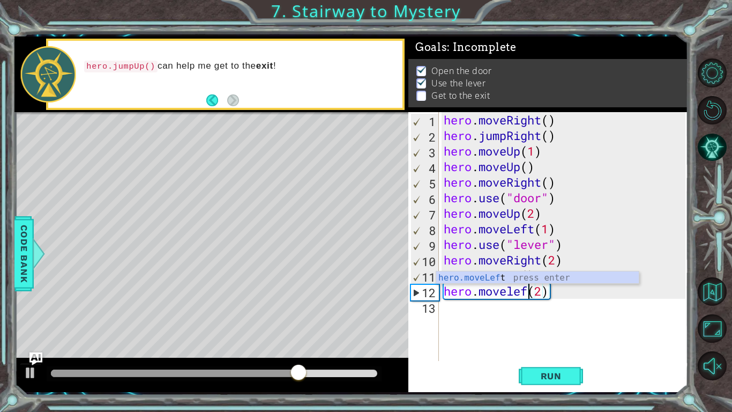
scroll to position [0, 4]
click at [366, 321] on span "Run" at bounding box center [551, 375] width 42 height 11
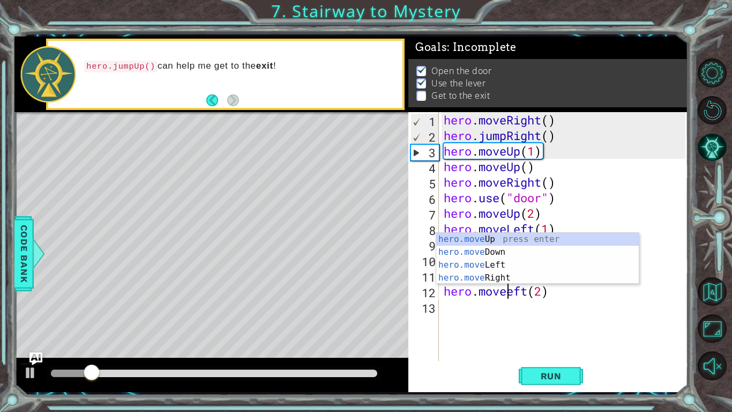
scroll to position [0, 3]
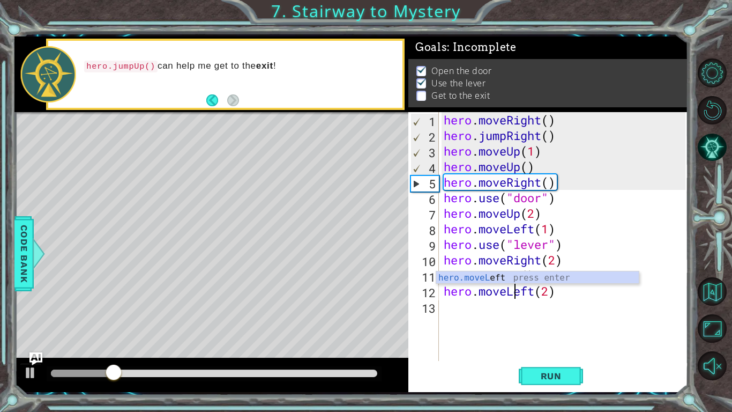
click at [308, 321] on div at bounding box center [214, 373] width 326 height 8
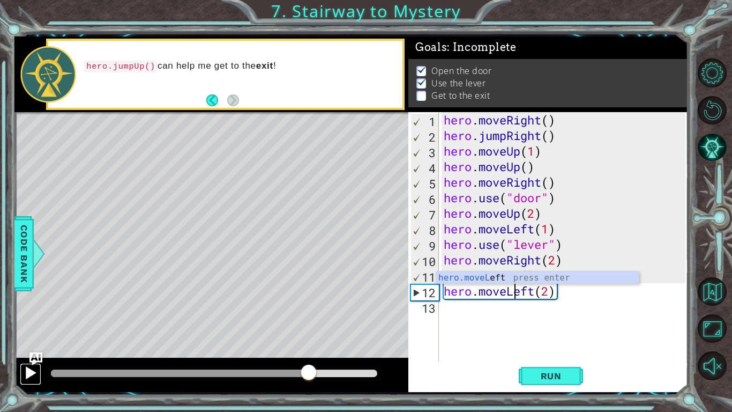
click at [31, 321] on div at bounding box center [31, 373] width 14 height 14
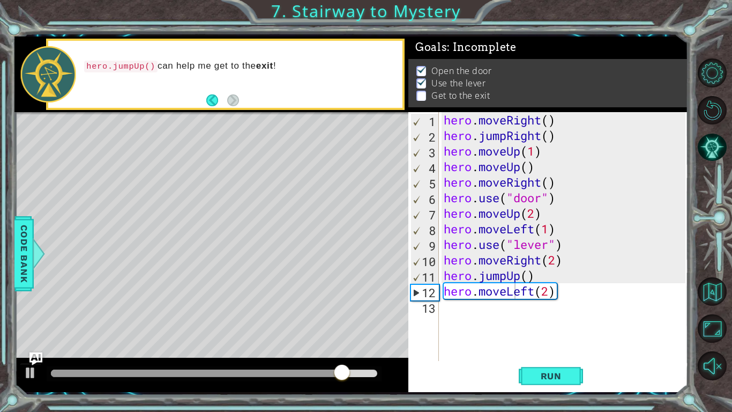
click at [289, 321] on div at bounding box center [214, 373] width 335 height 15
click at [291, 321] on div at bounding box center [199, 373] width 296 height 8
click at [28, 321] on div at bounding box center [31, 373] width 14 height 14
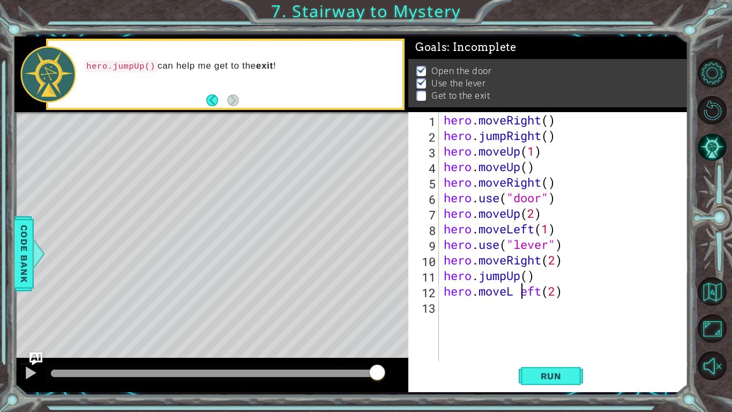
type textarea "hero.moveLeft(2)"
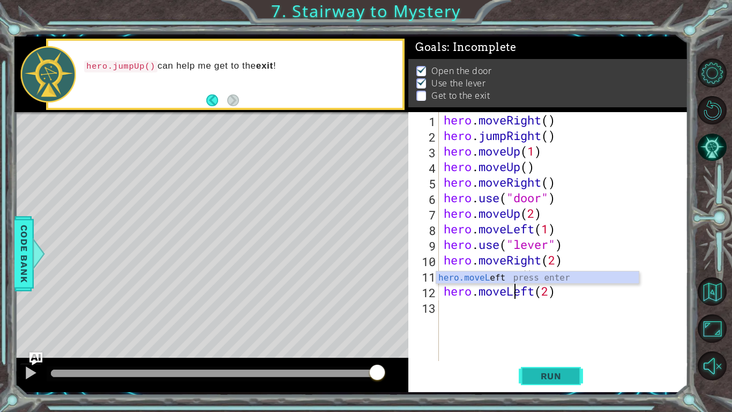
click at [366, 321] on button "Run" at bounding box center [551, 376] width 64 height 28
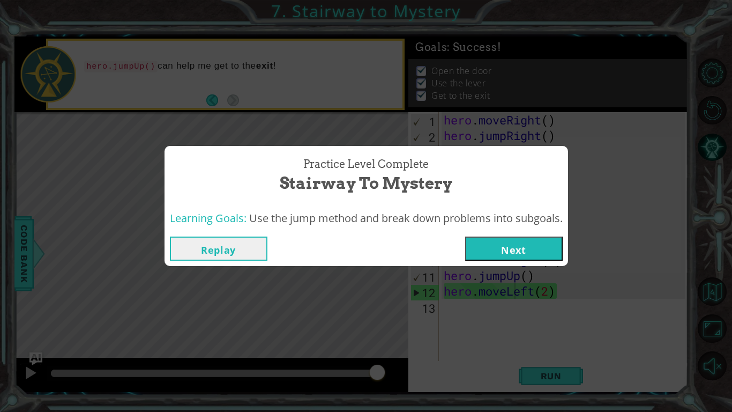
click at [366, 250] on button "Next" at bounding box center [514, 248] width 98 height 24
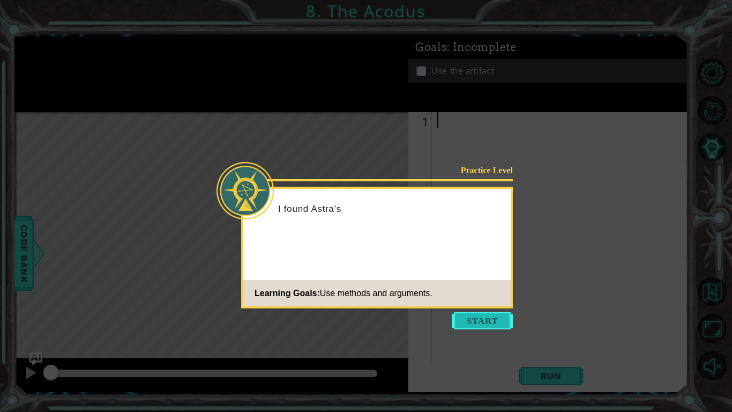
click at [366, 321] on button "Start" at bounding box center [482, 320] width 61 height 17
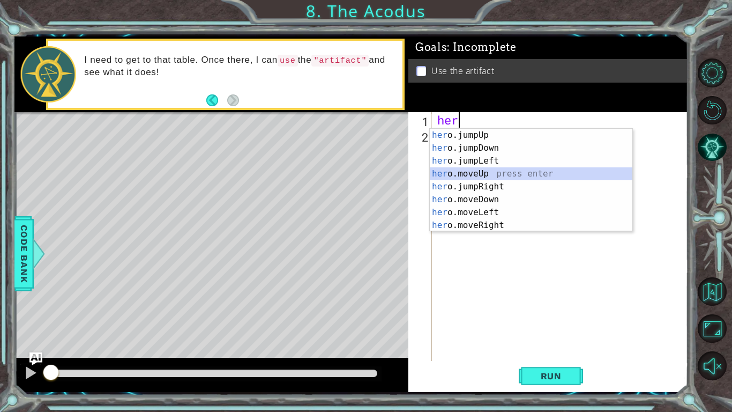
click at [366, 172] on div "her o.jumpUp press enter her o.jumpDown press enter her o.jumpLeft press enter …" at bounding box center [531, 193] width 203 height 129
type textarea "hero.moveUp(1)"
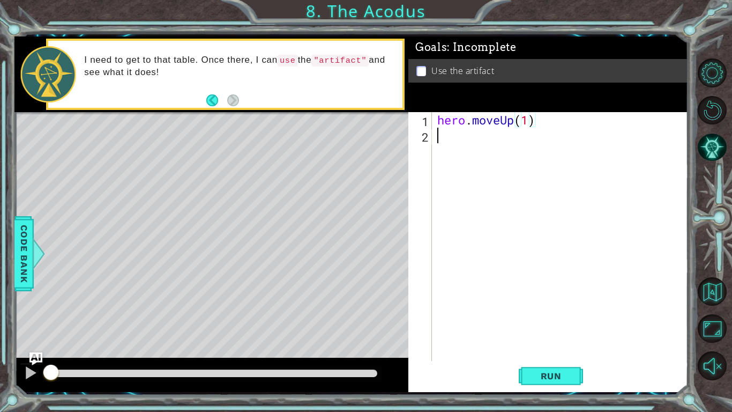
click at [366, 143] on div "hero . moveUp ( 1 )" at bounding box center [563, 252] width 256 height 280
click at [366, 116] on div "hero . moveUp ( 1 )" at bounding box center [563, 252] width 256 height 280
type textarea "hero.moveUp(2)"
click at [366, 142] on div "hero . moveUp ( 2 )" at bounding box center [563, 252] width 256 height 280
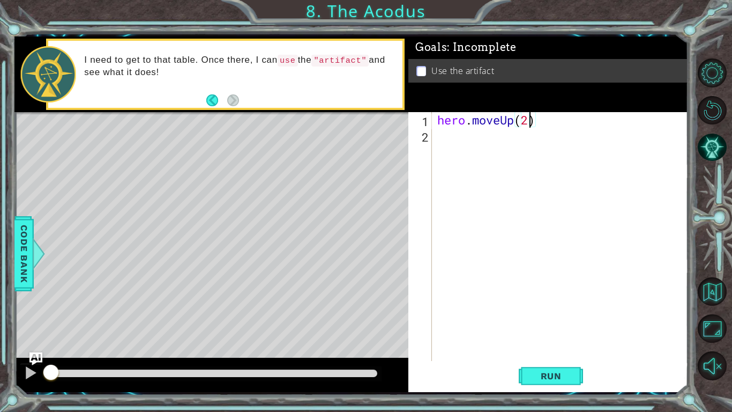
scroll to position [0, 0]
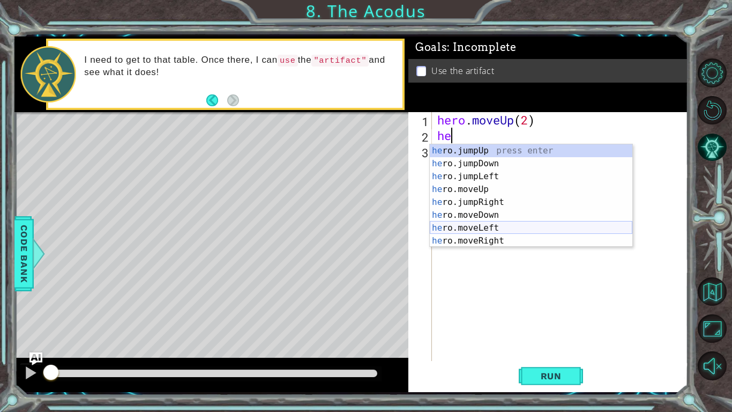
click at [366, 225] on div "he ro.jumpUp press enter he ro.jumpDown press enter he ro.jumpLeft press enter …" at bounding box center [531, 208] width 203 height 129
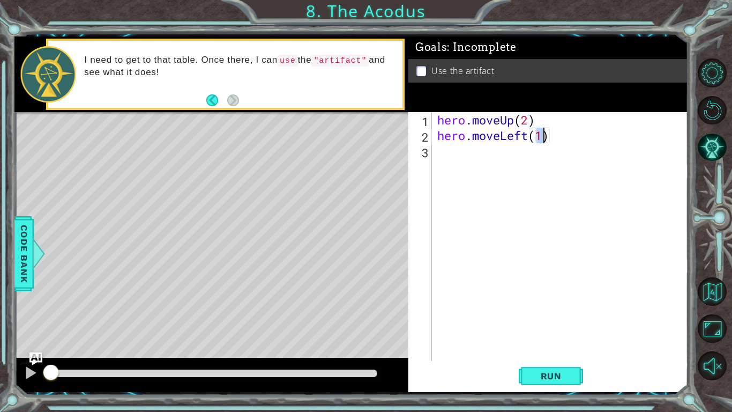
type textarea "hero.moveLeft()"
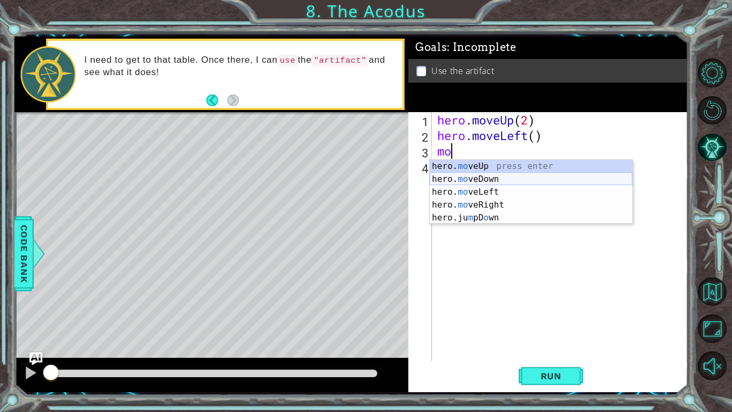
click at [366, 178] on div "hero. mo veUp press enter hero. mo veDown press enter hero. mo veLeft press ent…" at bounding box center [531, 205] width 203 height 90
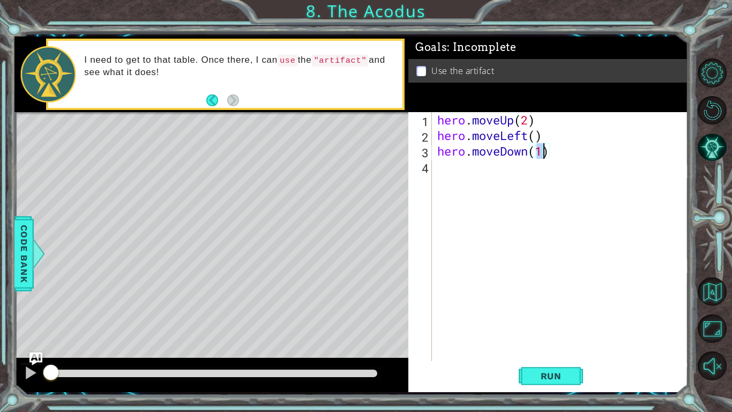
type textarea "hero.moveDown(2)"
click at [366, 167] on div "hero . moveUp ( 2 ) hero . moveLeft ( ) hero . moveDown ( 2 )" at bounding box center [563, 252] width 256 height 280
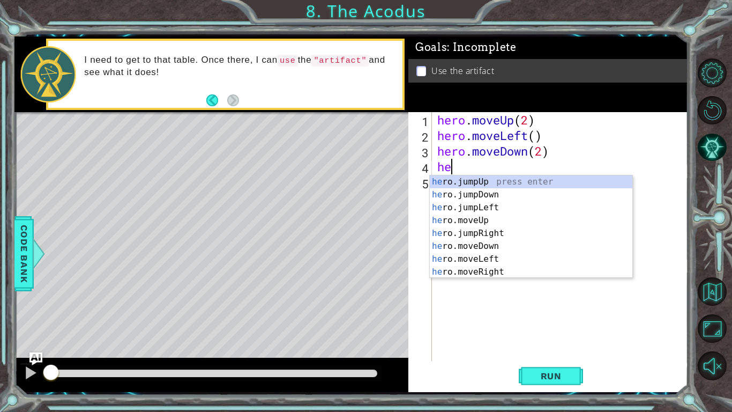
type textarea "her"
click at [366, 207] on div "her o.jumpUp press enter her o.jumpDown press enter her o.jumpLeft press enter …" at bounding box center [531, 239] width 203 height 129
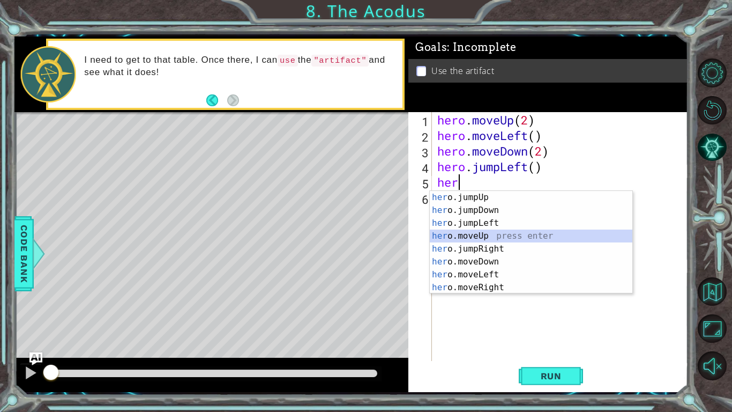
click at [366, 233] on div "her o.jumpUp press enter her o.jumpDown press enter her o.jumpLeft press enter …" at bounding box center [531, 255] width 203 height 129
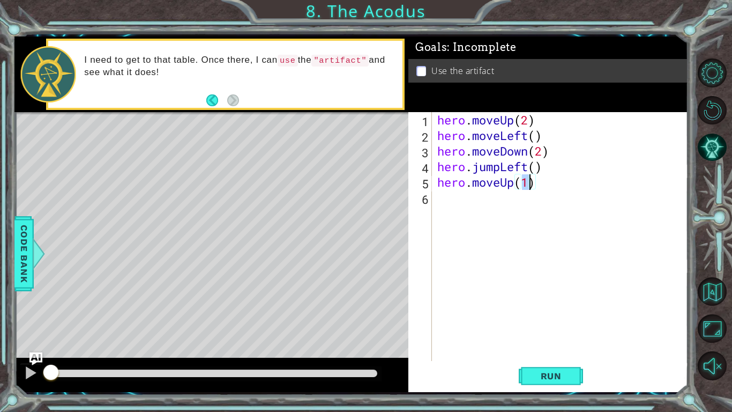
type textarea "hero.moveUp(2)"
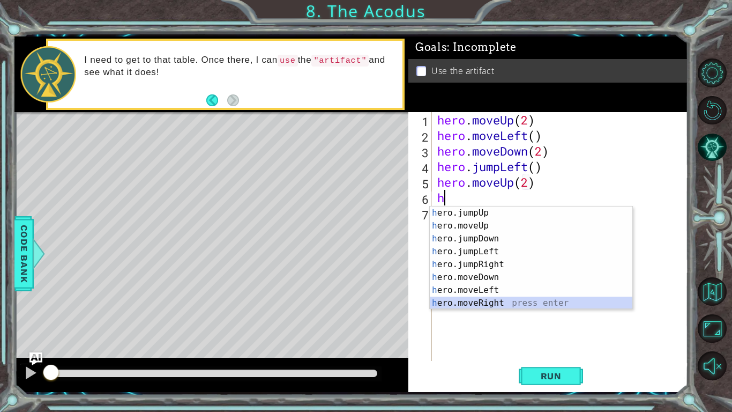
click at [366, 299] on div "h ero.jumpUp press enter h ero.moveUp press enter h ero.jumpDown press enter h …" at bounding box center [531, 270] width 203 height 129
type textarea "hero.moveRight(1)"
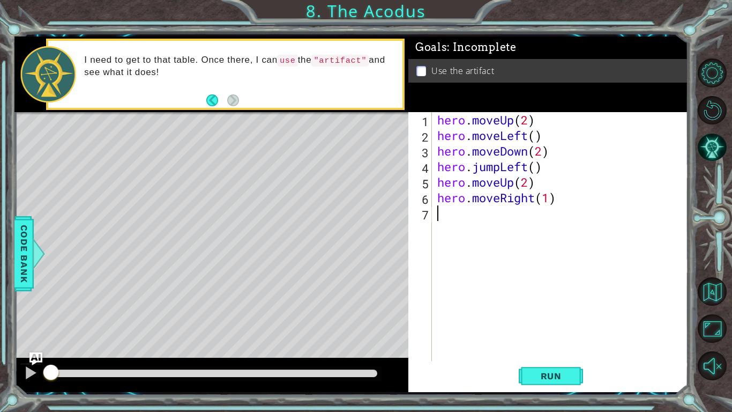
click at [366, 212] on div "hero . moveUp ( 2 ) hero . moveLeft ( ) hero . moveDown ( 2 ) hero . jumpLeft (…" at bounding box center [563, 252] width 256 height 280
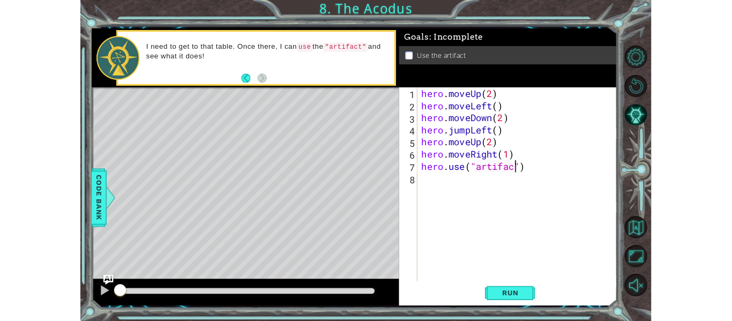
scroll to position [0, 5]
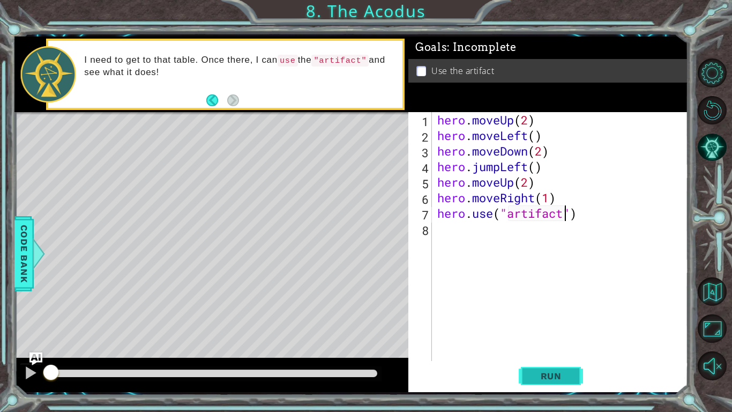
type textarea "hero.use("artifact")"
click at [366, 321] on span "Run" at bounding box center [551, 375] width 42 height 11
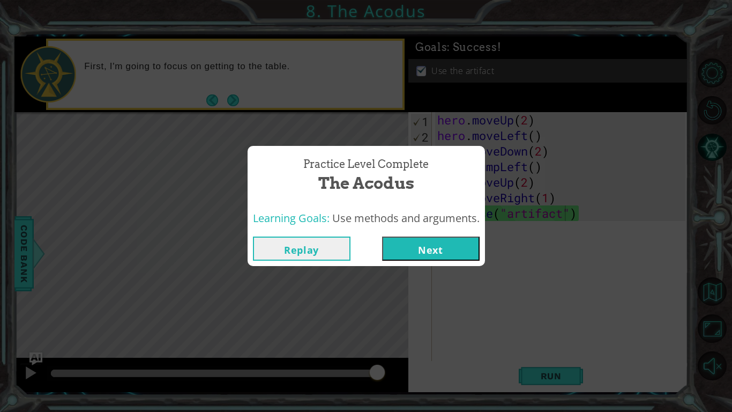
click at [366, 249] on button "Next" at bounding box center [431, 248] width 98 height 24
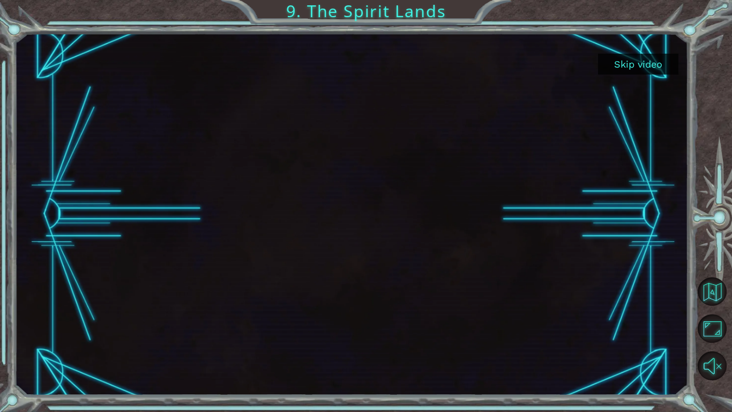
click at [366, 69] on button "Skip video" at bounding box center [638, 64] width 80 height 21
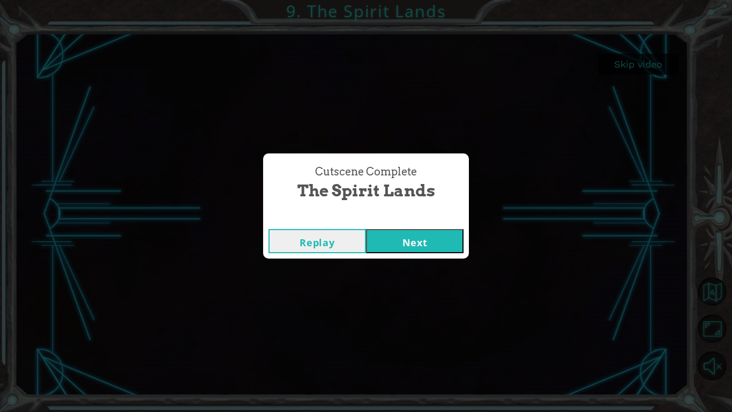
click at [366, 251] on button "Next" at bounding box center [415, 241] width 98 height 24
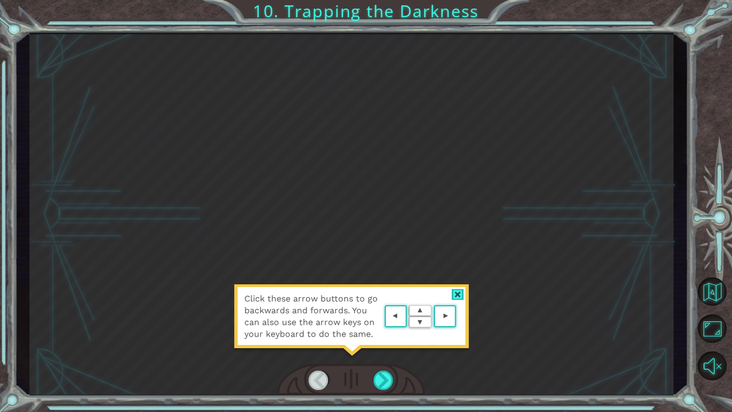
click at [366, 297] on div at bounding box center [458, 294] width 12 height 11
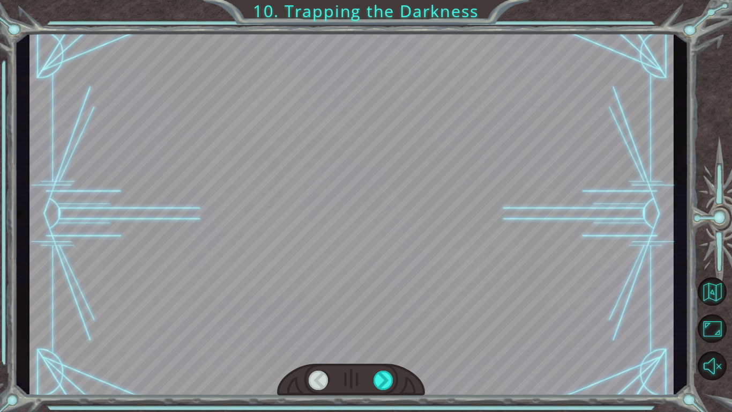
click at [366, 267] on div at bounding box center [351, 214] width 644 height 362
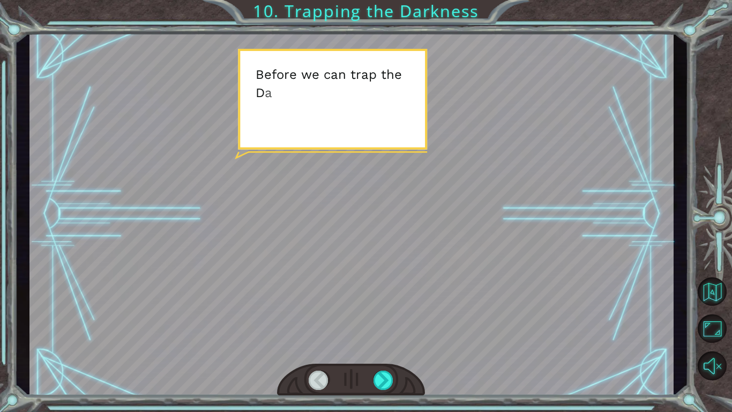
click at [144, 231] on div at bounding box center [351, 214] width 644 height 362
click at [151, 232] on div at bounding box center [351, 214] width 644 height 362
click at [148, 230] on div at bounding box center [351, 214] width 644 height 362
click at [138, 228] on div at bounding box center [351, 214] width 644 height 362
click at [129, 222] on div at bounding box center [351, 214] width 644 height 362
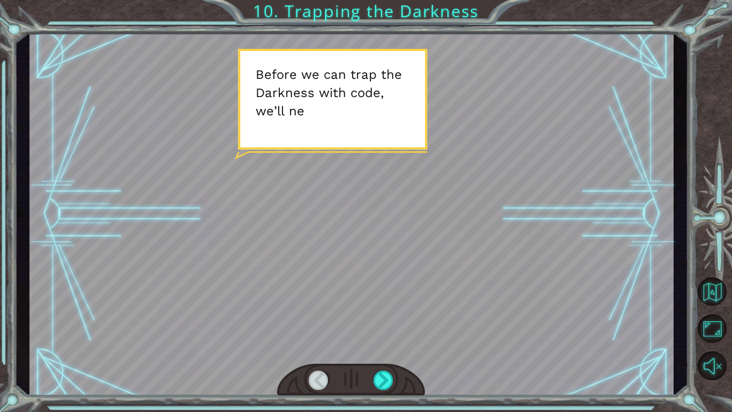
click at [109, 212] on div at bounding box center [351, 214] width 644 height 362
click at [107, 211] on div at bounding box center [351, 214] width 644 height 362
click at [99, 217] on div at bounding box center [351, 214] width 644 height 362
click at [102, 216] on div at bounding box center [351, 214] width 644 height 362
click at [99, 217] on div at bounding box center [351, 214] width 644 height 362
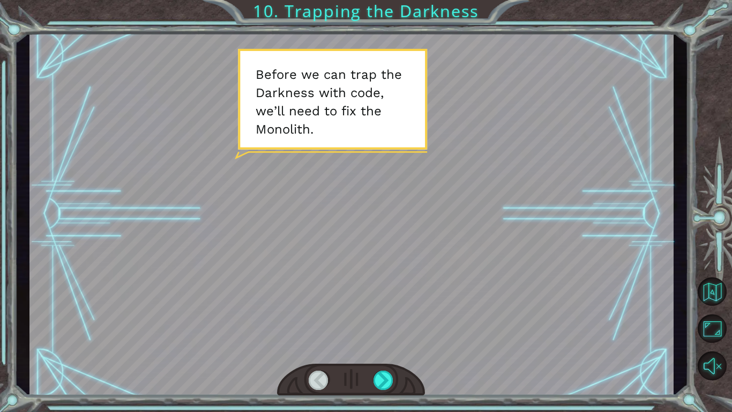
click at [111, 229] on div at bounding box center [351, 214] width 644 height 362
click at [120, 233] on div at bounding box center [351, 214] width 644 height 362
click at [113, 226] on div at bounding box center [351, 214] width 644 height 362
click at [107, 222] on div at bounding box center [351, 214] width 644 height 362
click at [116, 219] on div at bounding box center [351, 214] width 644 height 362
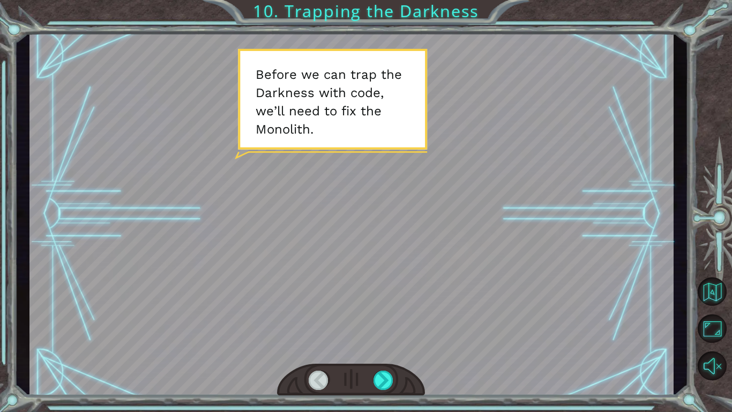
click at [115, 214] on div at bounding box center [351, 214] width 644 height 362
click at [108, 213] on div at bounding box center [351, 214] width 644 height 362
click at [96, 207] on div at bounding box center [351, 214] width 644 height 362
click at [96, 205] on div at bounding box center [351, 214] width 644 height 362
click at [102, 205] on div at bounding box center [351, 214] width 644 height 362
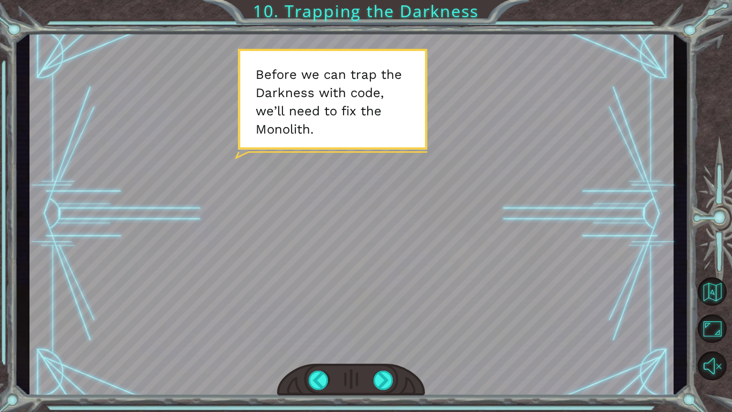
click at [105, 201] on div at bounding box center [351, 214] width 644 height 362
click at [99, 197] on div at bounding box center [351, 214] width 644 height 362
click at [90, 192] on div at bounding box center [351, 214] width 644 height 362
click at [366, 321] on div at bounding box center [384, 379] width 20 height 19
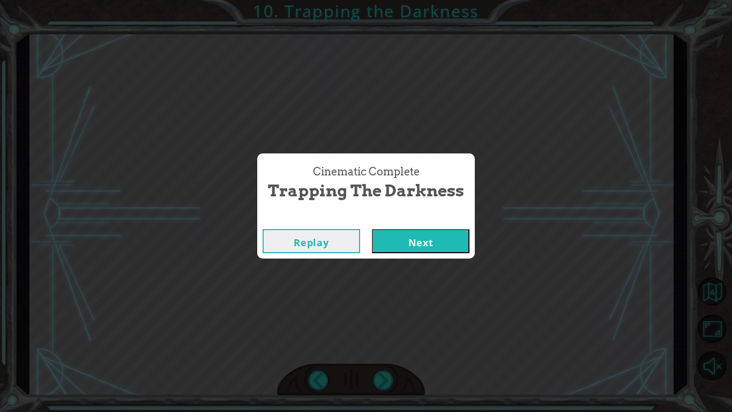
click at [366, 233] on button "Next" at bounding box center [421, 241] width 98 height 24
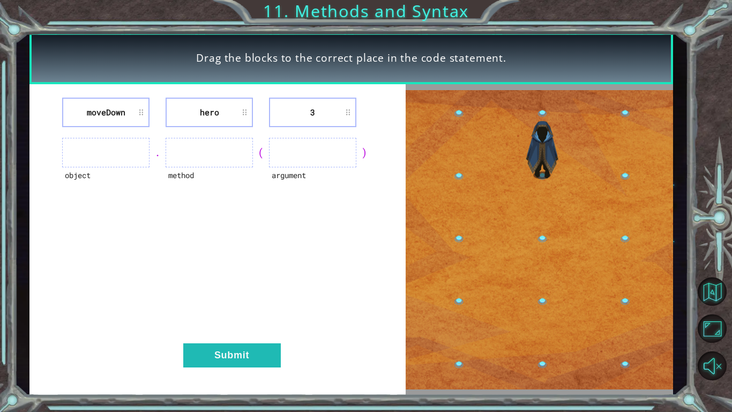
click at [366, 27] on div "Drag the blocks to the correct place in the code statement. [GEOGRAPHIC_DATA] h…" at bounding box center [366, 206] width 732 height 412
